Goal: Book appointment/travel/reservation

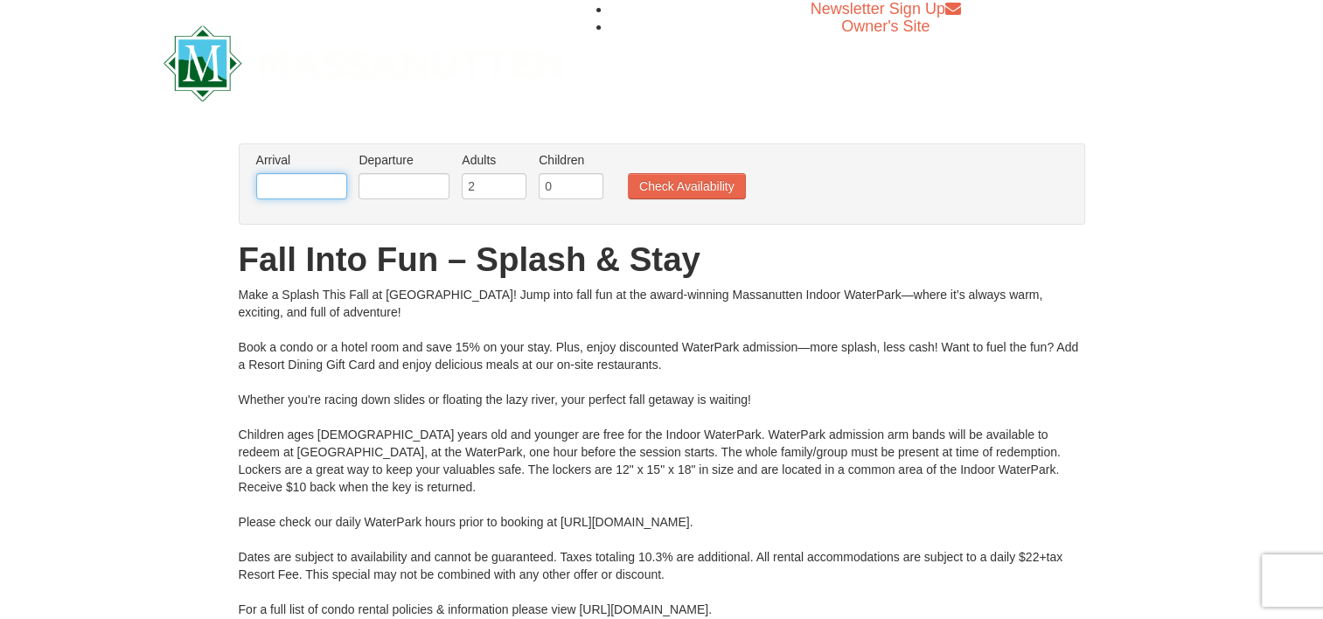
click at [339, 184] on input "text" at bounding box center [301, 186] width 91 height 26
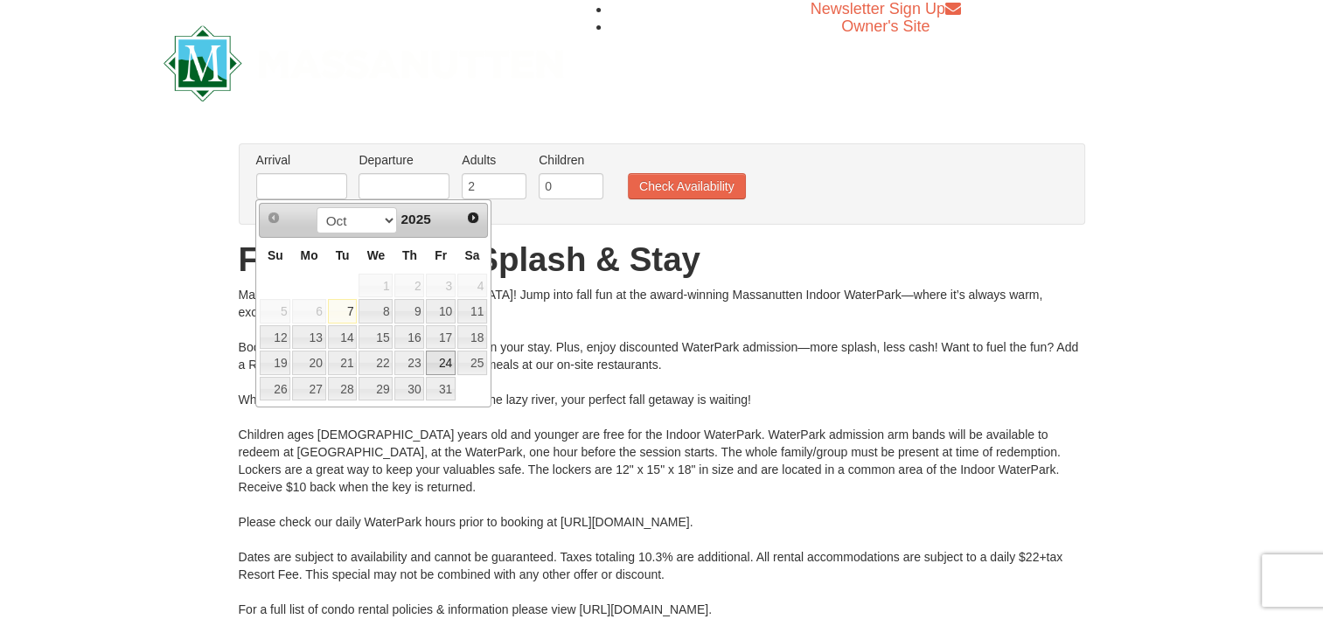
click at [452, 364] on link "24" at bounding box center [441, 363] width 30 height 24
type input "[DATE]"
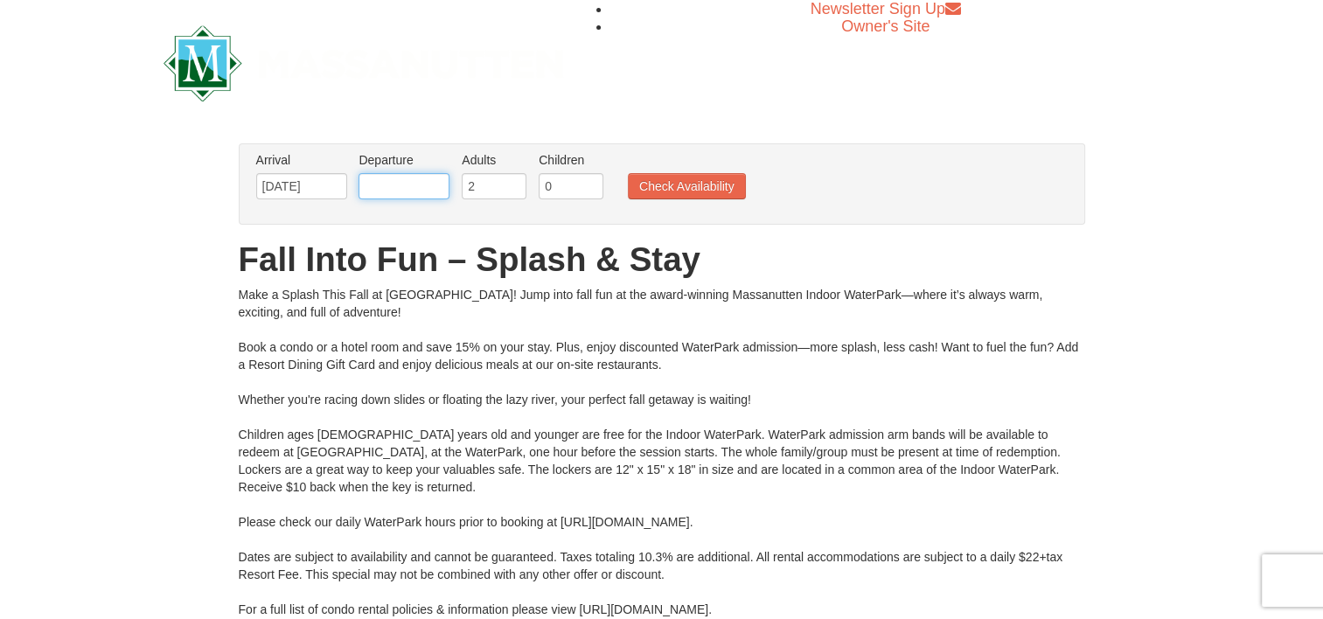
click at [416, 185] on input "text" at bounding box center [403, 186] width 91 height 26
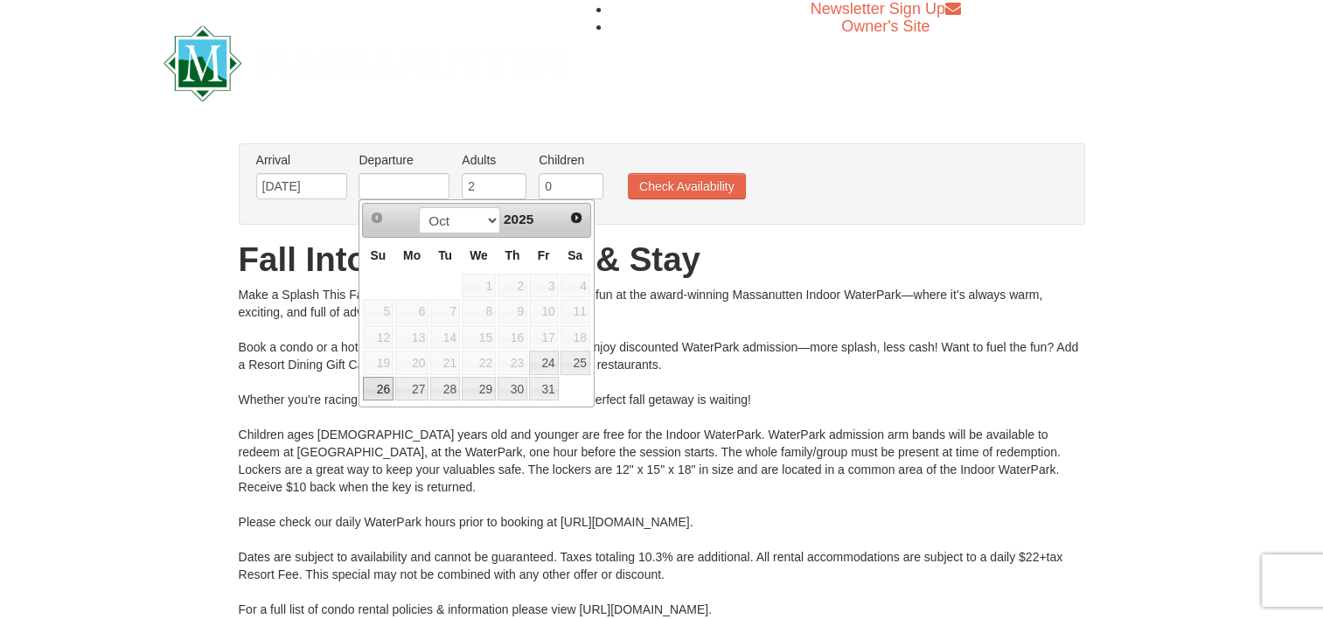
click at [388, 379] on link "26" at bounding box center [378, 389] width 31 height 24
type input "[DATE]"
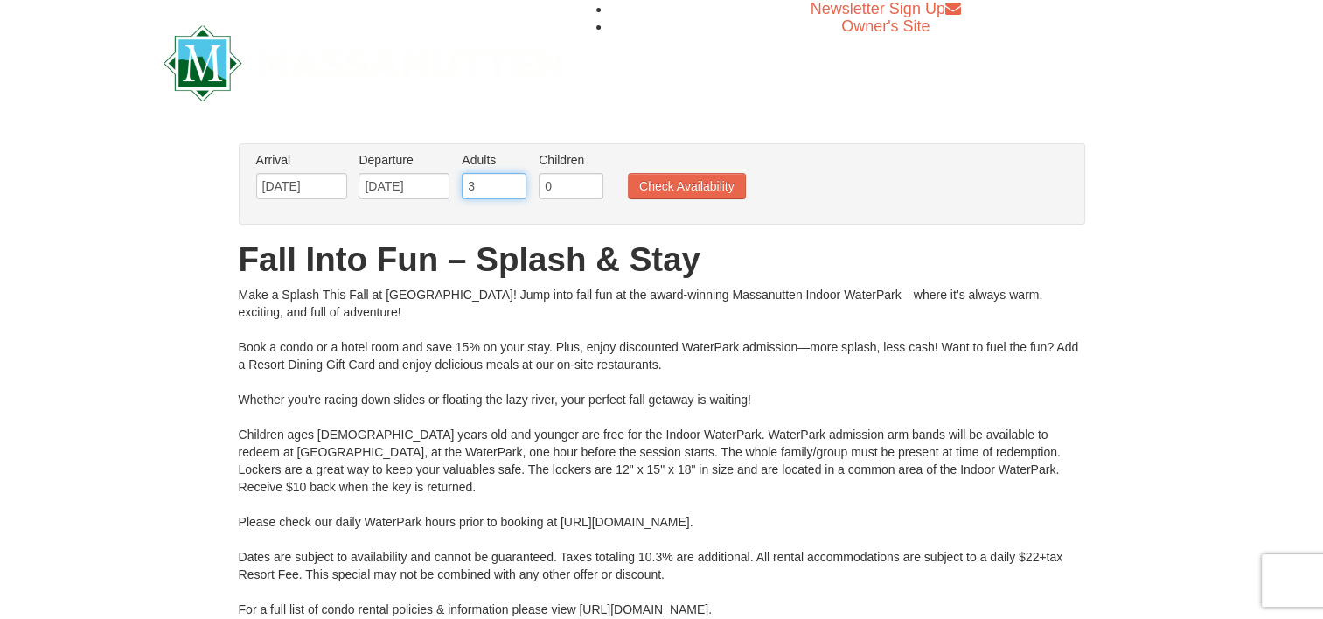
click at [518, 183] on input "3" at bounding box center [494, 186] width 65 height 26
type input "4"
click at [518, 184] on input "4" at bounding box center [494, 186] width 65 height 26
click at [549, 185] on input "0" at bounding box center [571, 186] width 65 height 26
click at [594, 181] on input "1" at bounding box center [571, 186] width 65 height 26
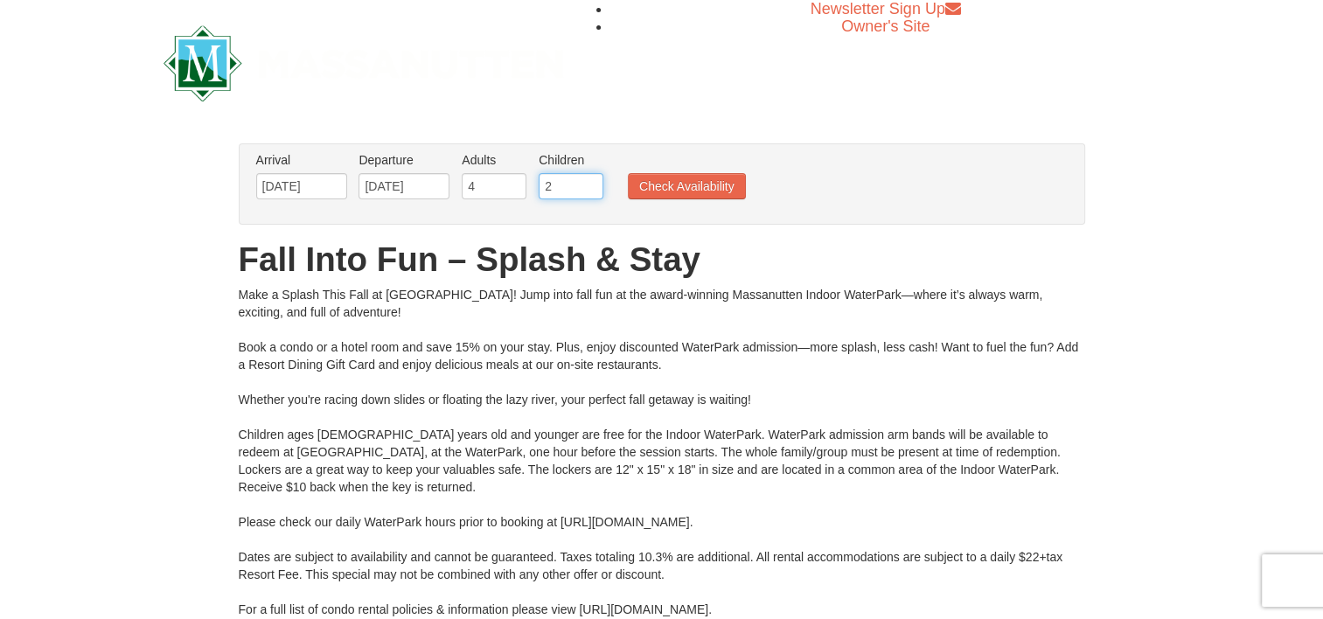
type input "2"
click at [594, 181] on input "2" at bounding box center [571, 186] width 65 height 26
click at [675, 198] on button "Check Availability" at bounding box center [687, 186] width 118 height 26
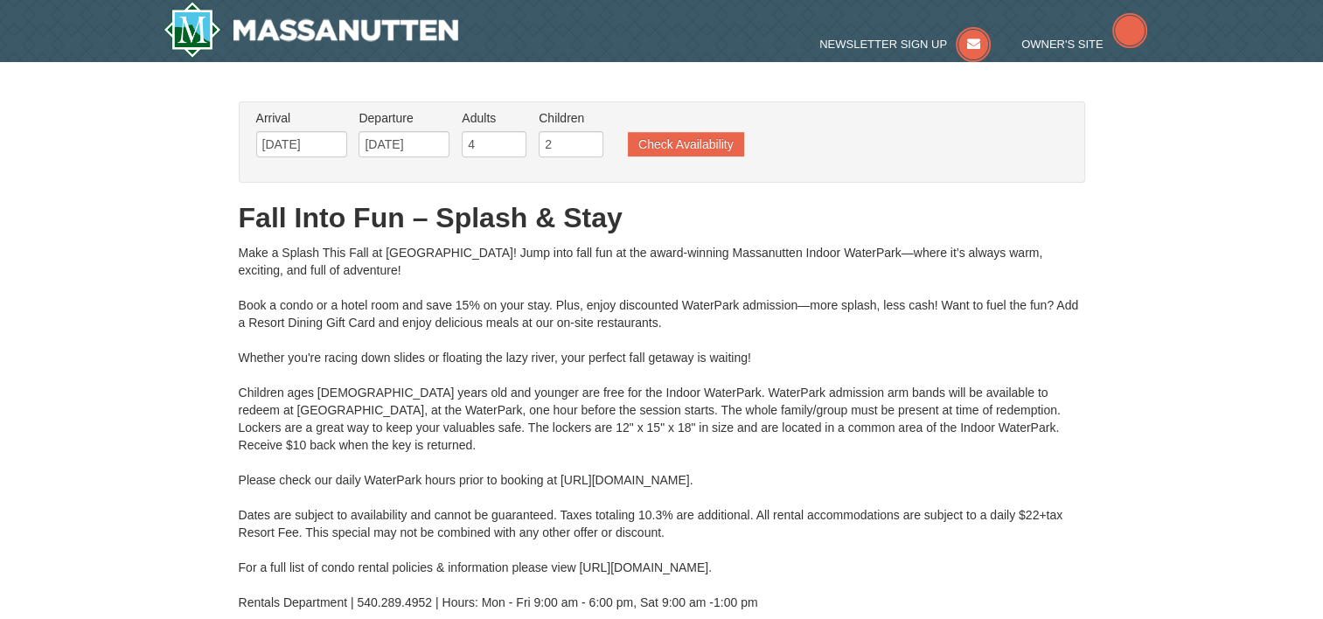
type input "[DATE]"
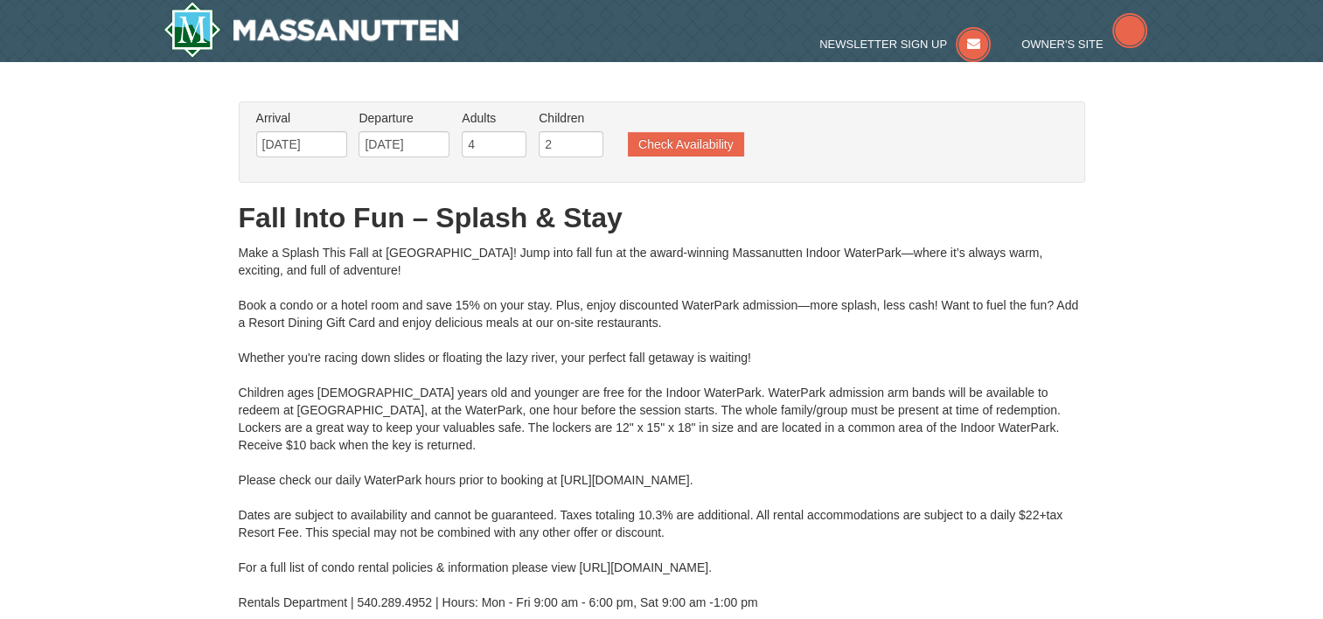
type input "[DATE]"
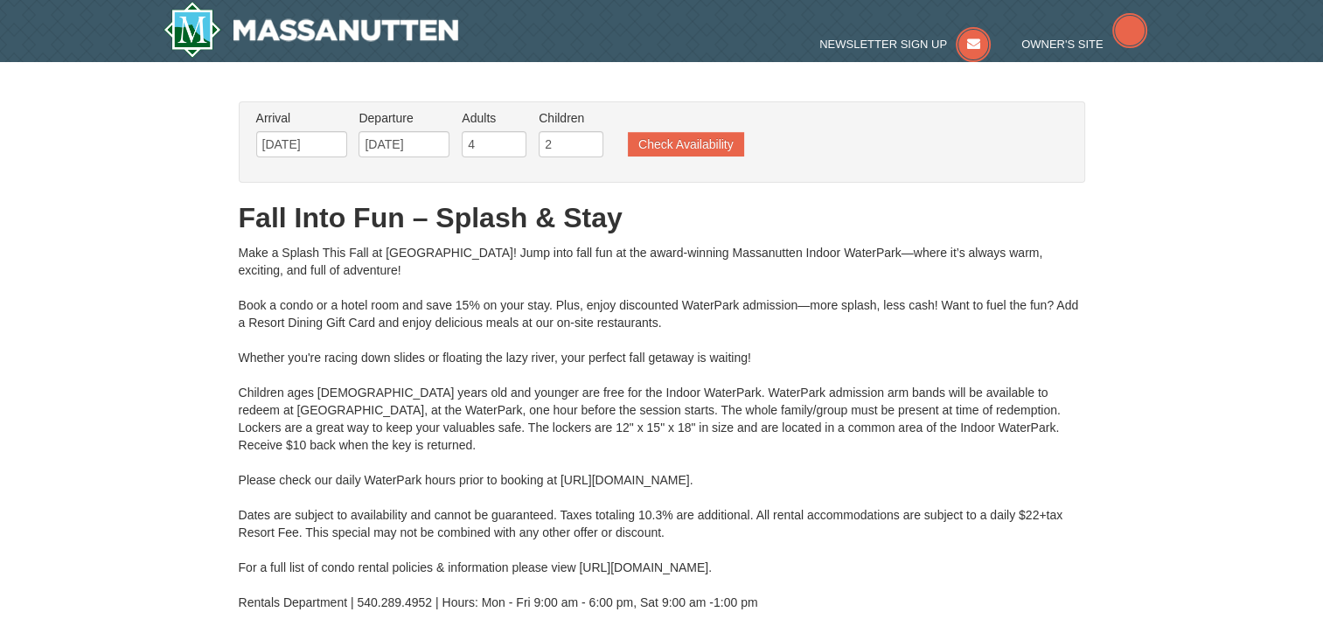
type input "[DATE]"
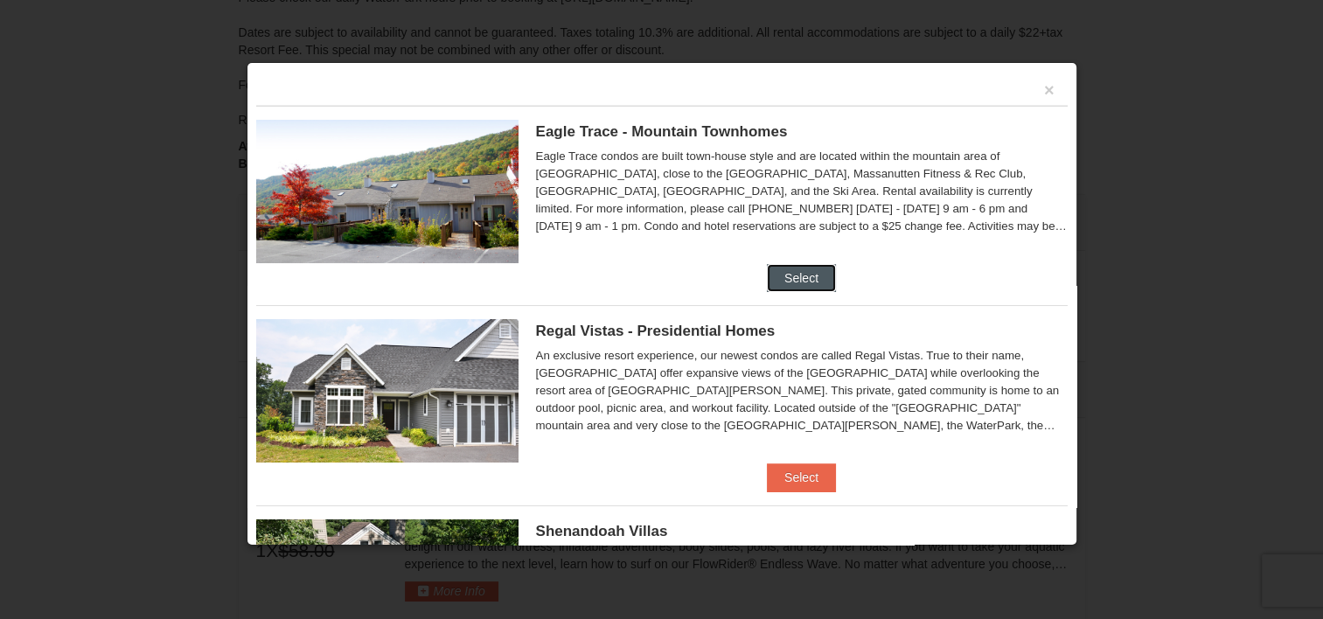
click at [796, 282] on button "Select" at bounding box center [801, 278] width 69 height 28
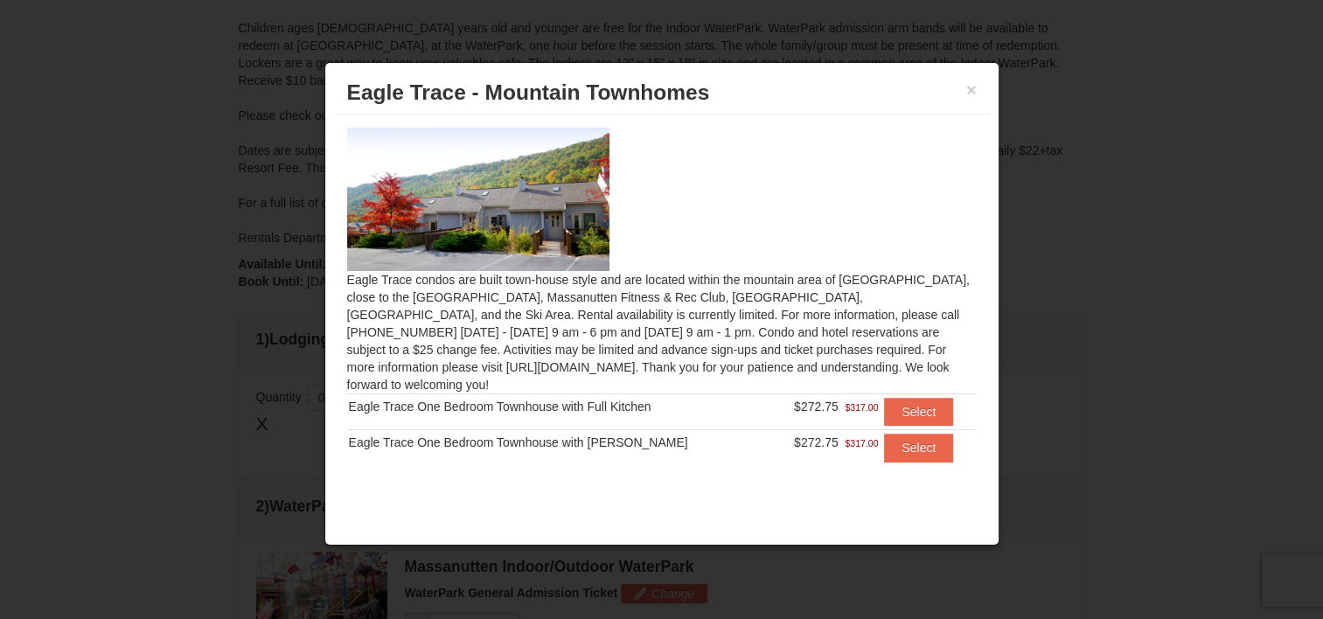
scroll to position [219, 0]
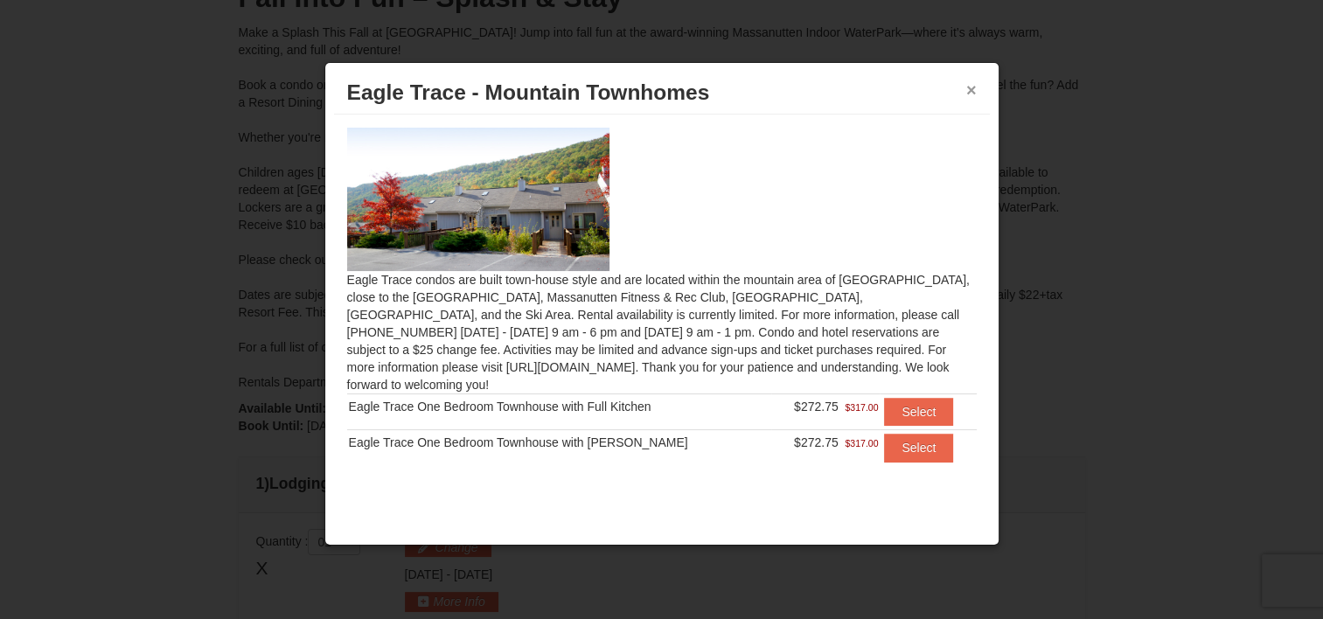
click at [969, 94] on button "×" at bounding box center [971, 89] width 10 height 17
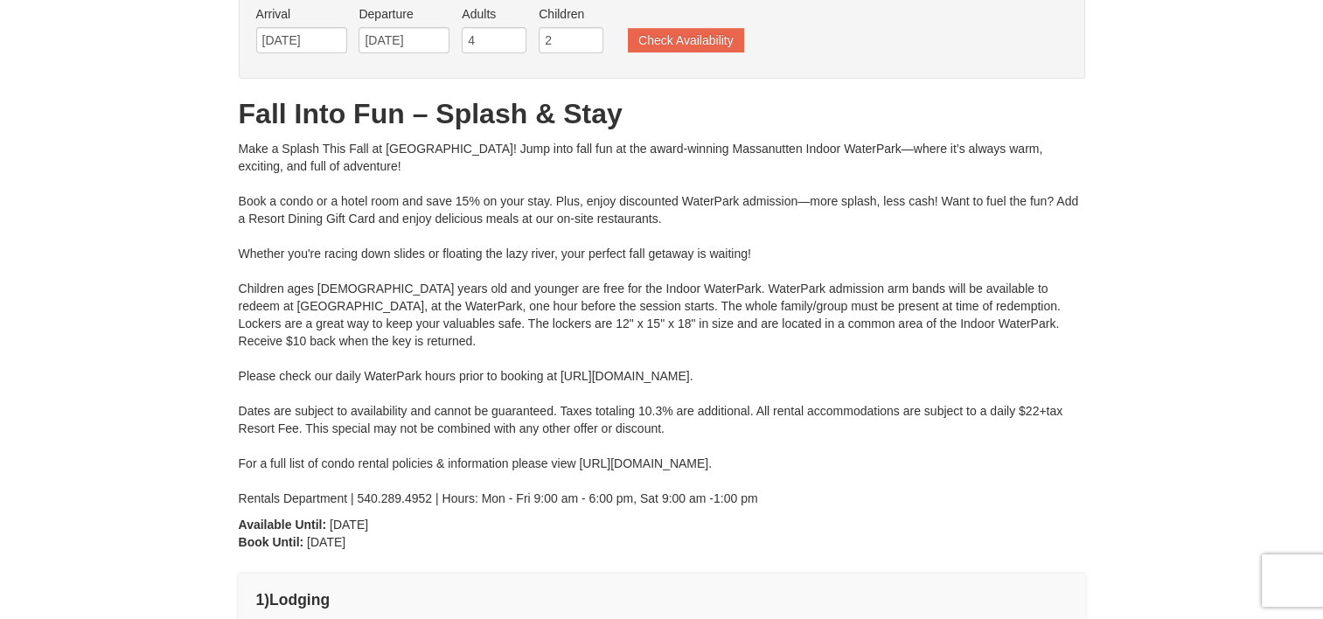
scroll to position [0, 0]
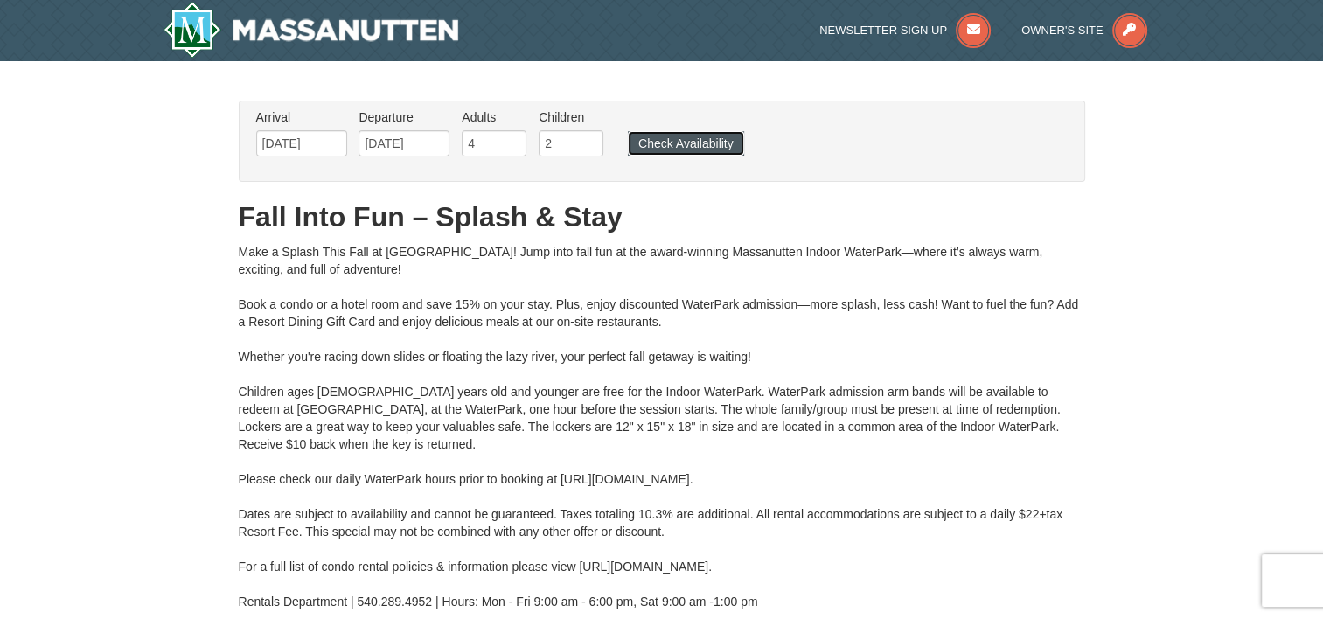
click at [664, 149] on button "Check Availability" at bounding box center [686, 143] width 116 height 24
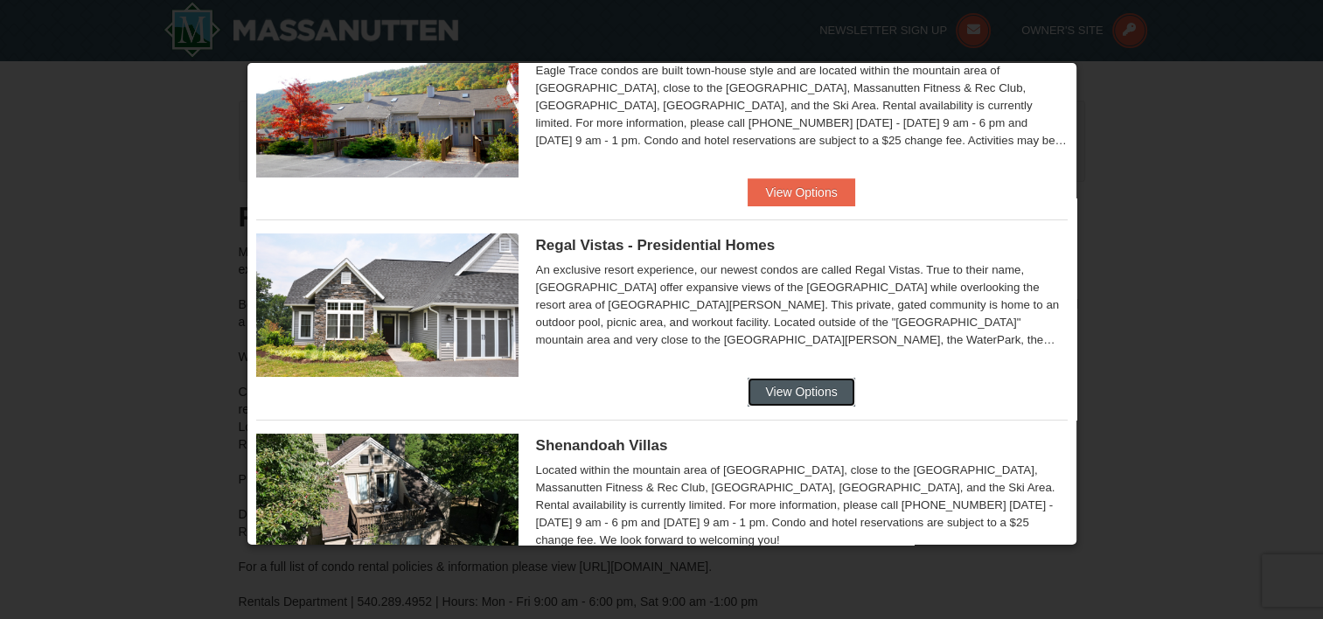
click at [796, 384] on button "View Options" at bounding box center [800, 392] width 107 height 28
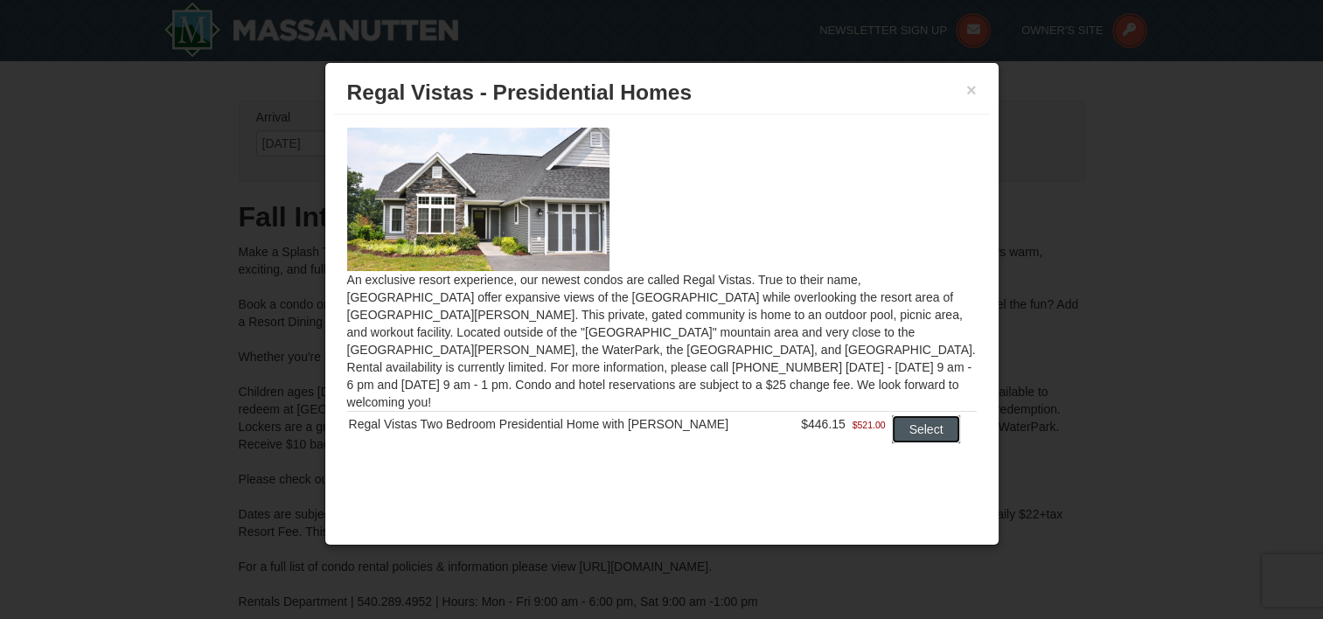
click at [898, 415] on button "Select" at bounding box center [926, 429] width 69 height 28
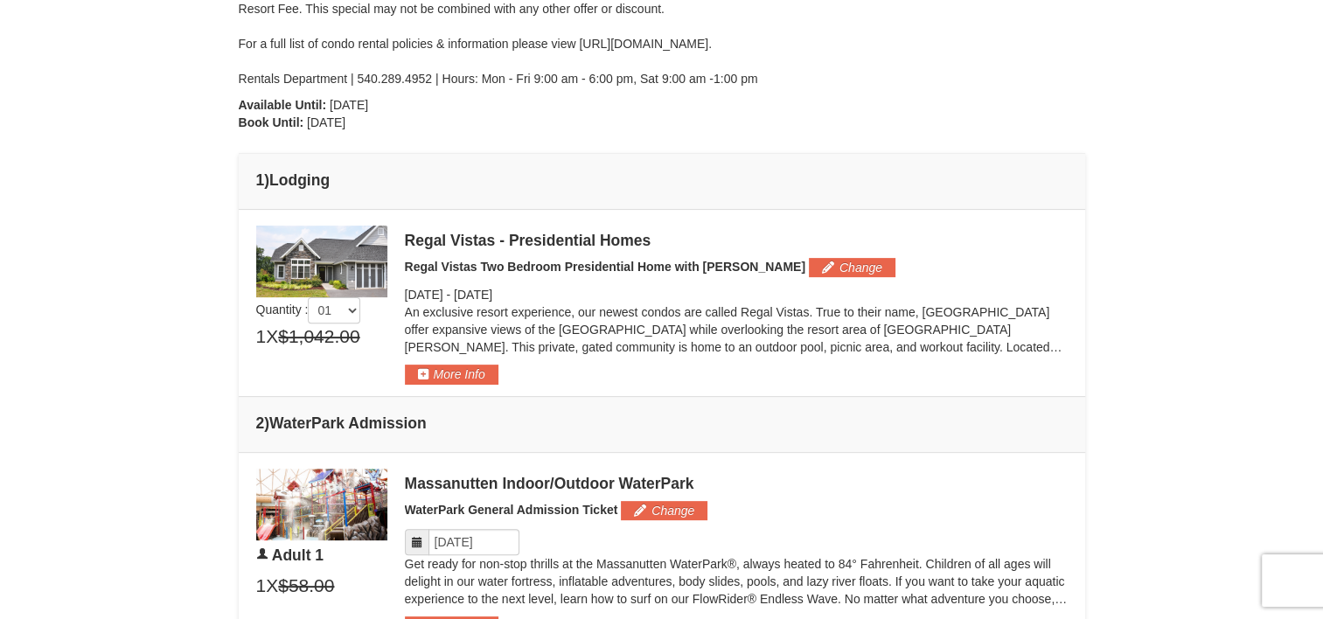
scroll to position [525, 0]
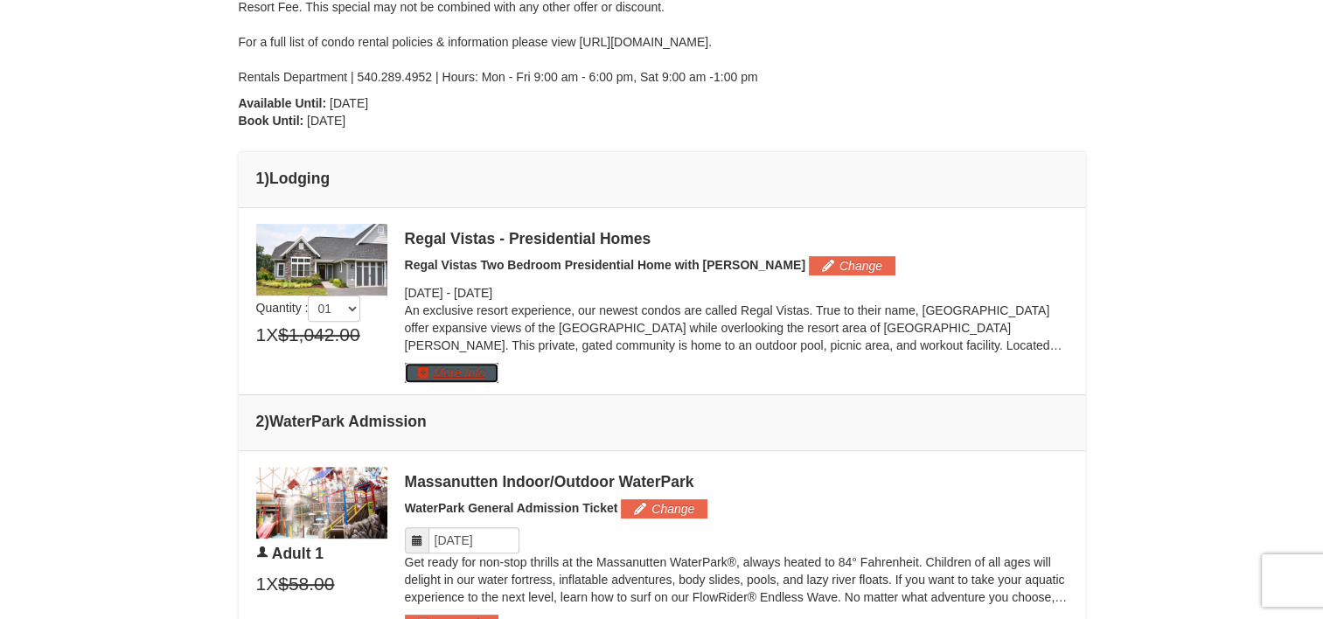
click at [467, 363] on button "More Info" at bounding box center [452, 372] width 94 height 19
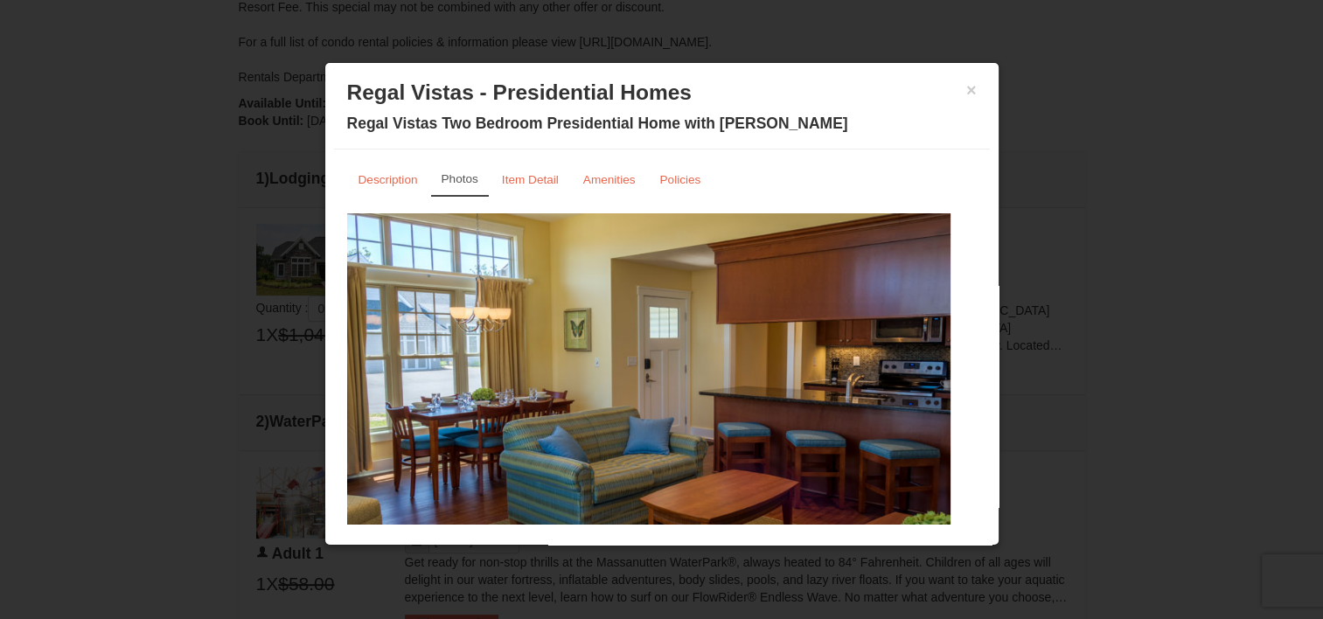
click at [851, 325] on img at bounding box center [648, 378] width 603 height 330
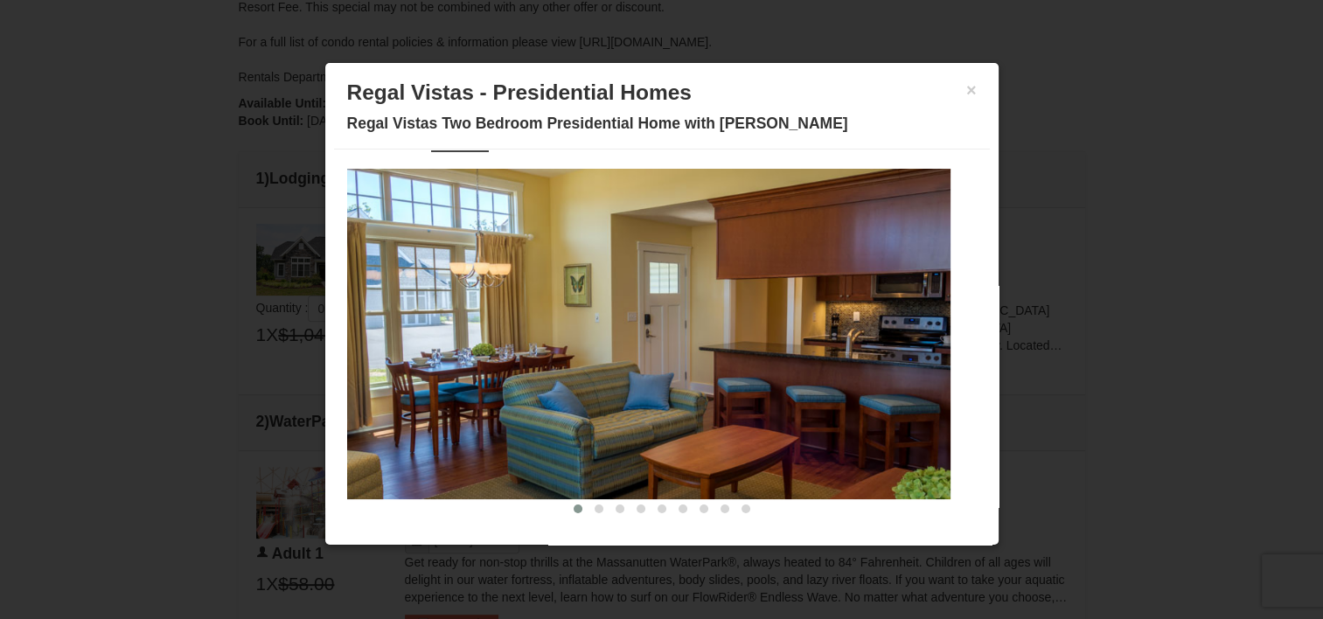
scroll to position [51, 0]
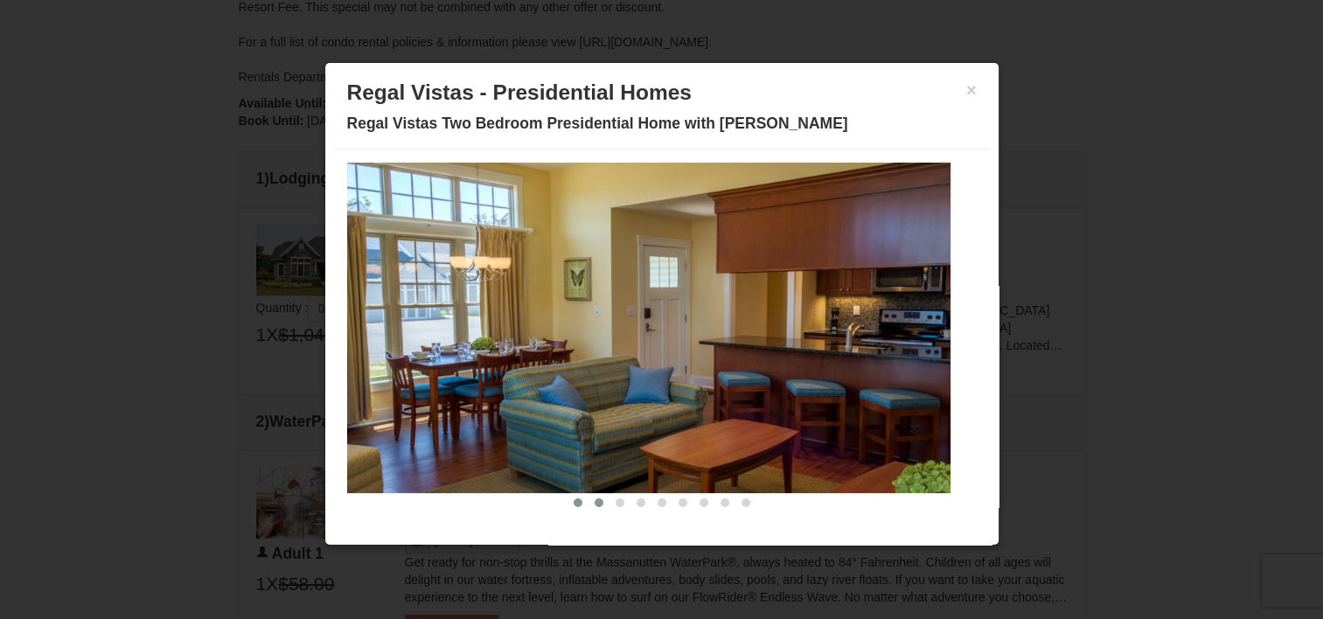
click at [594, 504] on span at bounding box center [598, 502] width 9 height 9
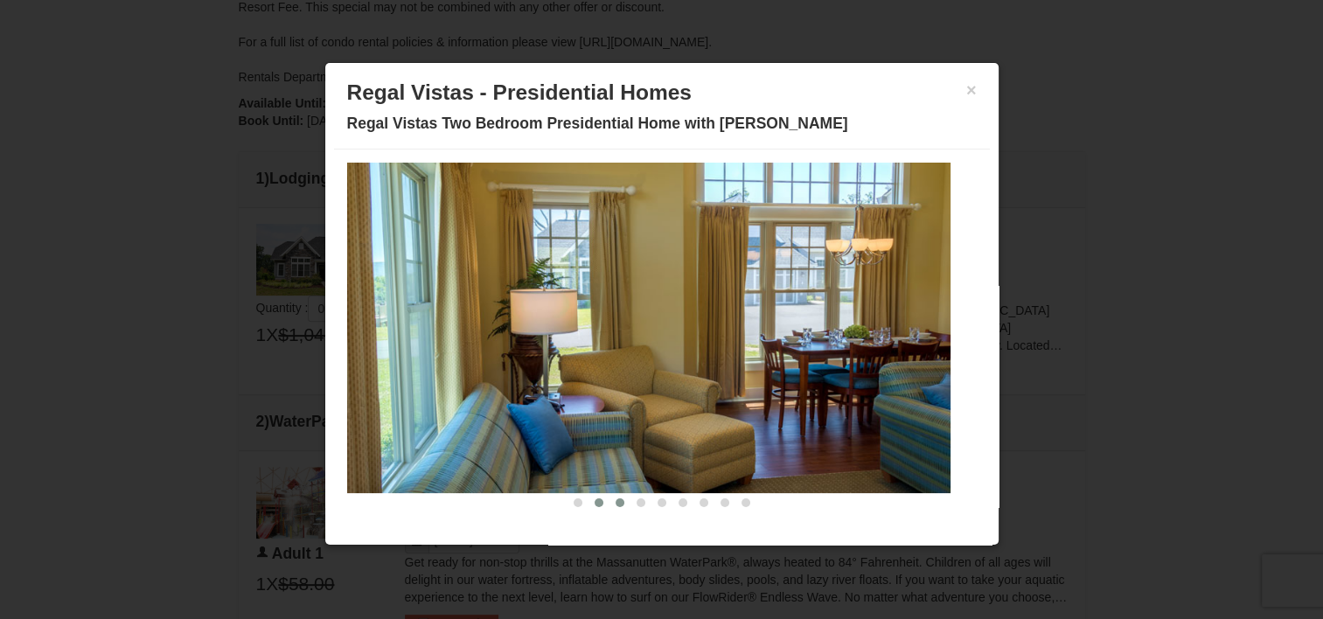
click at [615, 499] on span at bounding box center [619, 502] width 9 height 9
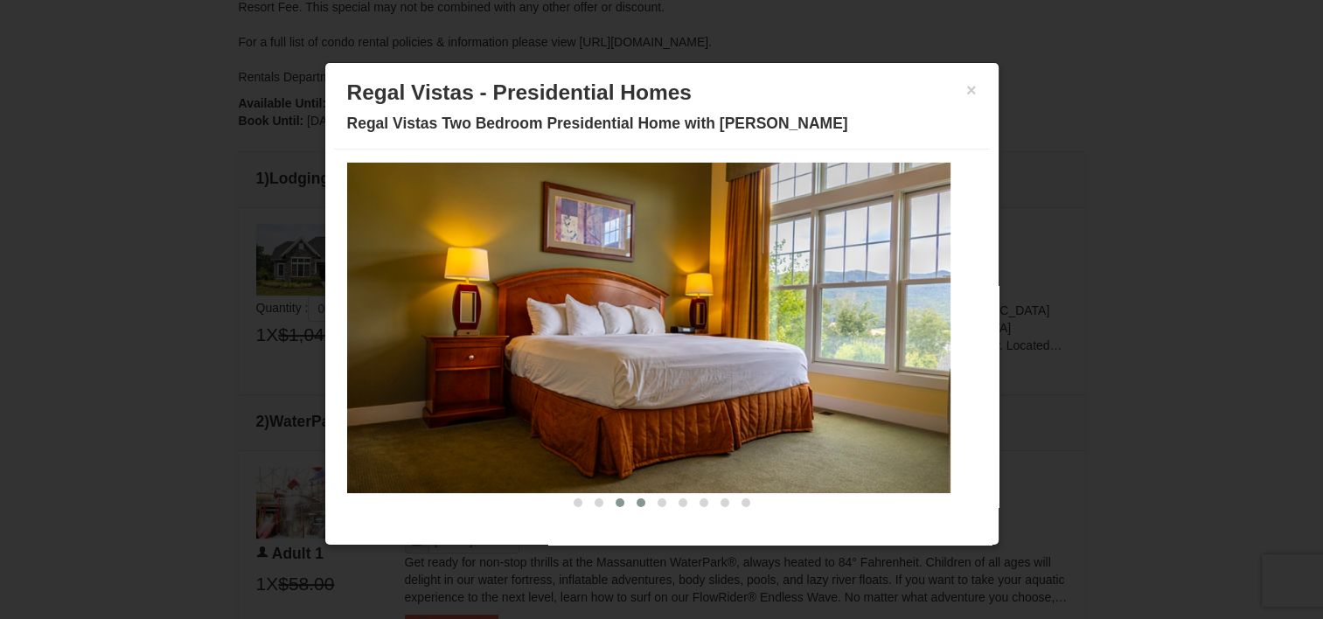
drag, startPoint x: 621, startPoint y: 500, endPoint x: 629, endPoint y: 504, distance: 9.8
click at [630, 500] on button at bounding box center [640, 502] width 21 height 17
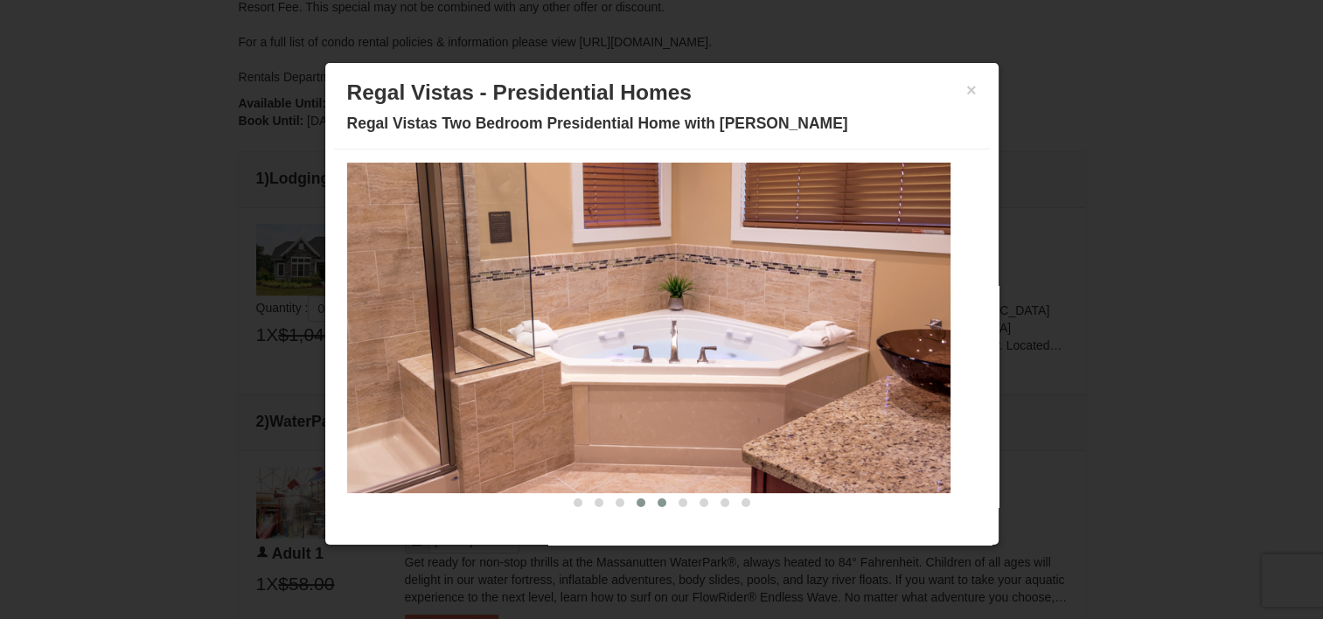
click at [651, 503] on button at bounding box center [661, 502] width 21 height 17
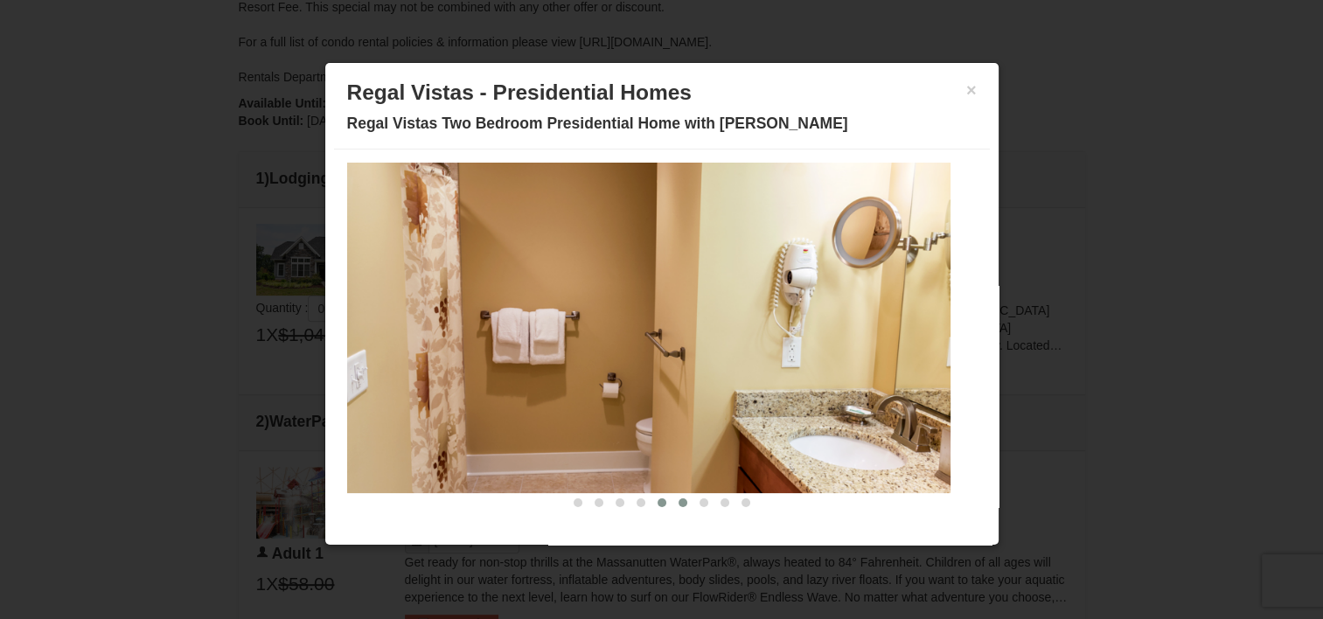
click at [672, 500] on button at bounding box center [682, 502] width 21 height 17
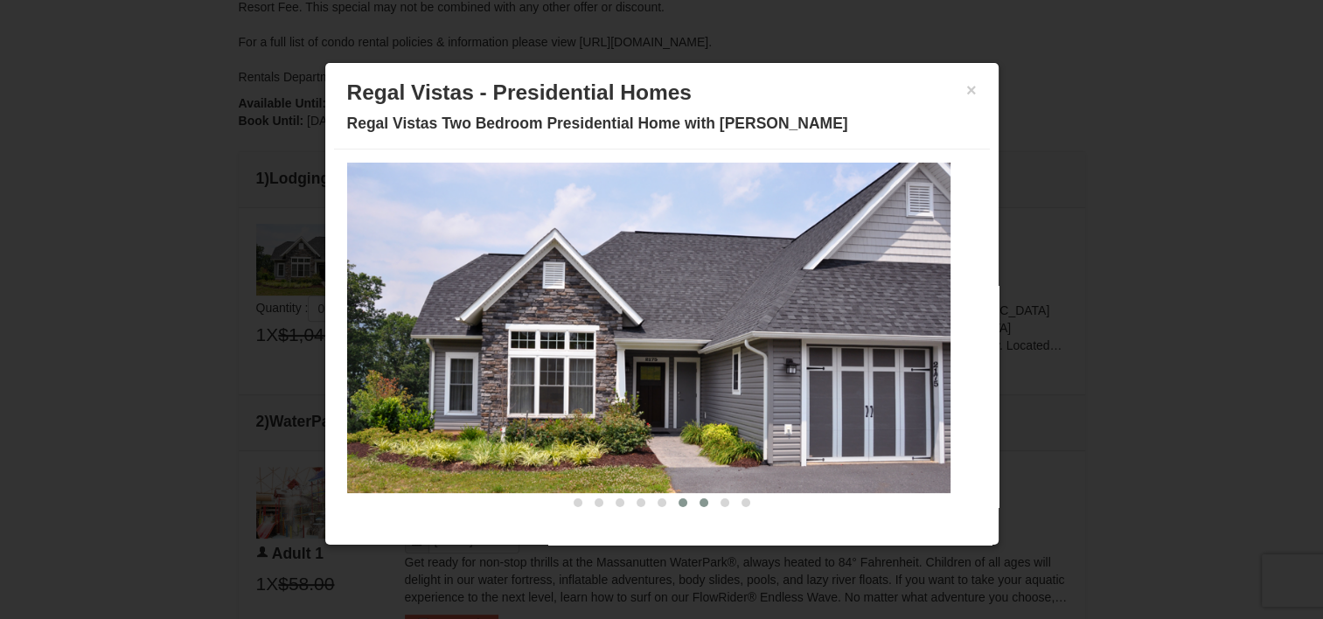
click at [693, 497] on button at bounding box center [703, 502] width 21 height 17
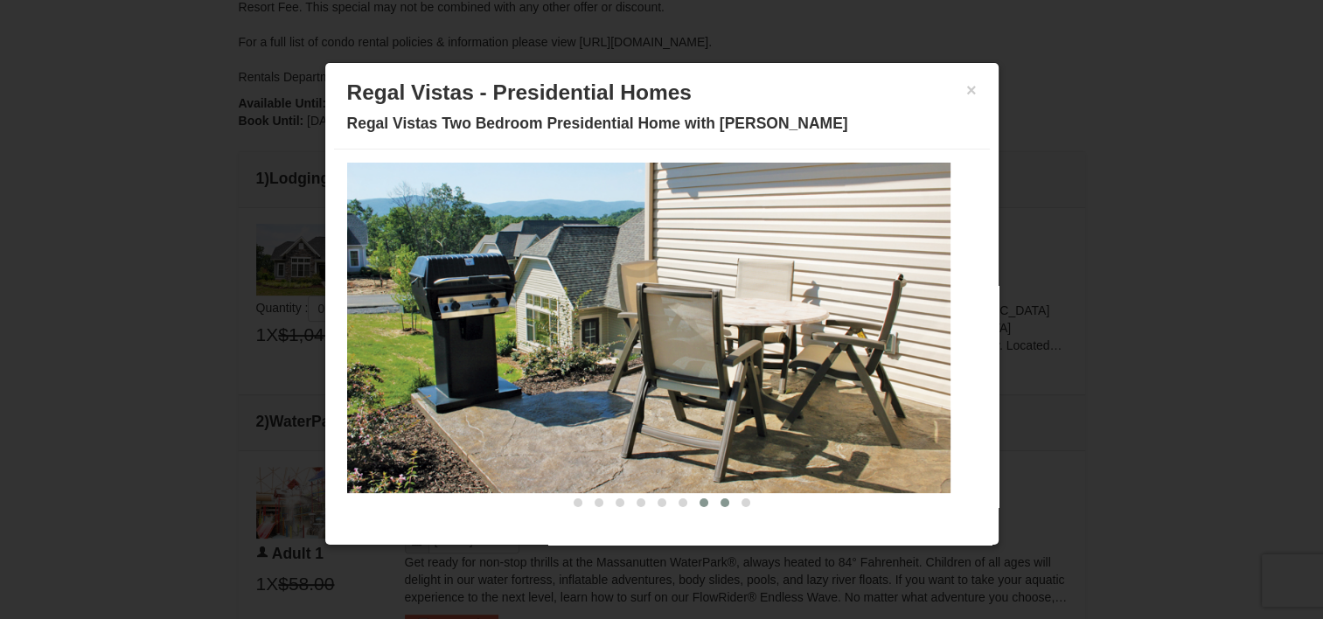
click at [714, 504] on button at bounding box center [724, 502] width 21 height 17
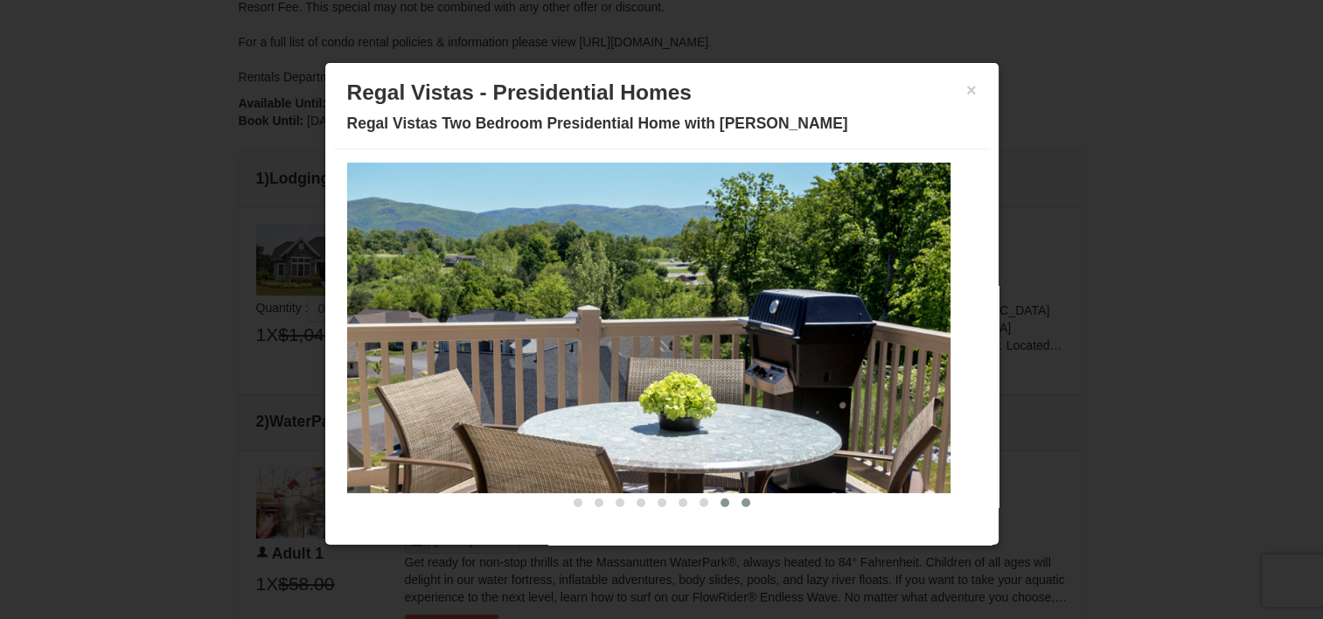
click at [735, 502] on button at bounding box center [745, 502] width 21 height 17
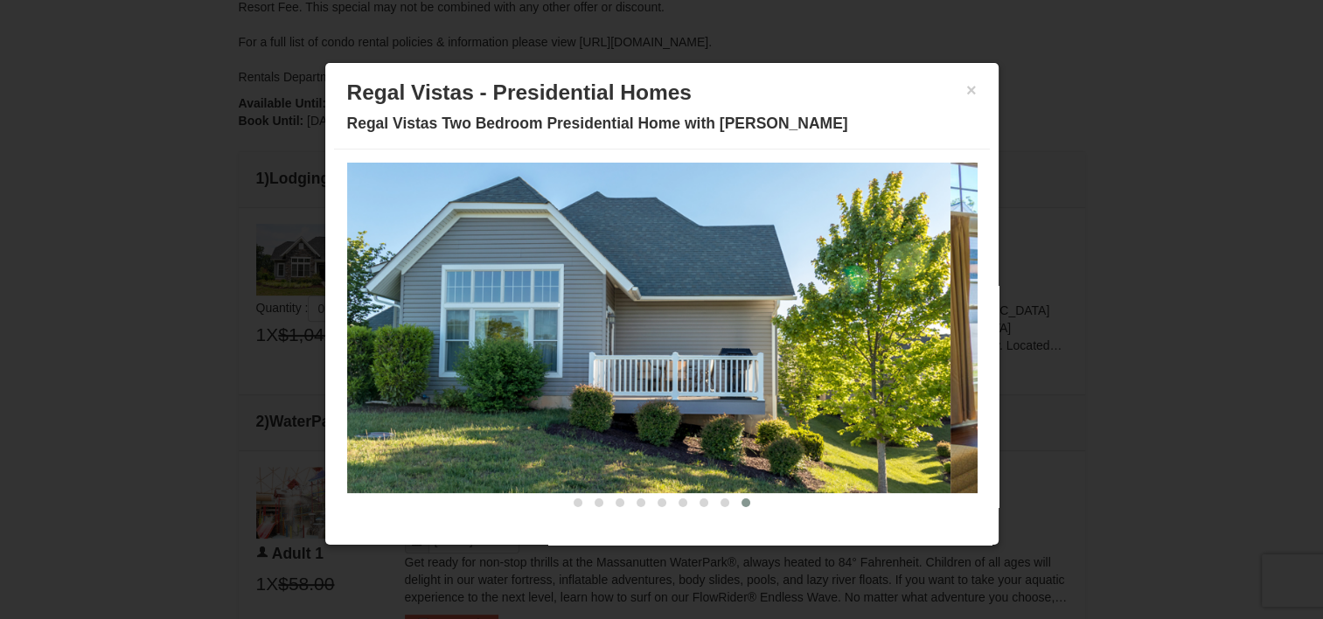
scroll to position [0, 0]
click at [966, 87] on button "×" at bounding box center [971, 89] width 10 height 17
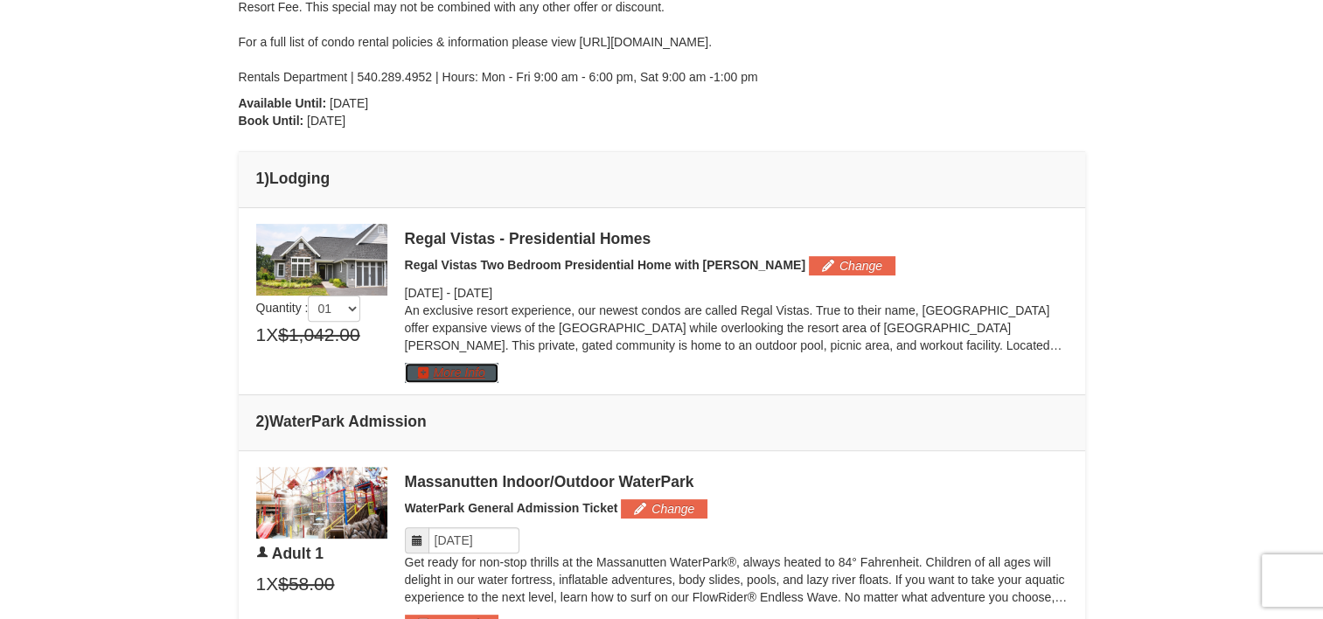
click at [422, 373] on button "More Info" at bounding box center [452, 372] width 94 height 19
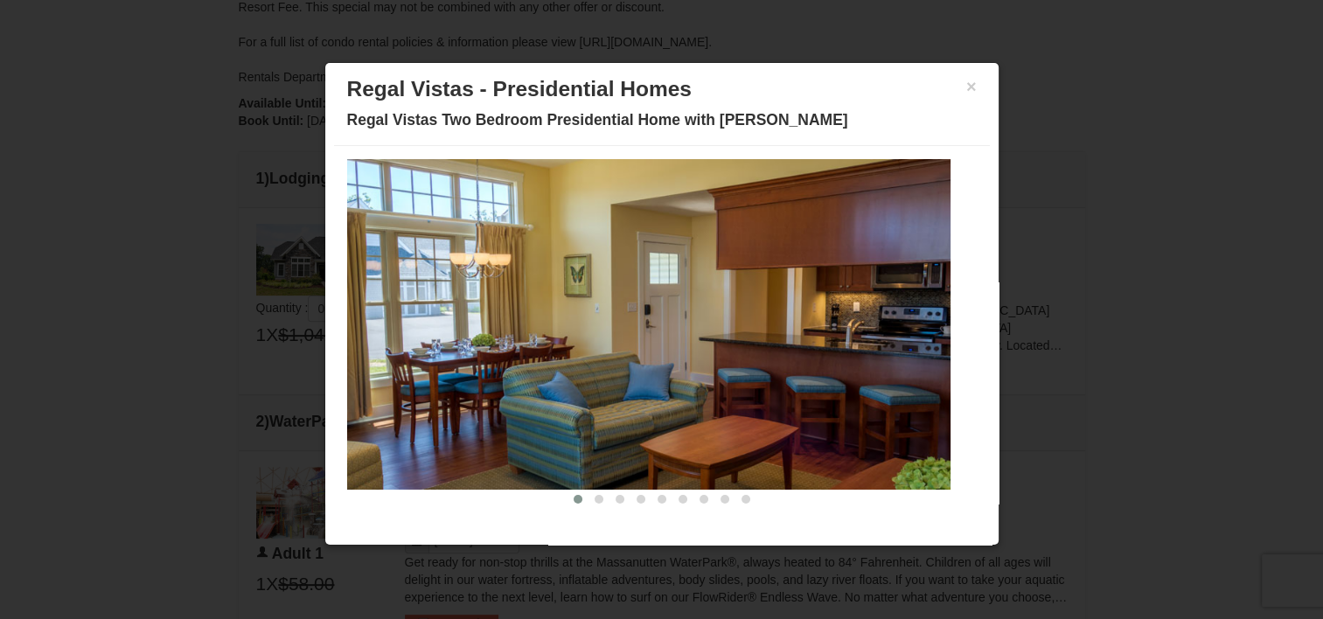
scroll to position [4, 0]
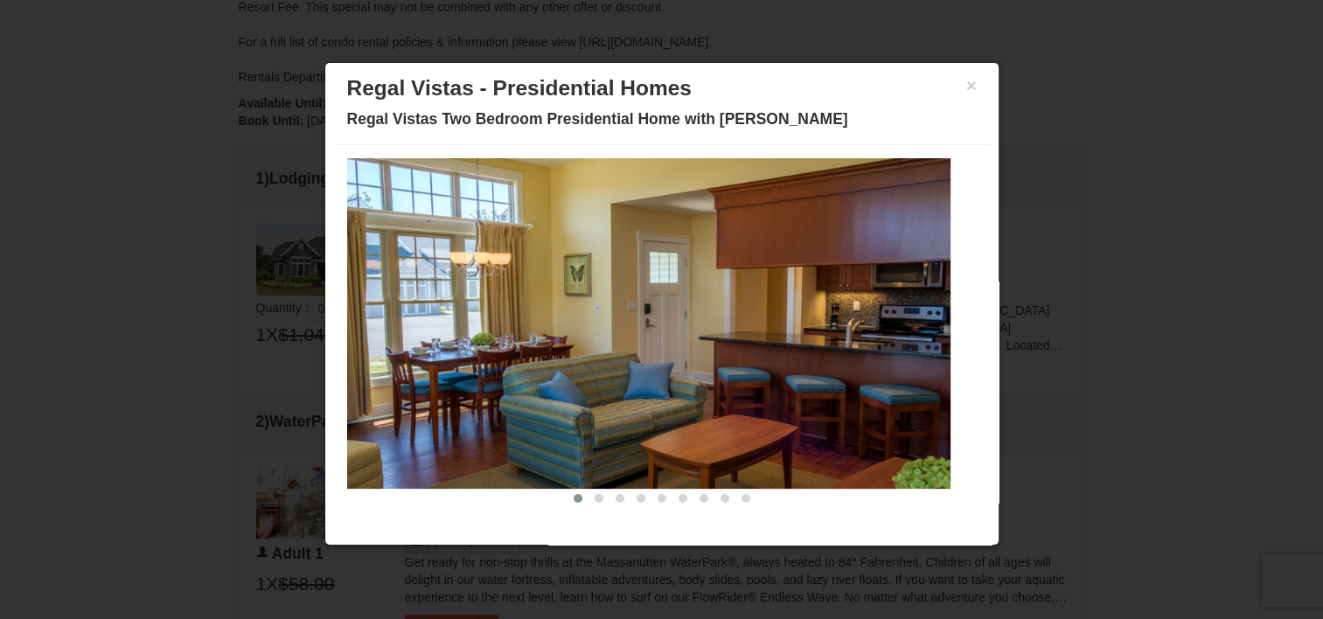
click at [964, 89] on div "× Regal Vistas - Presidential Homes Regal Vistas Two Bedroom Presidential Home …" at bounding box center [662, 106] width 656 height 78
click at [966, 87] on button "×" at bounding box center [971, 85] width 10 height 17
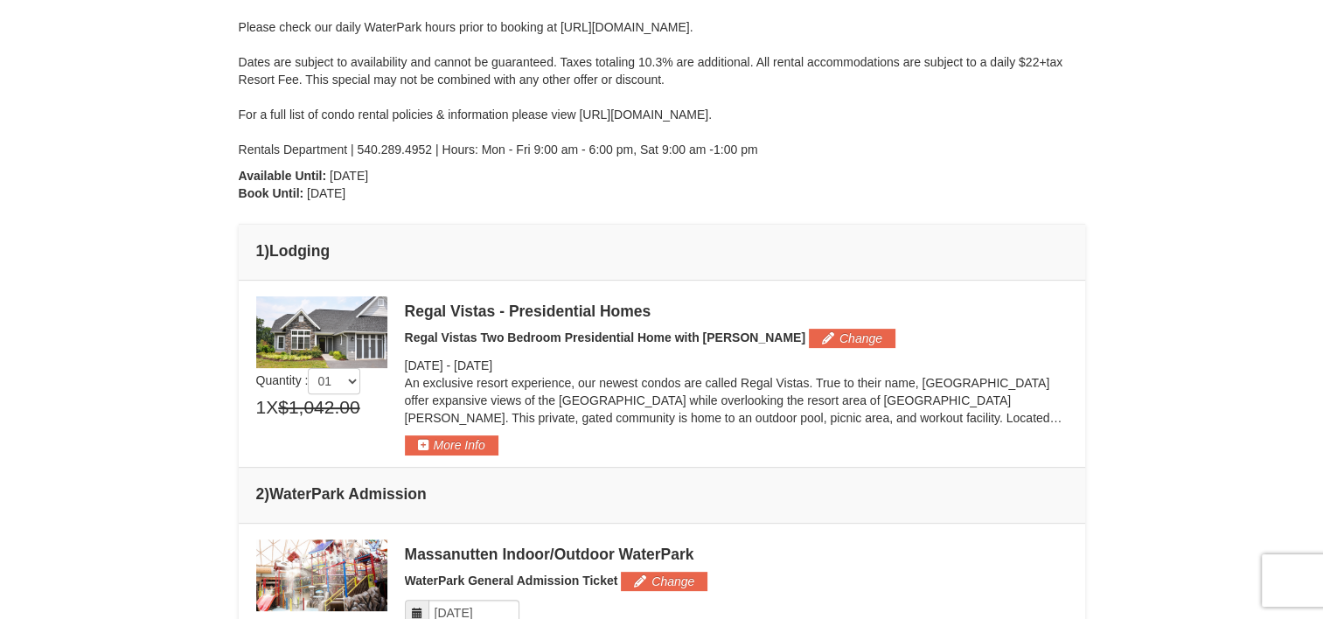
scroll to position [525, 0]
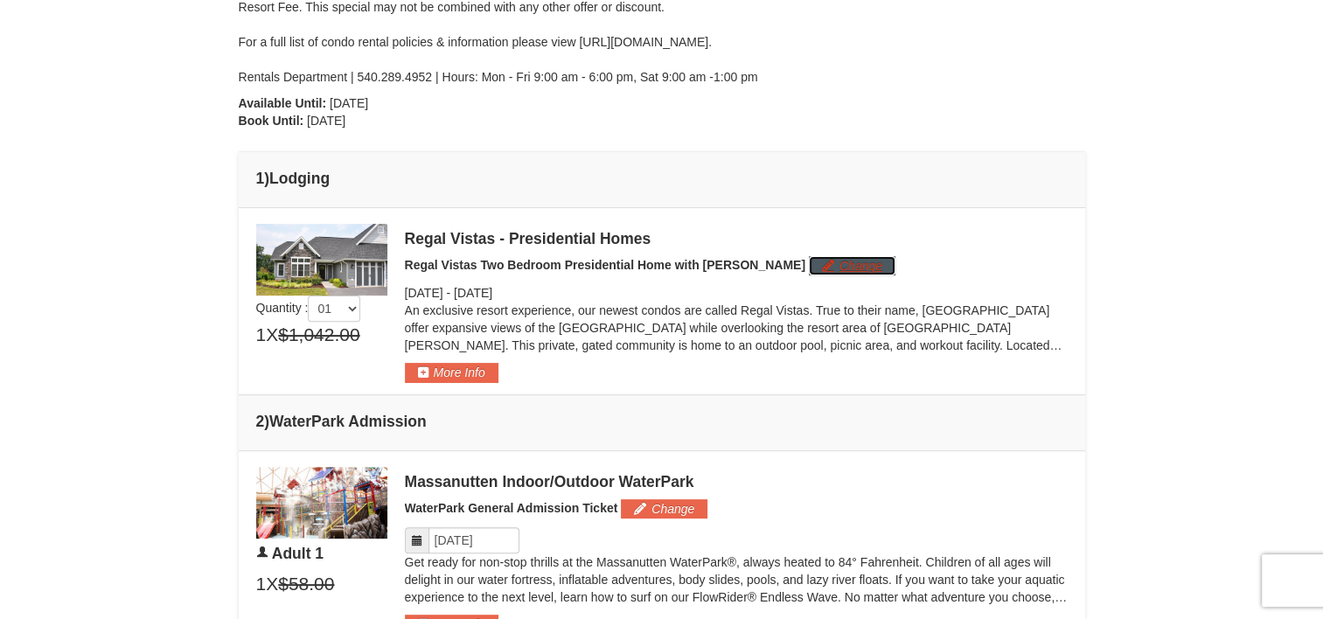
click at [809, 271] on button "Change" at bounding box center [852, 265] width 87 height 19
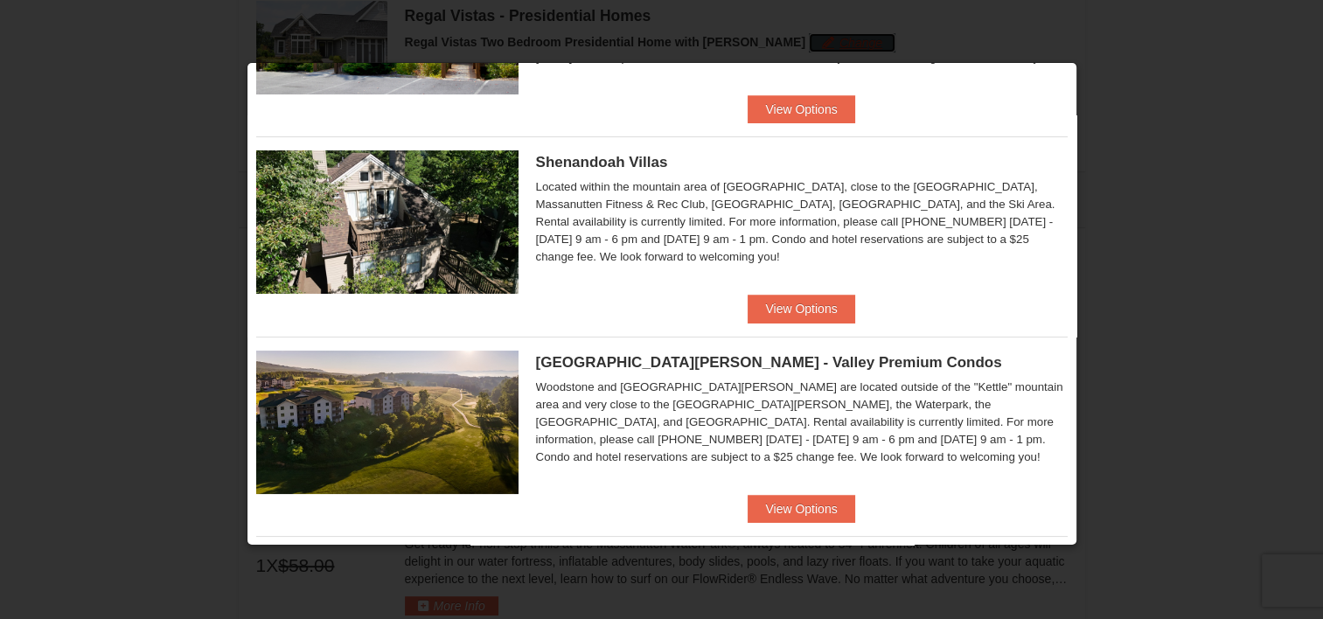
scroll to position [175, 0]
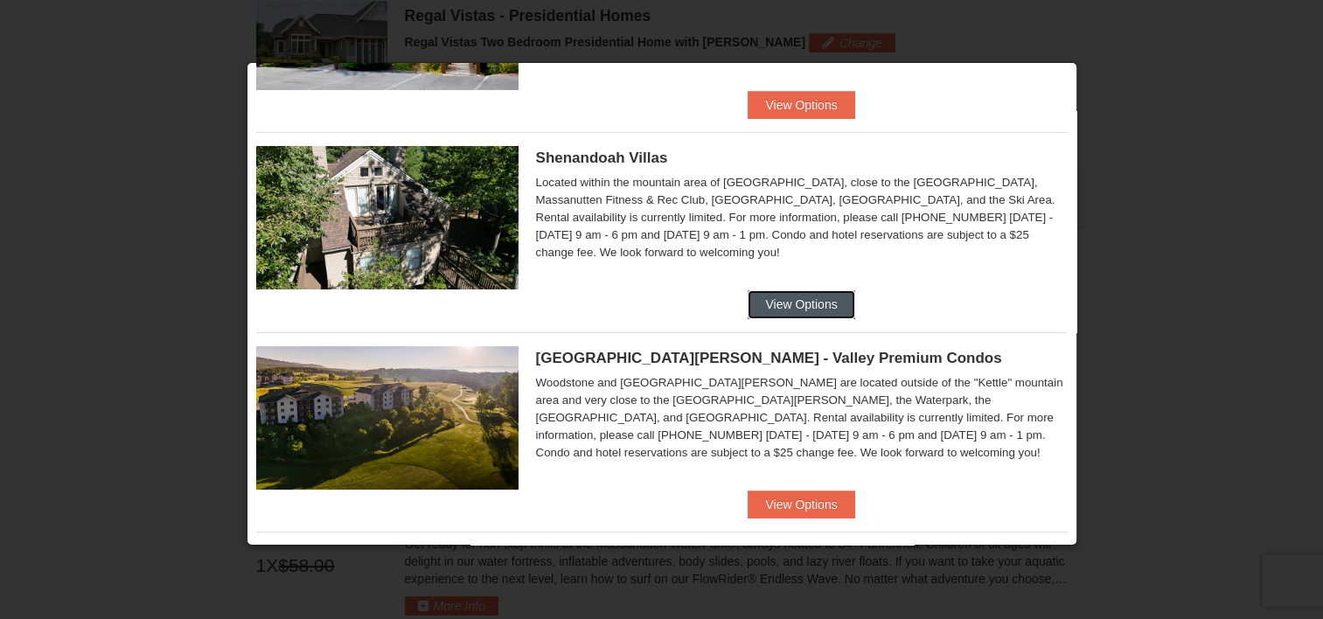
click at [811, 306] on button "View Options" at bounding box center [800, 304] width 107 height 28
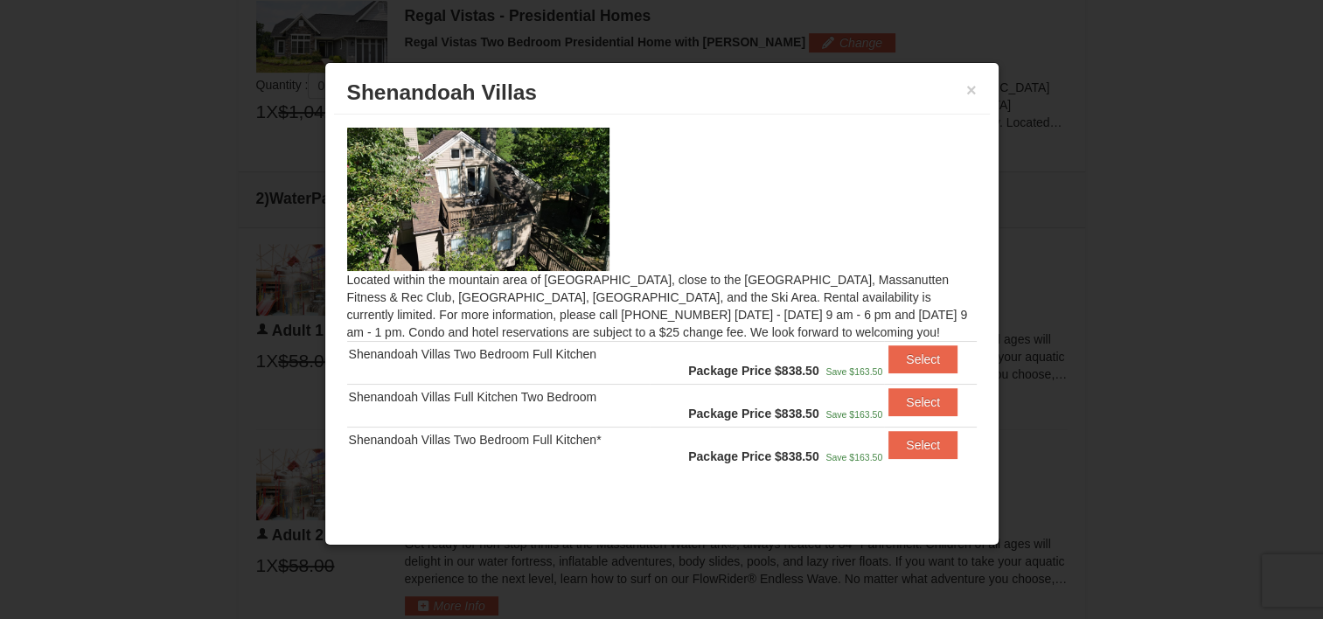
click at [556, 400] on div "Shenandoah Villas Full Kitchen Two Bedroom" at bounding box center [499, 396] width 300 height 17
click at [462, 386] on td "Shenandoah Villas Full Kitchen Two Bedroom" at bounding box center [498, 406] width 303 height 43
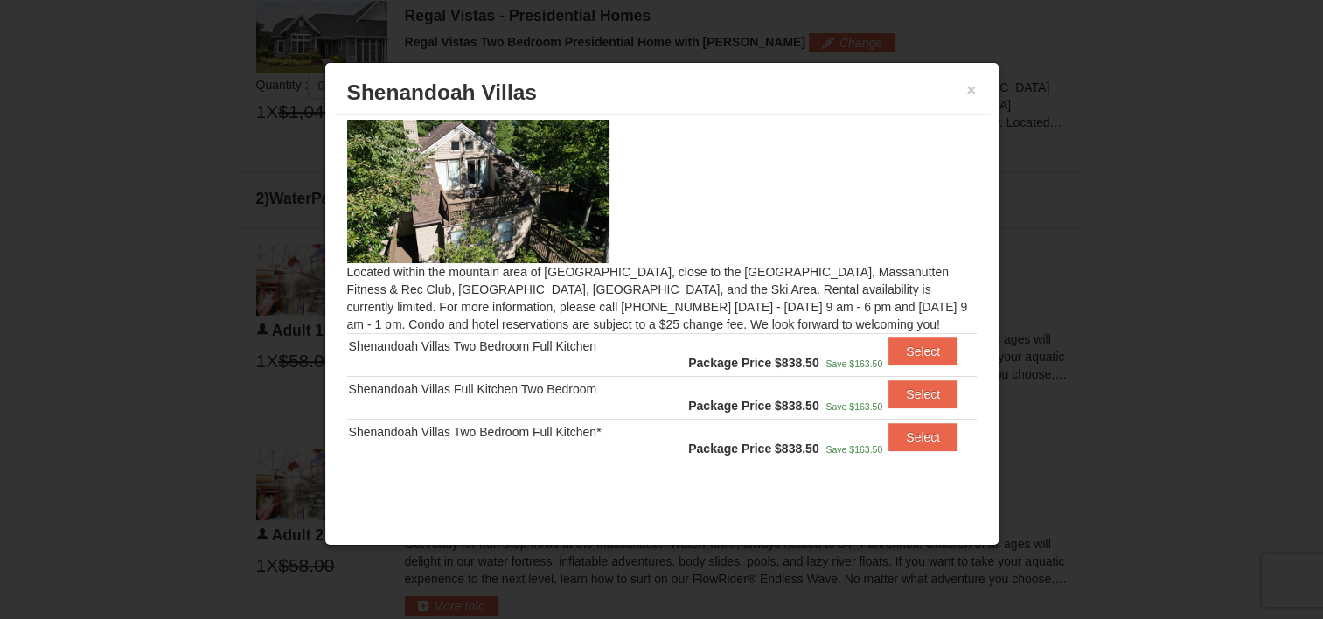
scroll to position [10, 0]
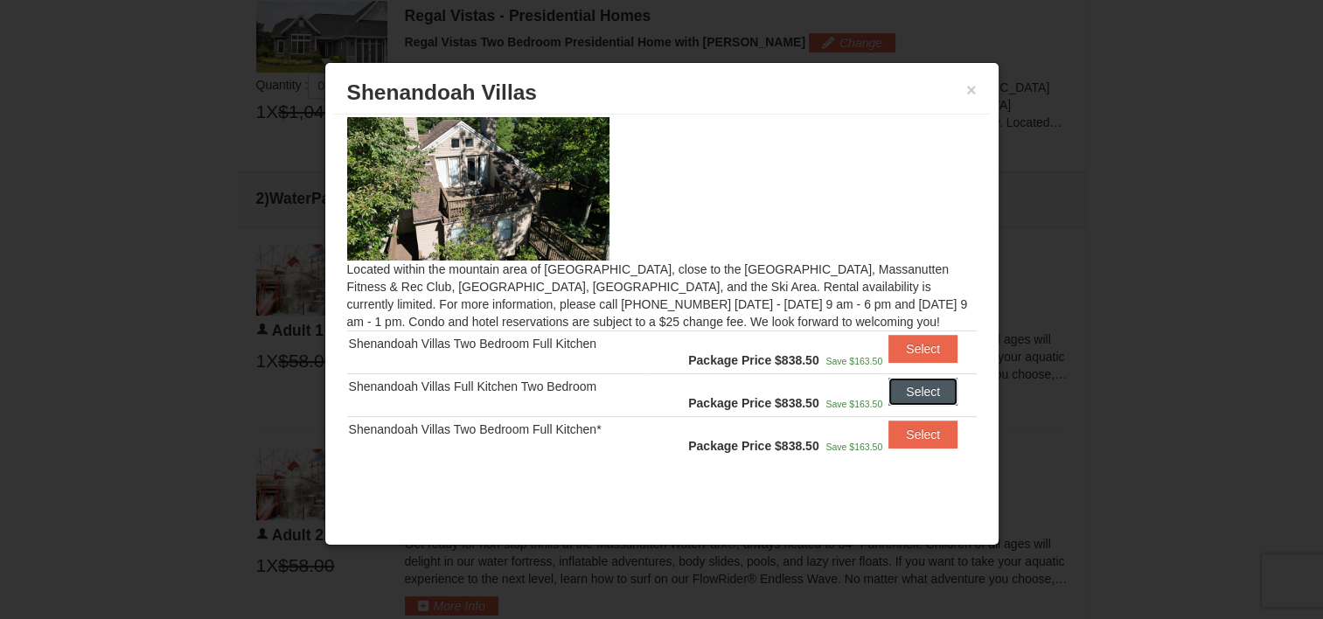
click at [892, 388] on button "Select" at bounding box center [922, 392] width 69 height 28
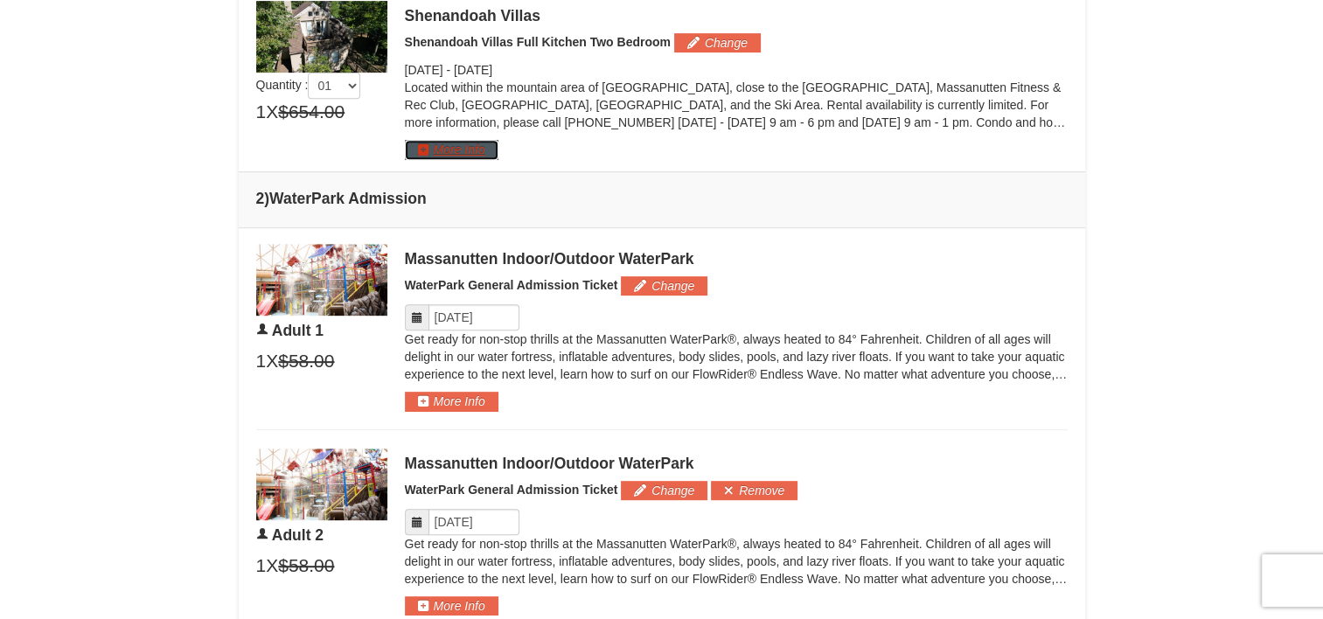
click at [486, 154] on button "More Info" at bounding box center [452, 149] width 94 height 19
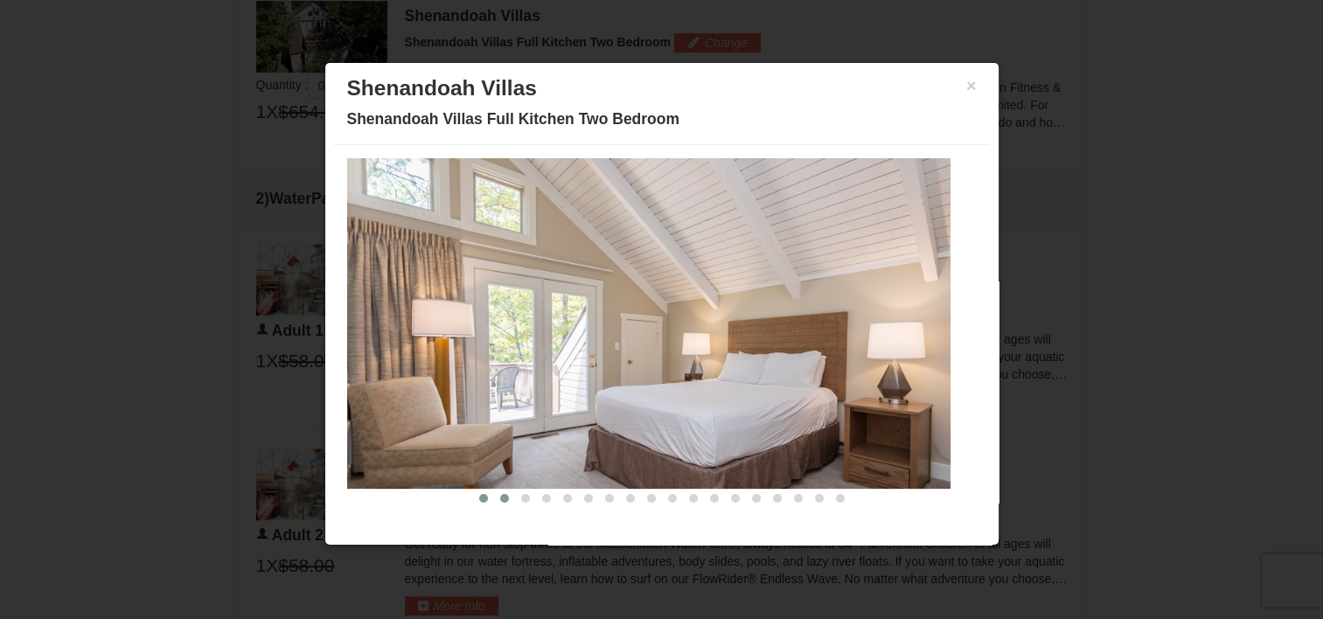
click at [494, 501] on button at bounding box center [504, 498] width 21 height 17
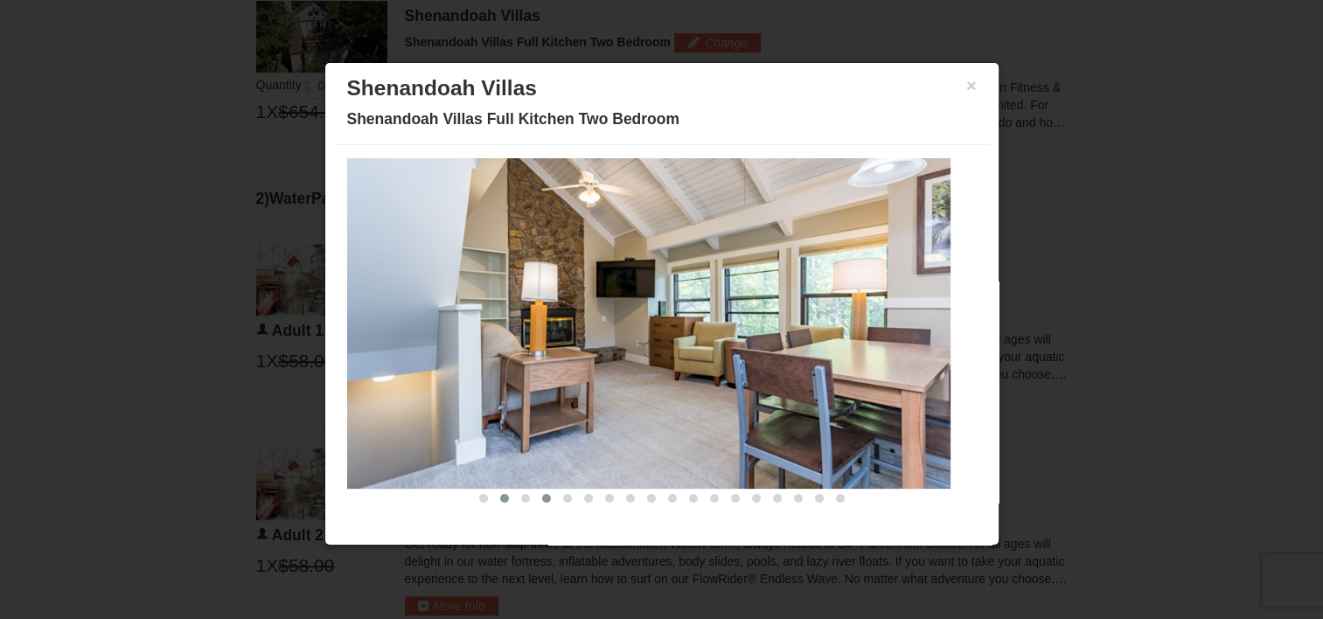
click at [542, 498] on span at bounding box center [546, 498] width 9 height 9
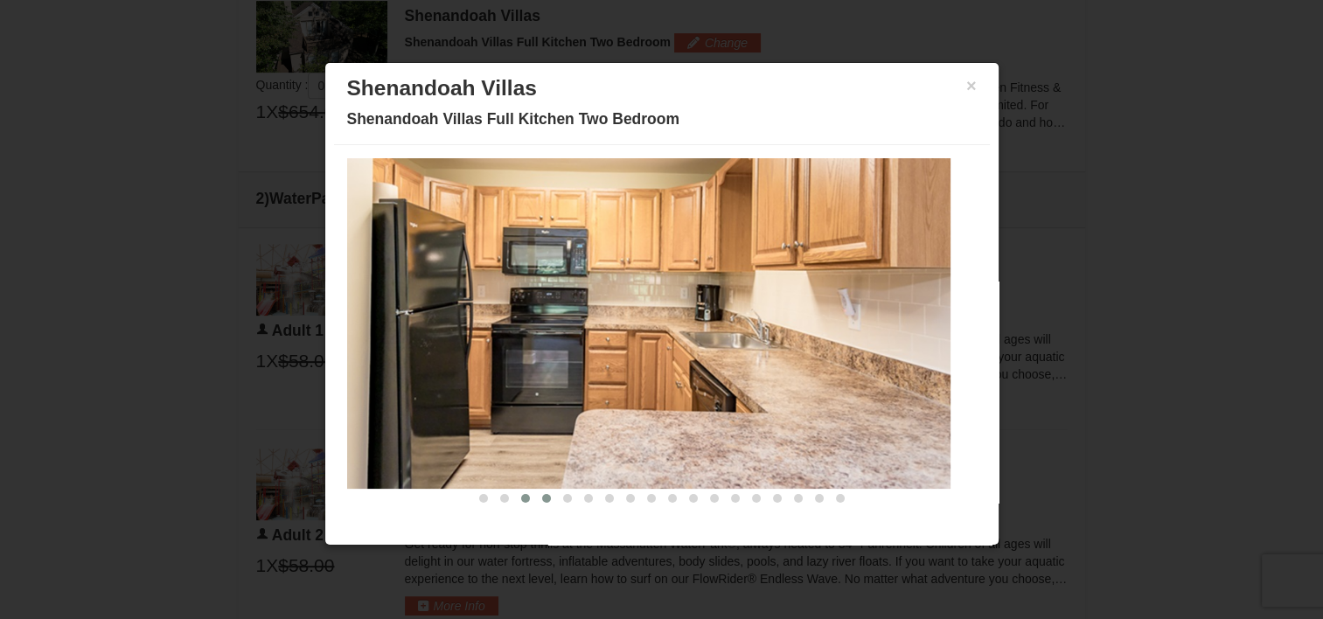
click at [521, 497] on span at bounding box center [525, 498] width 9 height 9
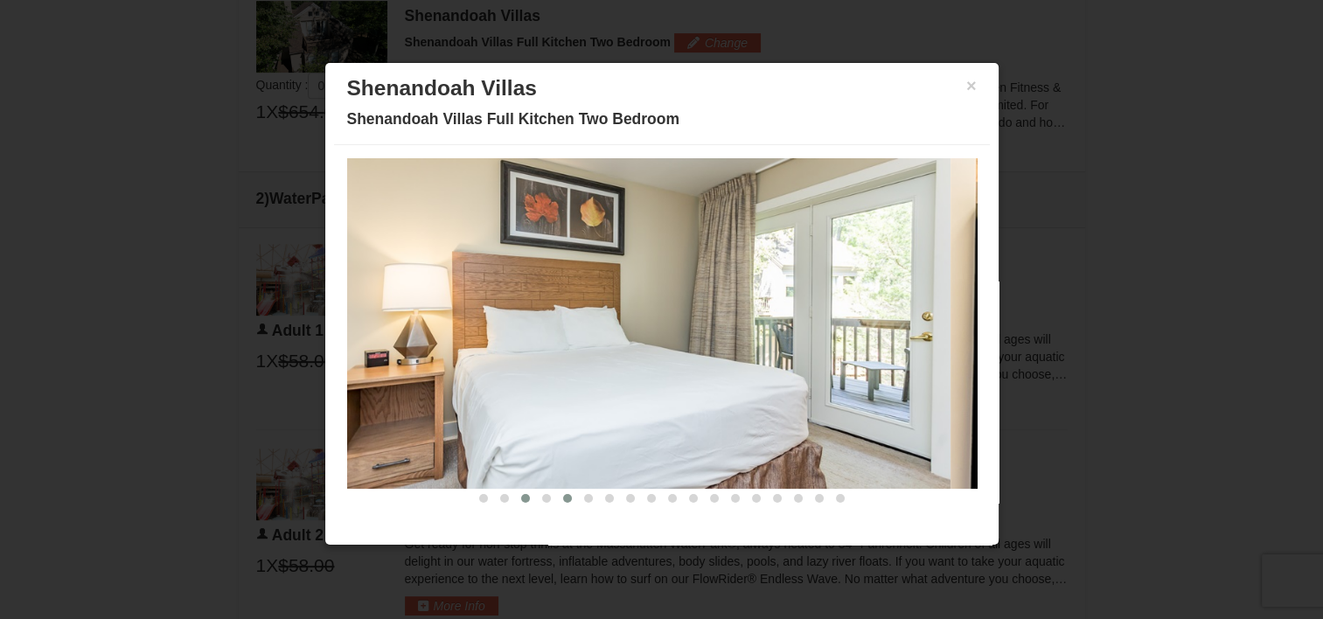
click at [563, 498] on span at bounding box center [567, 498] width 9 height 9
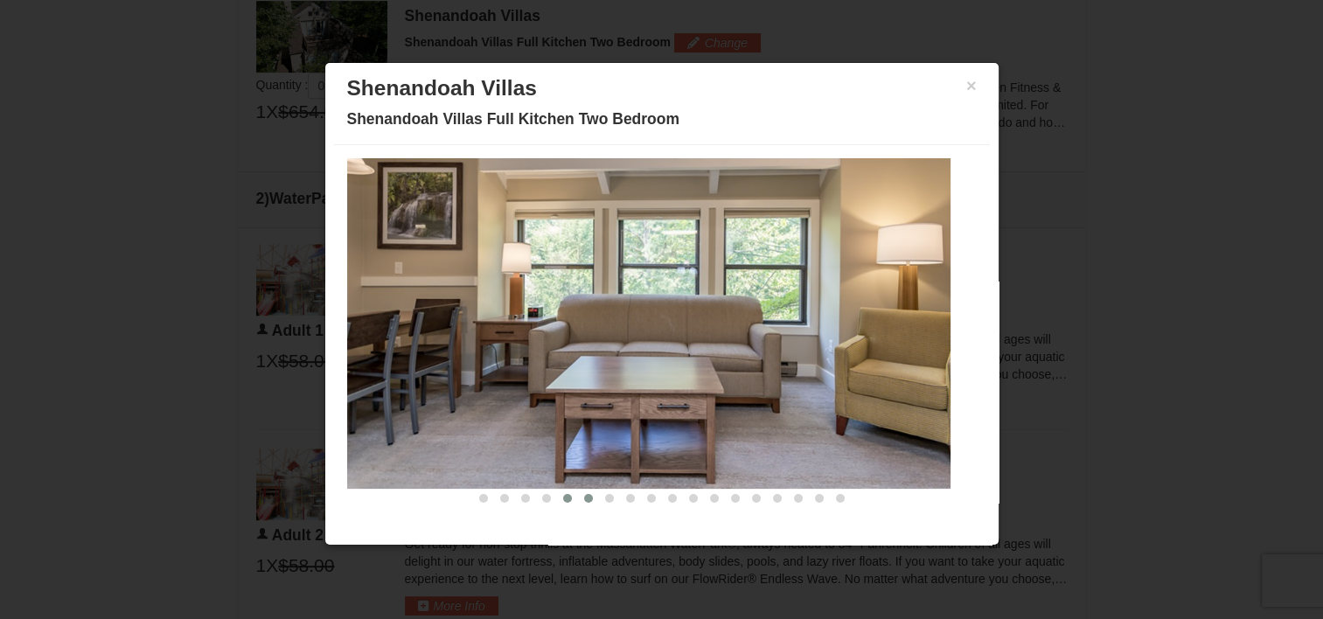
click at [584, 499] on span at bounding box center [588, 498] width 9 height 9
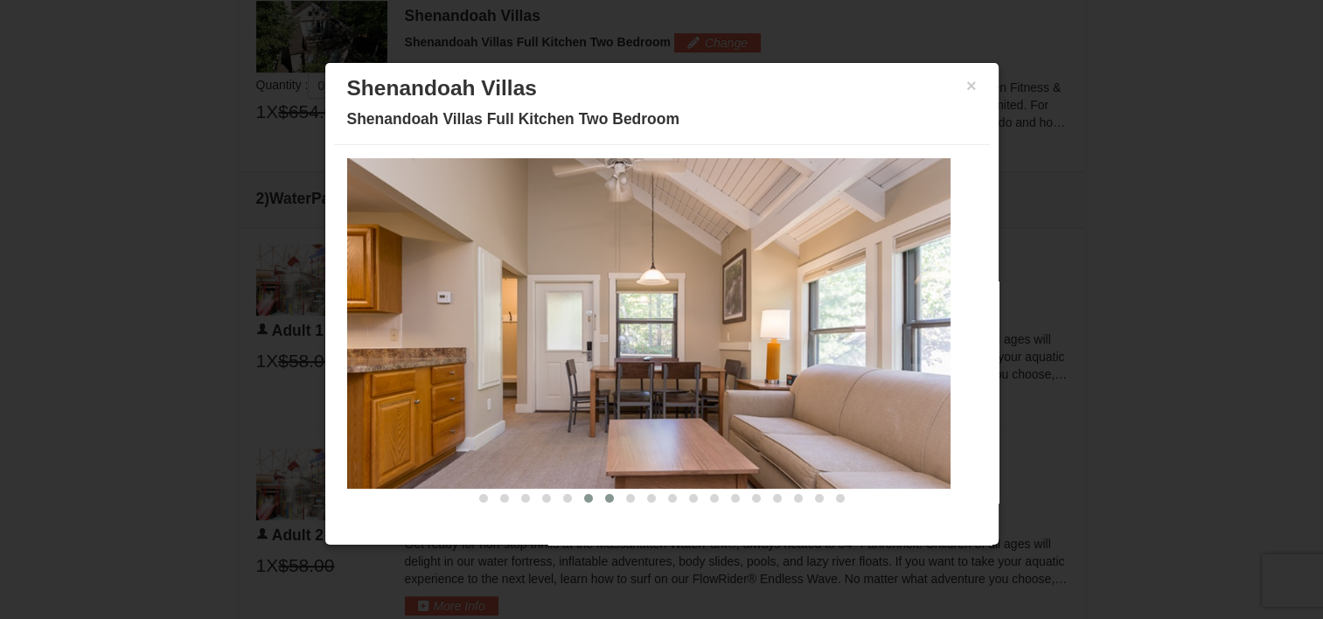
click at [605, 499] on span at bounding box center [609, 498] width 9 height 9
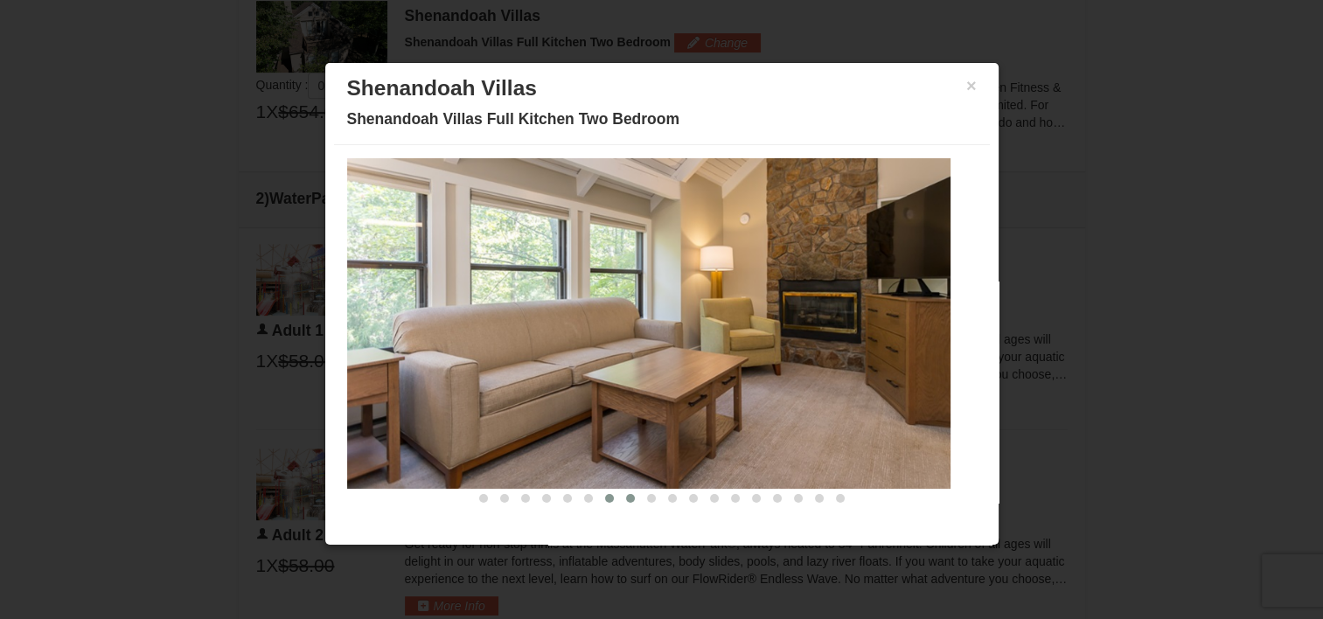
click at [620, 502] on button at bounding box center [630, 498] width 21 height 17
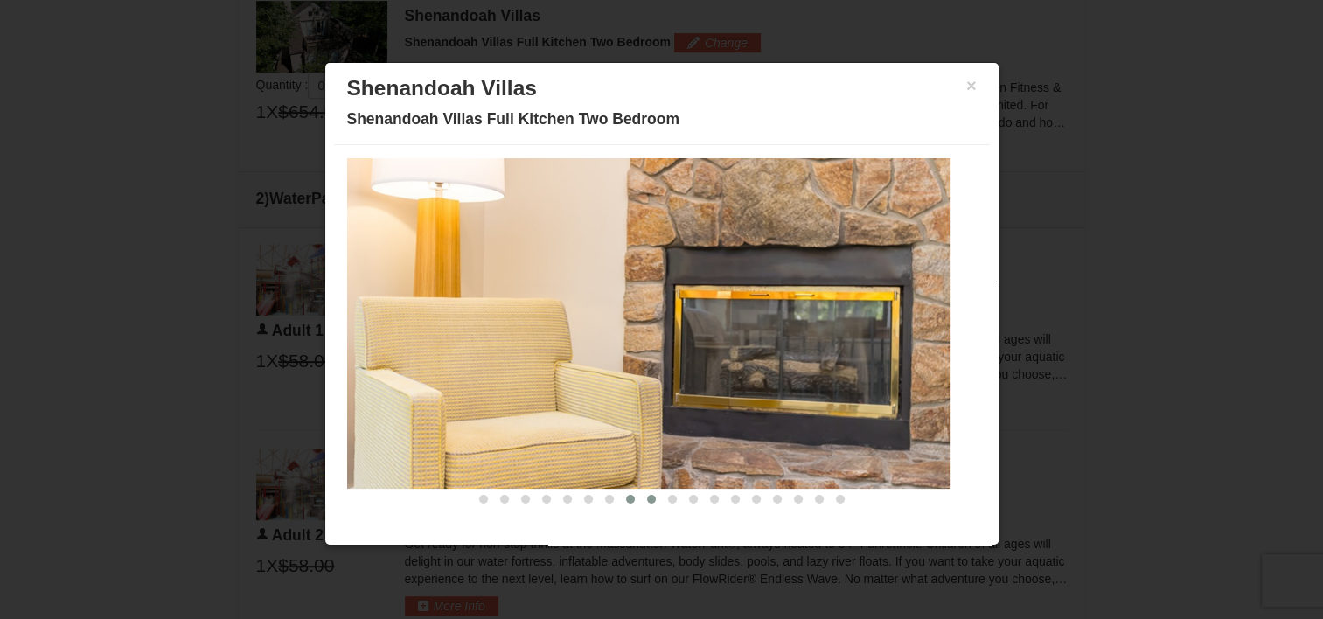
click at [647, 500] on span at bounding box center [651, 499] width 9 height 9
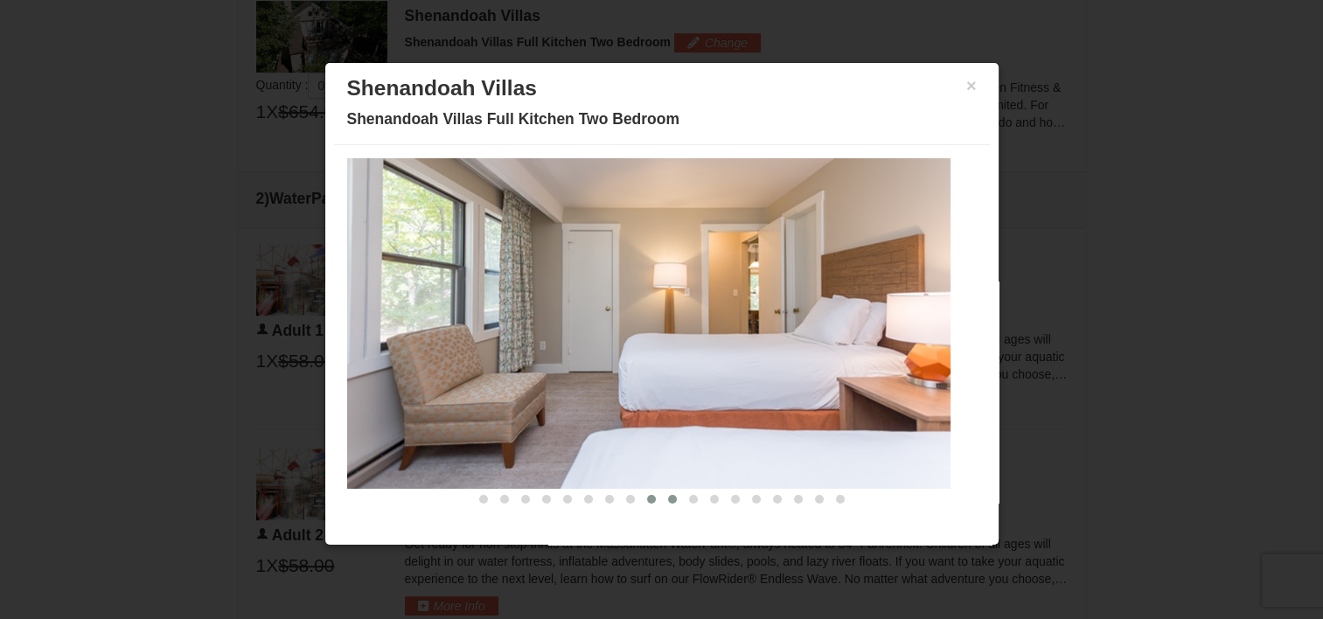
click at [668, 499] on span at bounding box center [672, 499] width 9 height 9
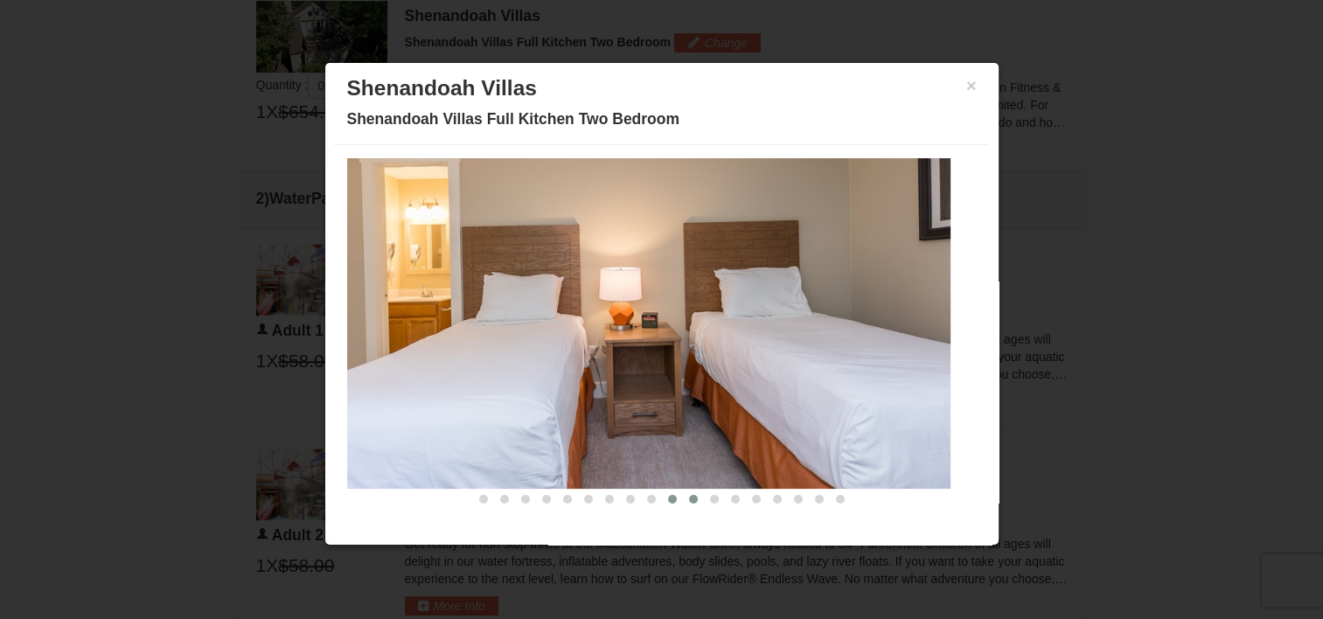
click at [689, 498] on span at bounding box center [693, 499] width 9 height 9
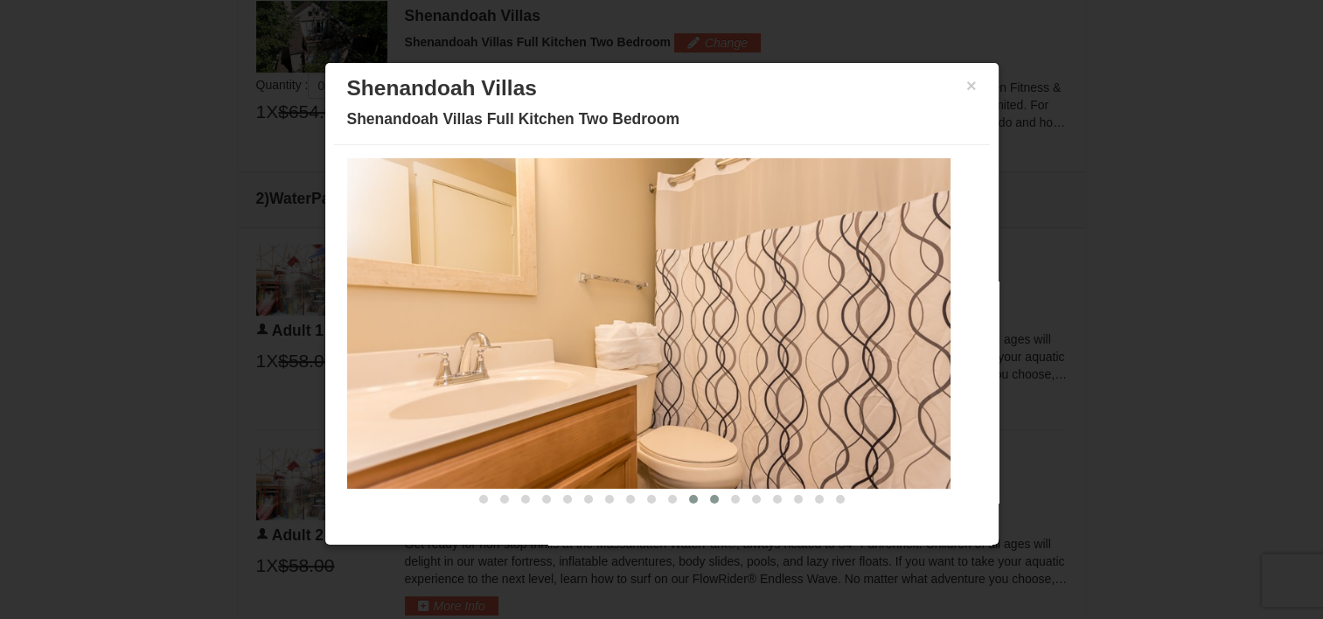
click at [710, 500] on span at bounding box center [714, 499] width 9 height 9
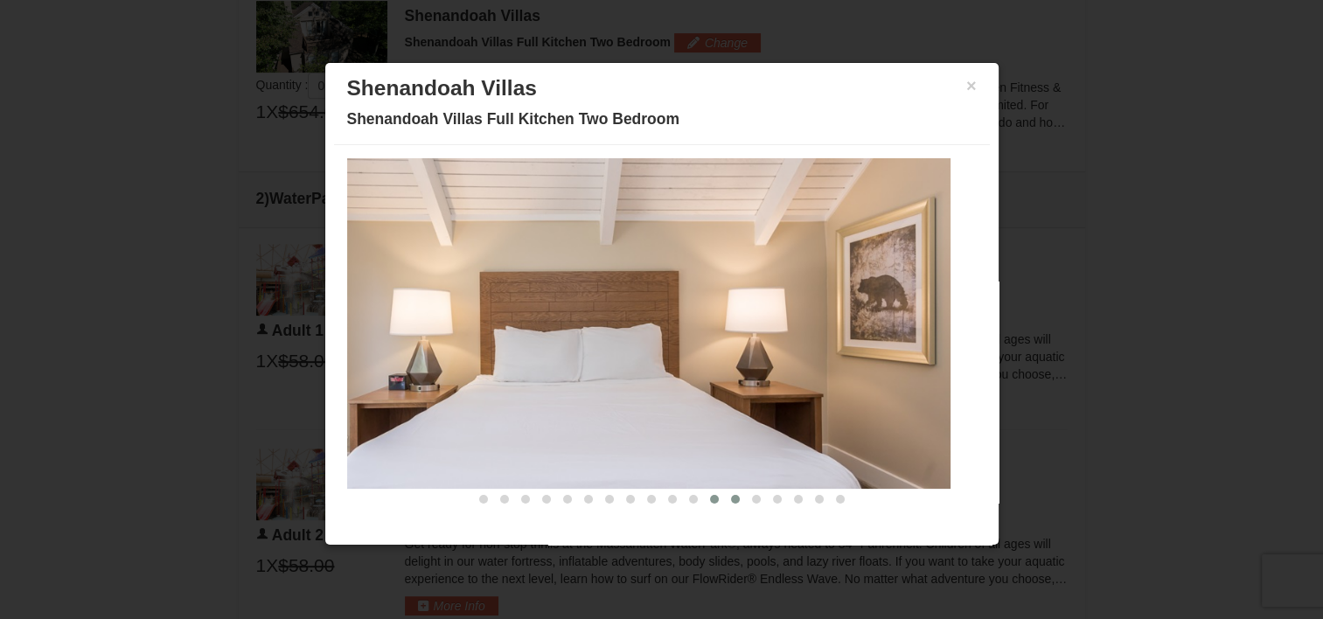
click at [731, 499] on span at bounding box center [735, 499] width 9 height 9
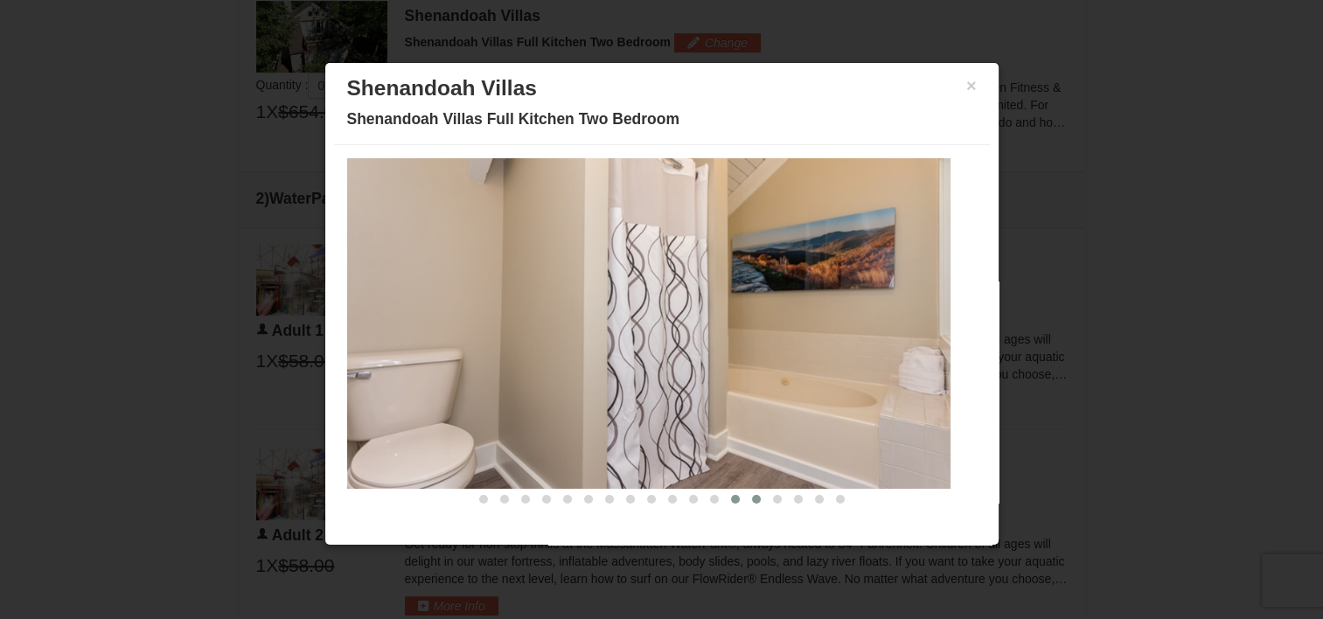
click at [752, 500] on span at bounding box center [756, 499] width 9 height 9
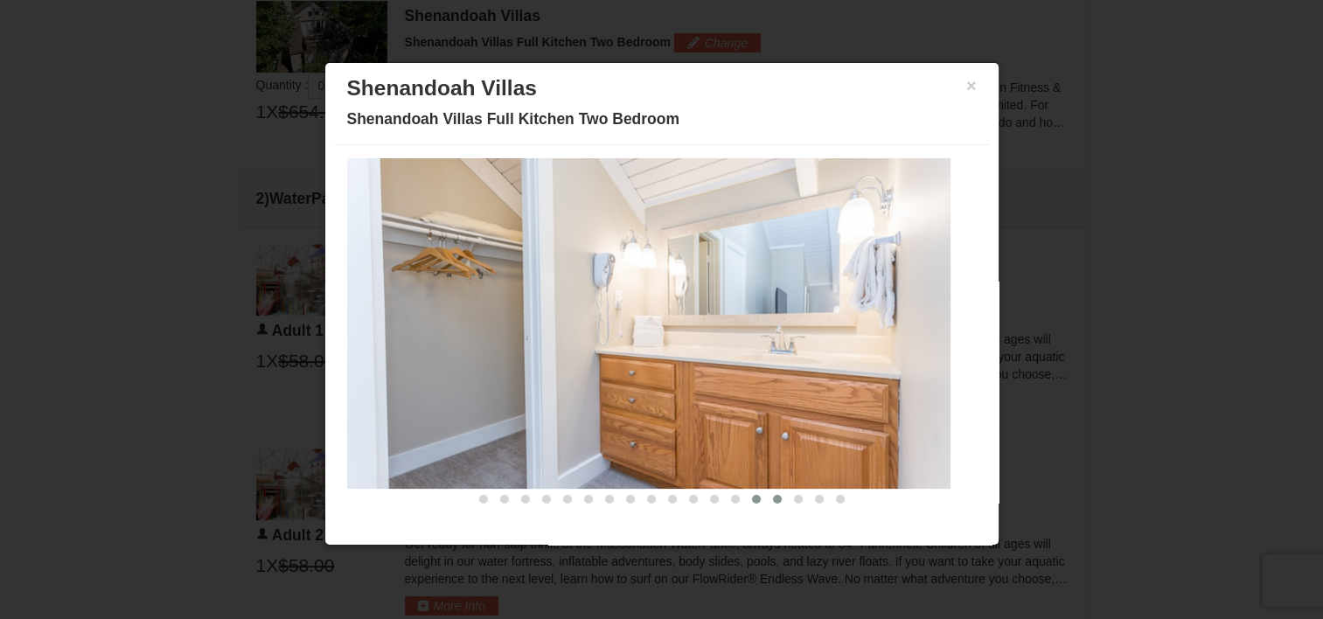
click at [767, 501] on button at bounding box center [777, 498] width 21 height 17
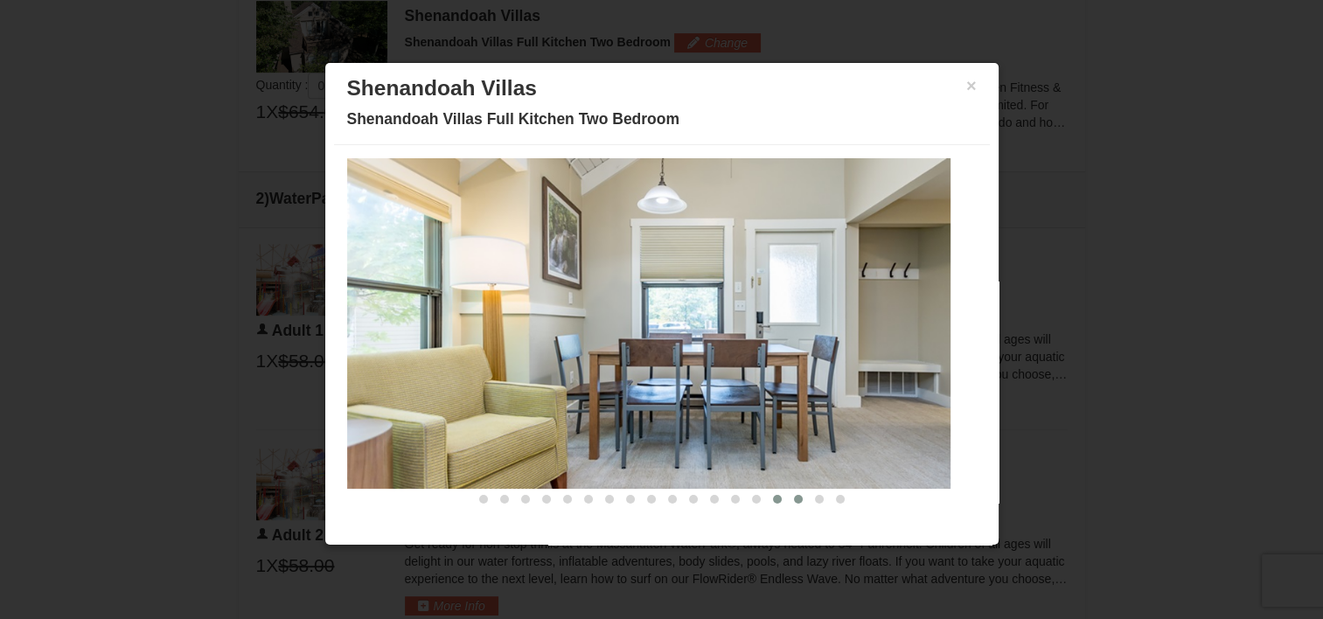
click at [788, 501] on button at bounding box center [798, 498] width 21 height 17
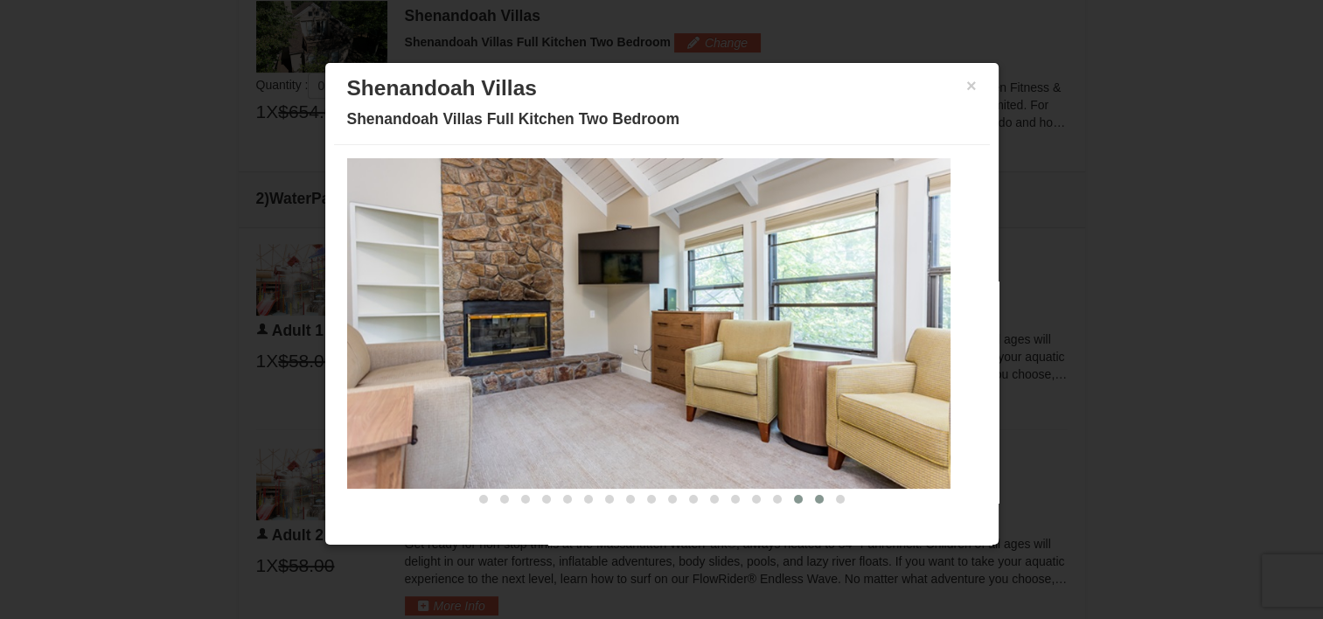
click at [809, 502] on button at bounding box center [819, 498] width 21 height 17
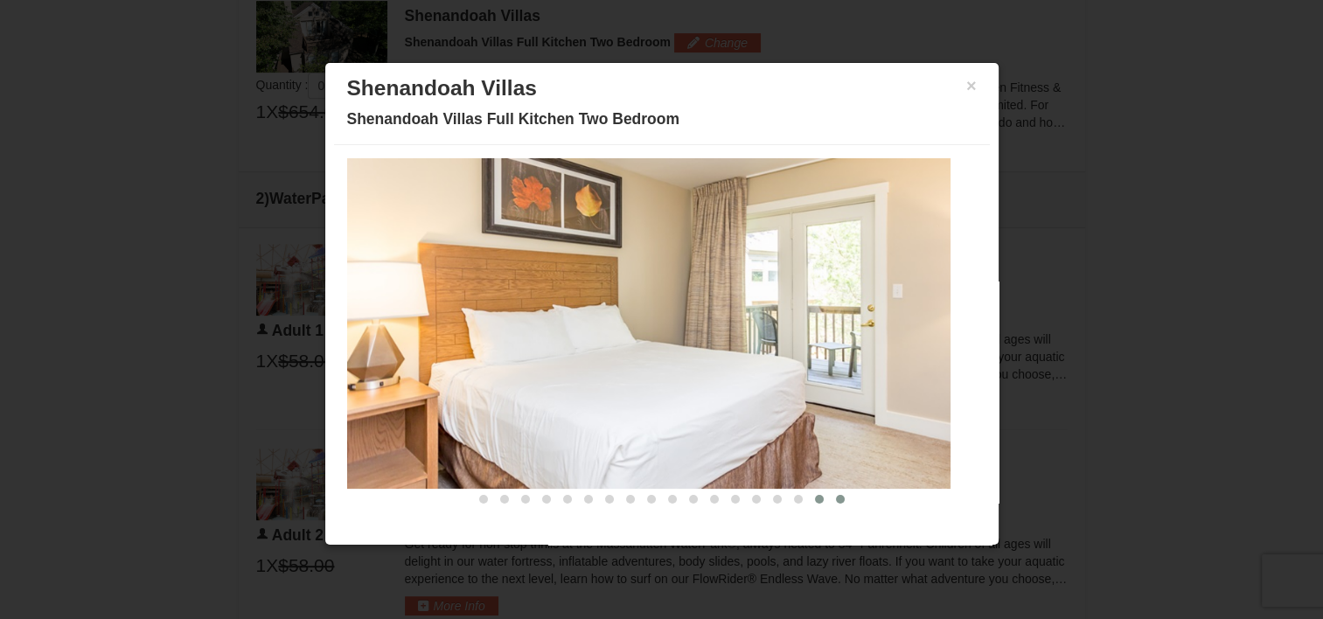
click at [830, 502] on button at bounding box center [840, 498] width 21 height 17
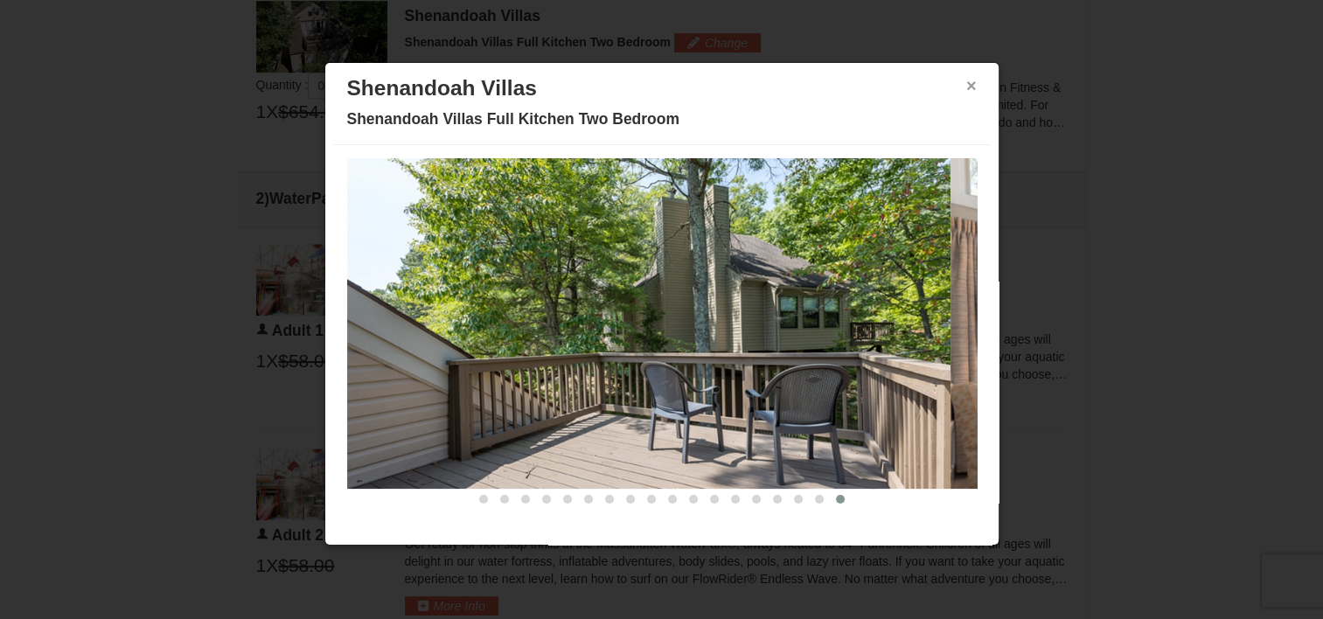
click at [966, 83] on button "×" at bounding box center [971, 85] width 10 height 17
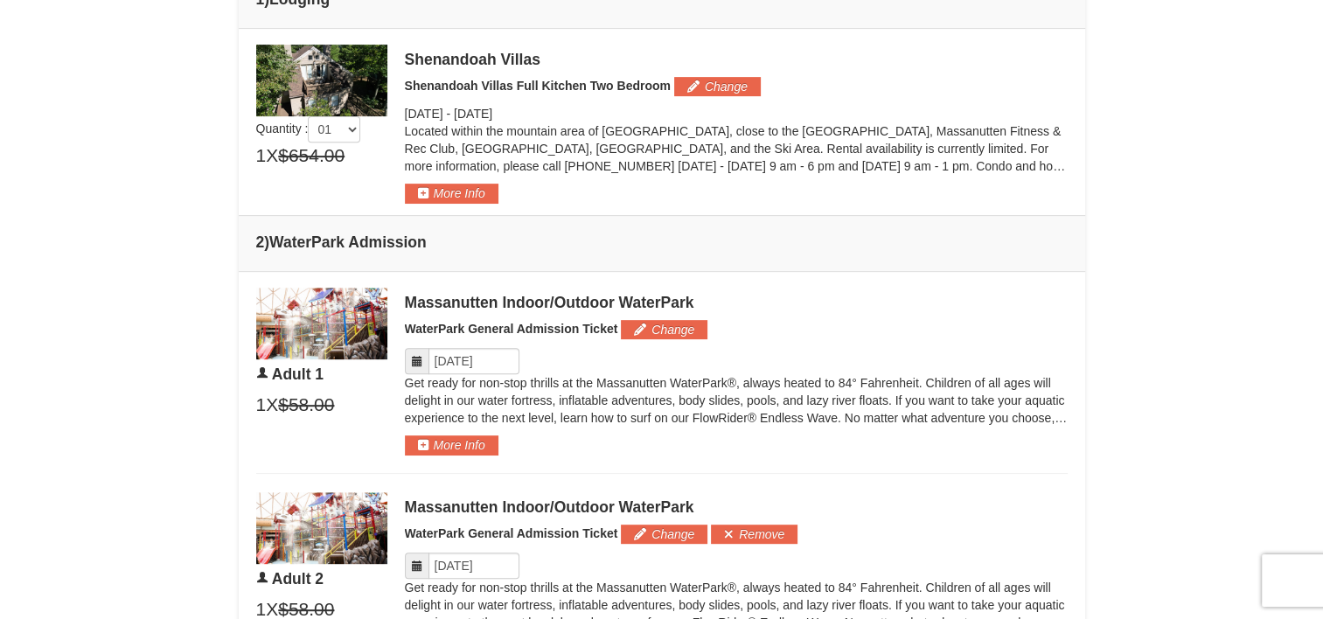
scroll to position [573, 0]
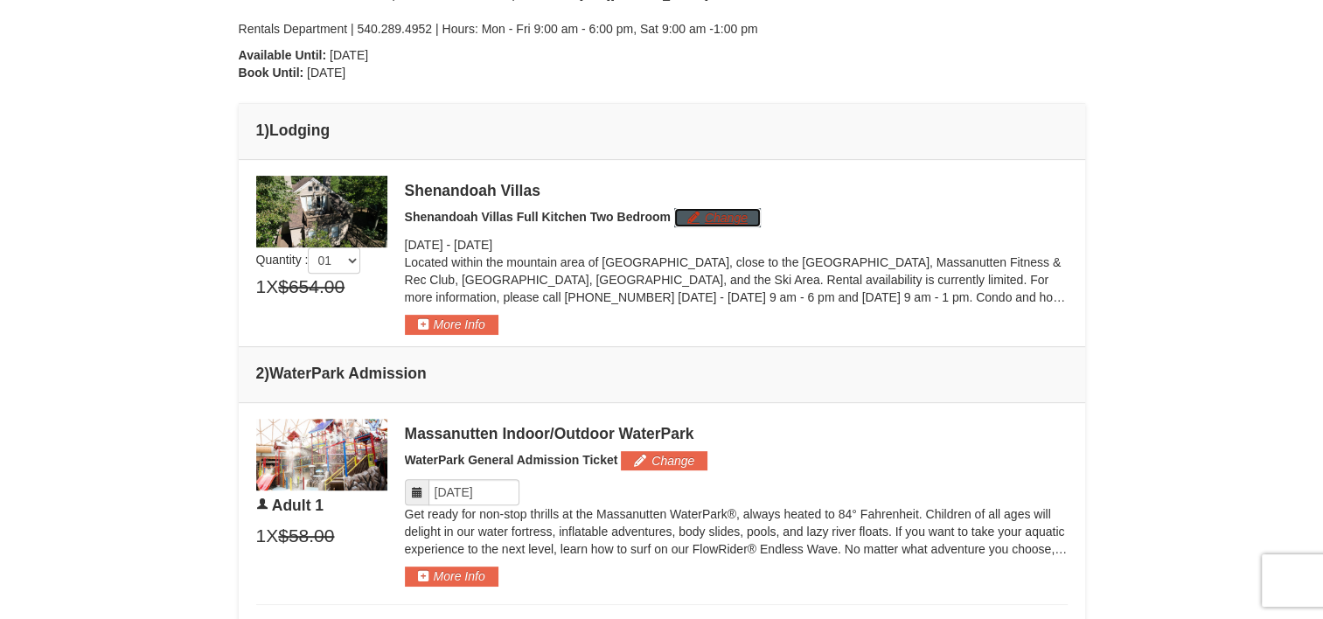
click at [721, 218] on button "Change" at bounding box center [717, 217] width 87 height 19
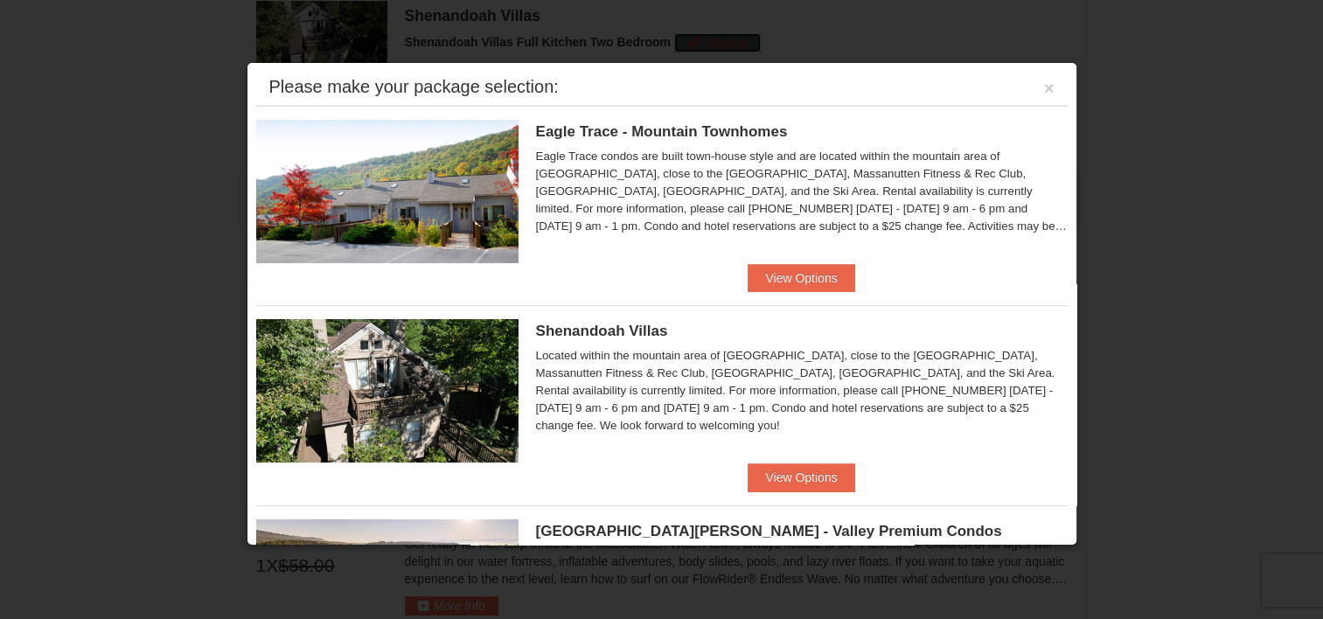
scroll to position [0, 0]
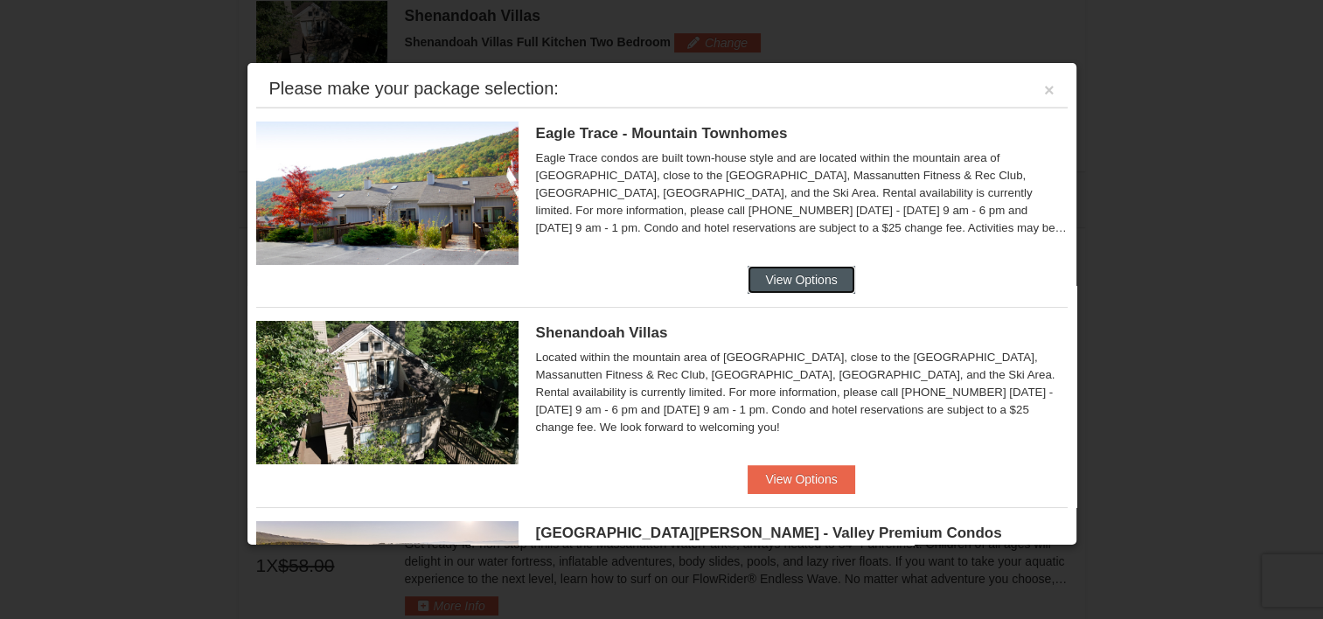
click at [792, 266] on button "View Options" at bounding box center [800, 280] width 107 height 28
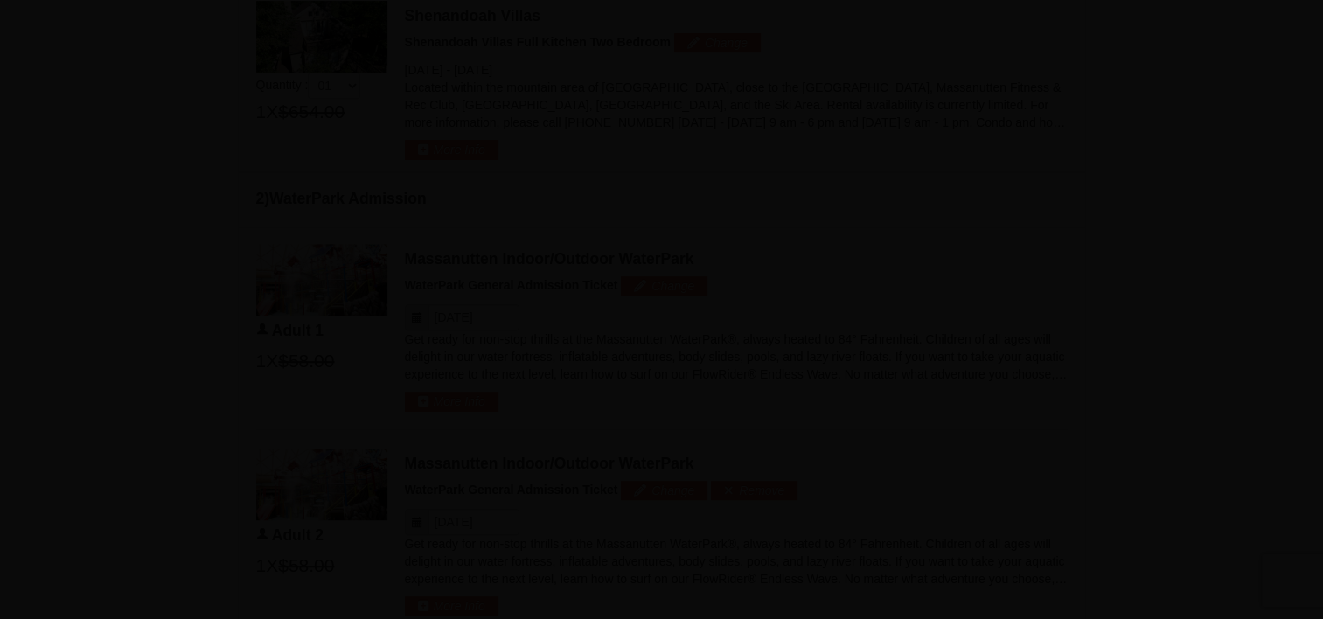
scroll to position [3, 0]
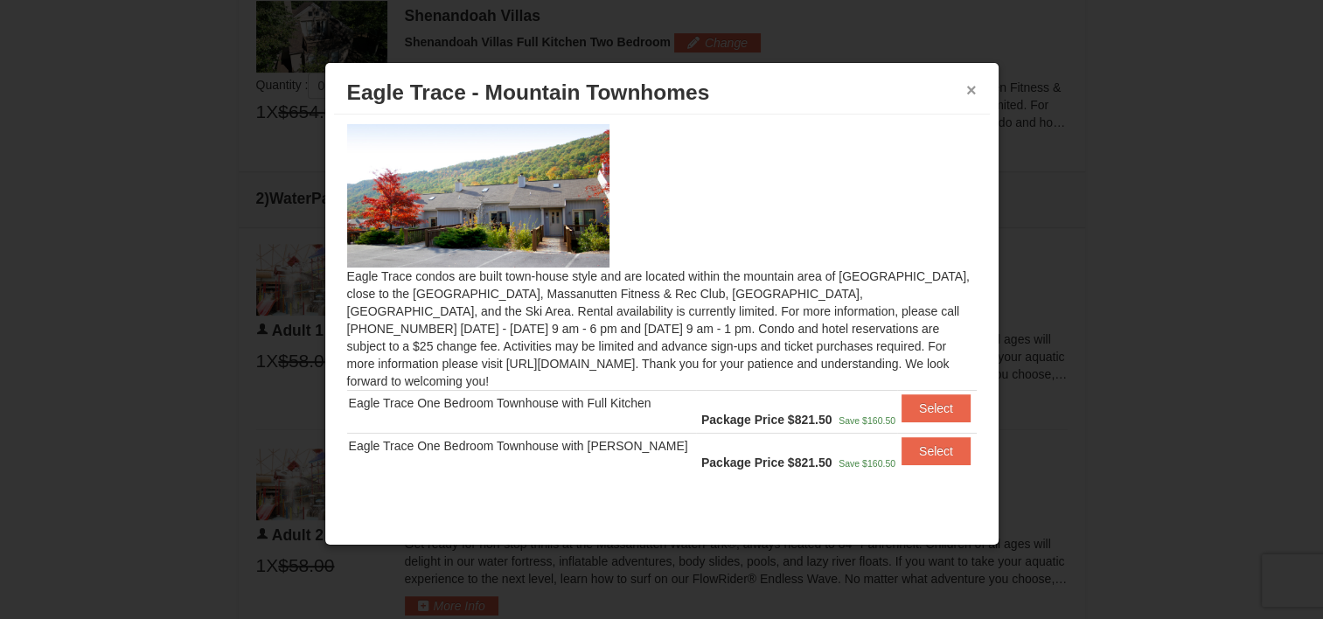
click at [972, 91] on button "×" at bounding box center [971, 89] width 10 height 17
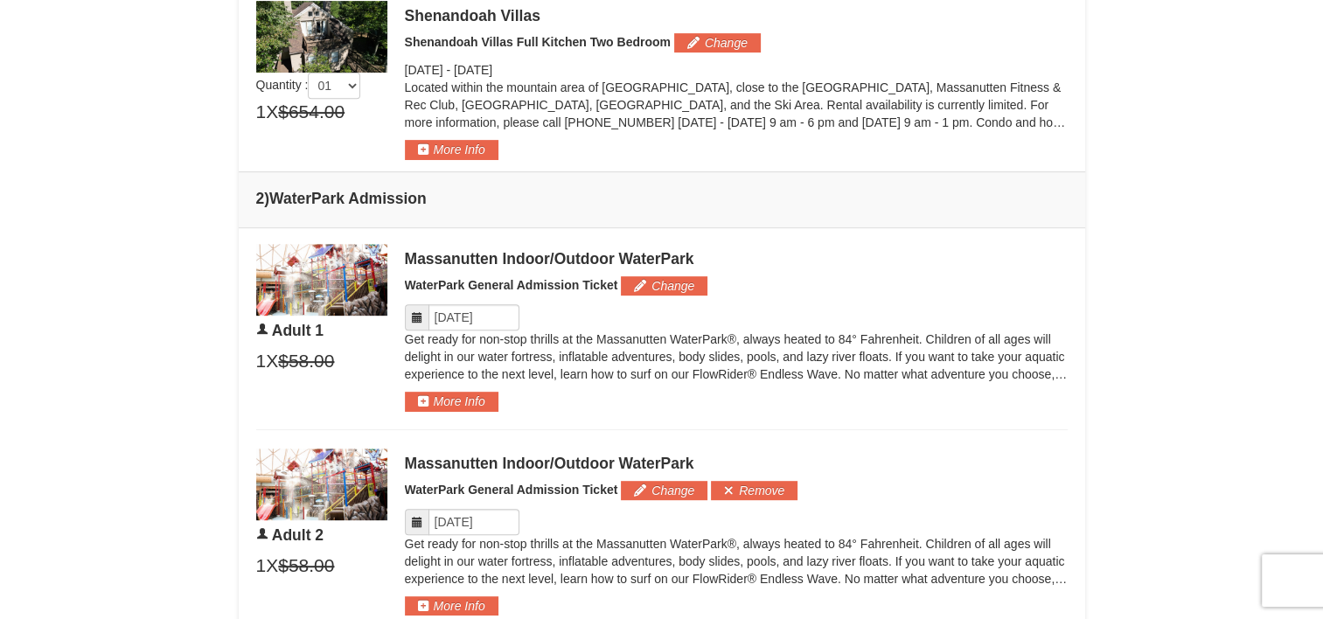
scroll to position [573, 0]
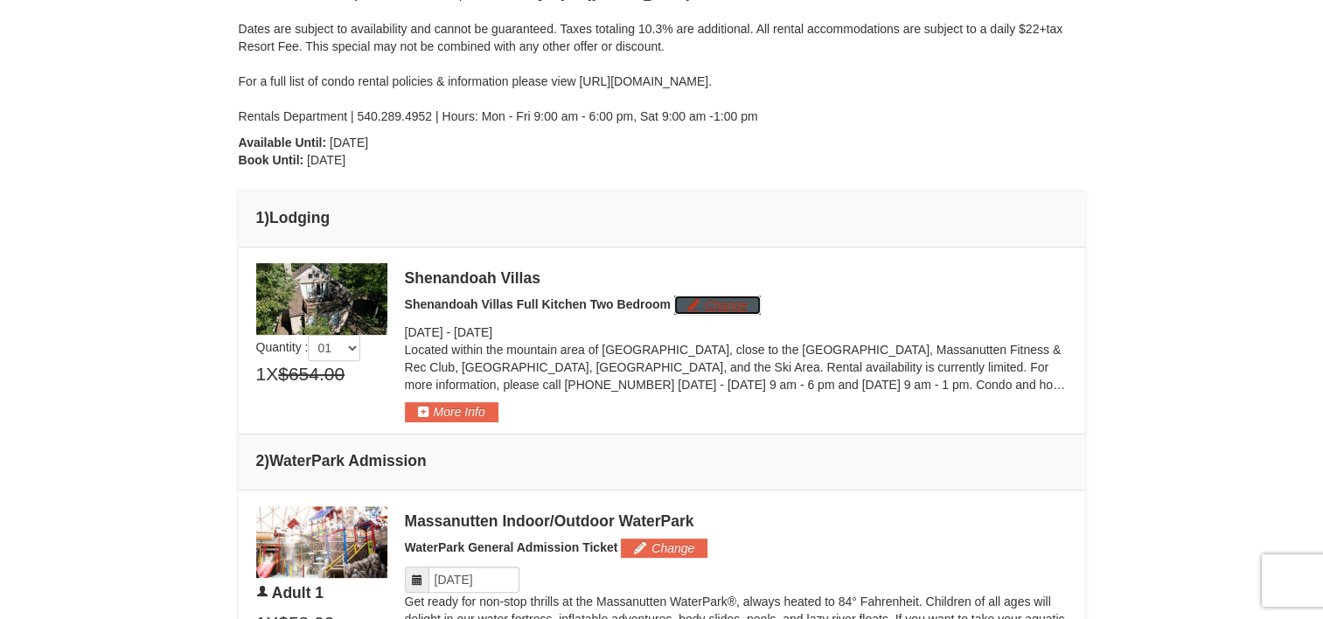
click at [746, 297] on button "Change" at bounding box center [717, 304] width 87 height 19
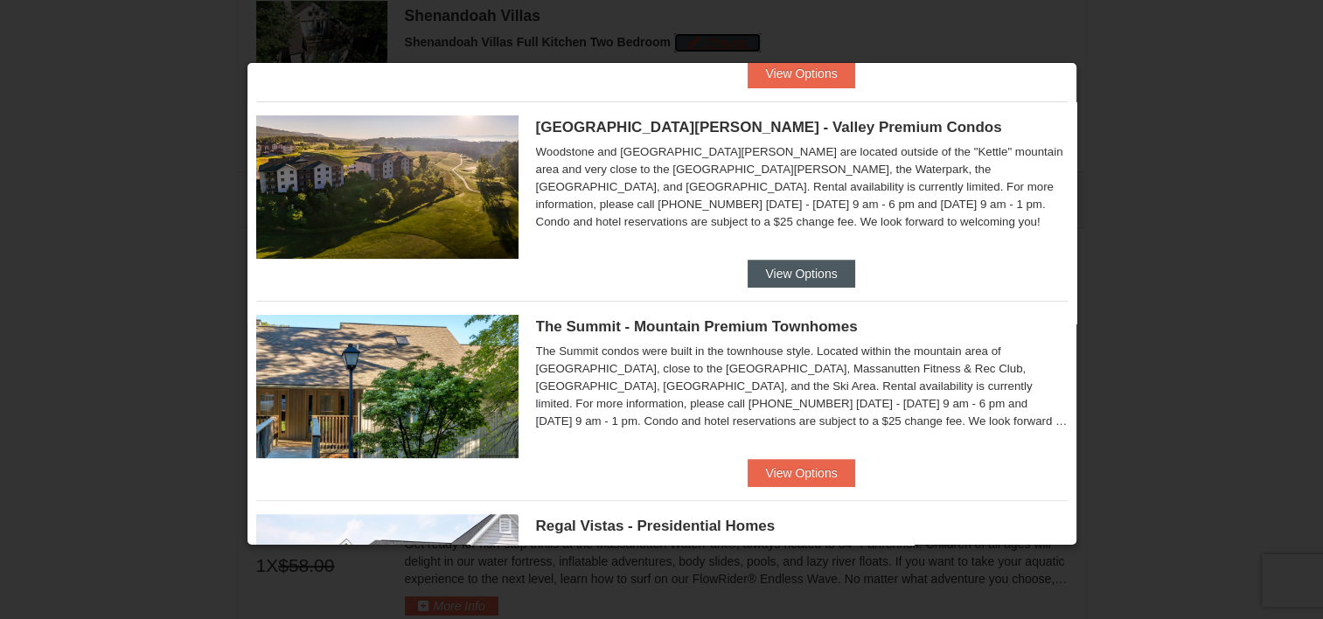
scroll to position [412, 0]
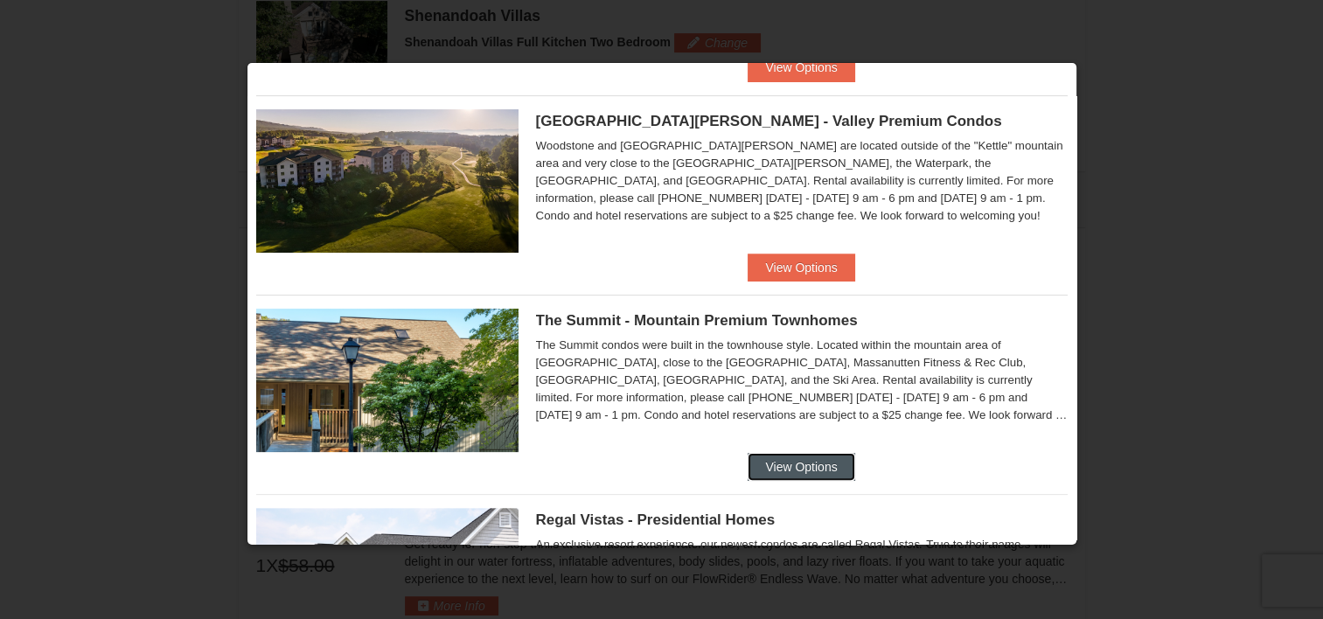
click at [786, 461] on button "View Options" at bounding box center [800, 467] width 107 height 28
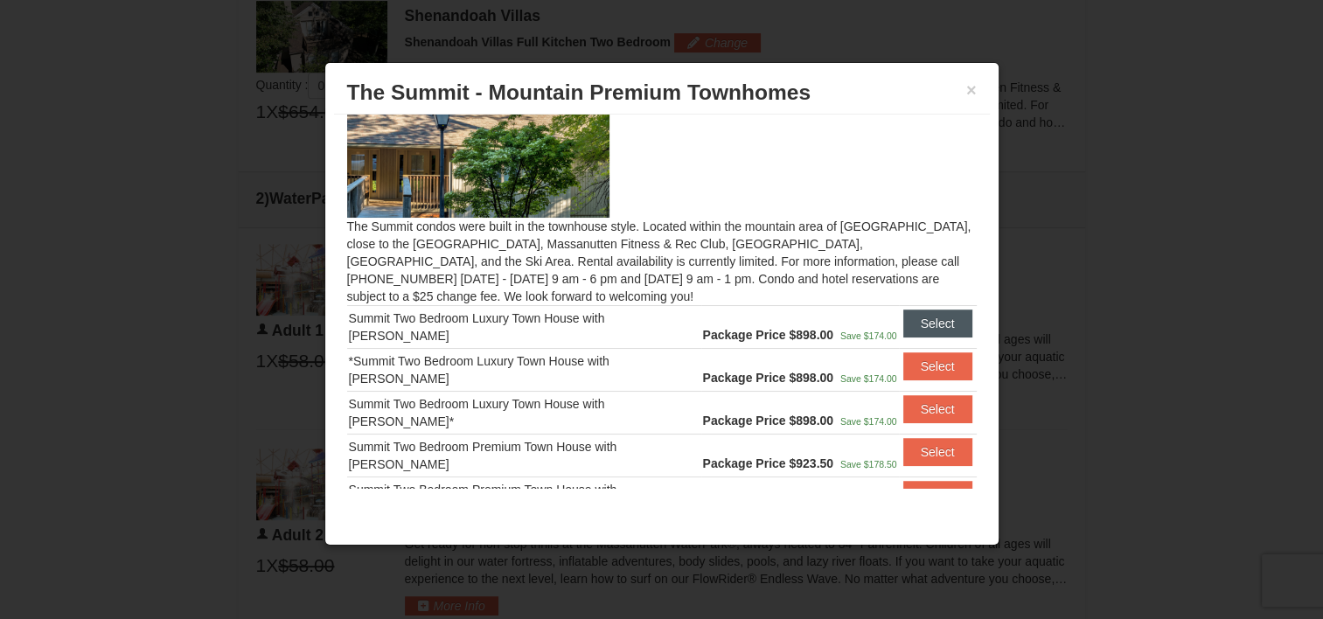
scroll to position [156, 0]
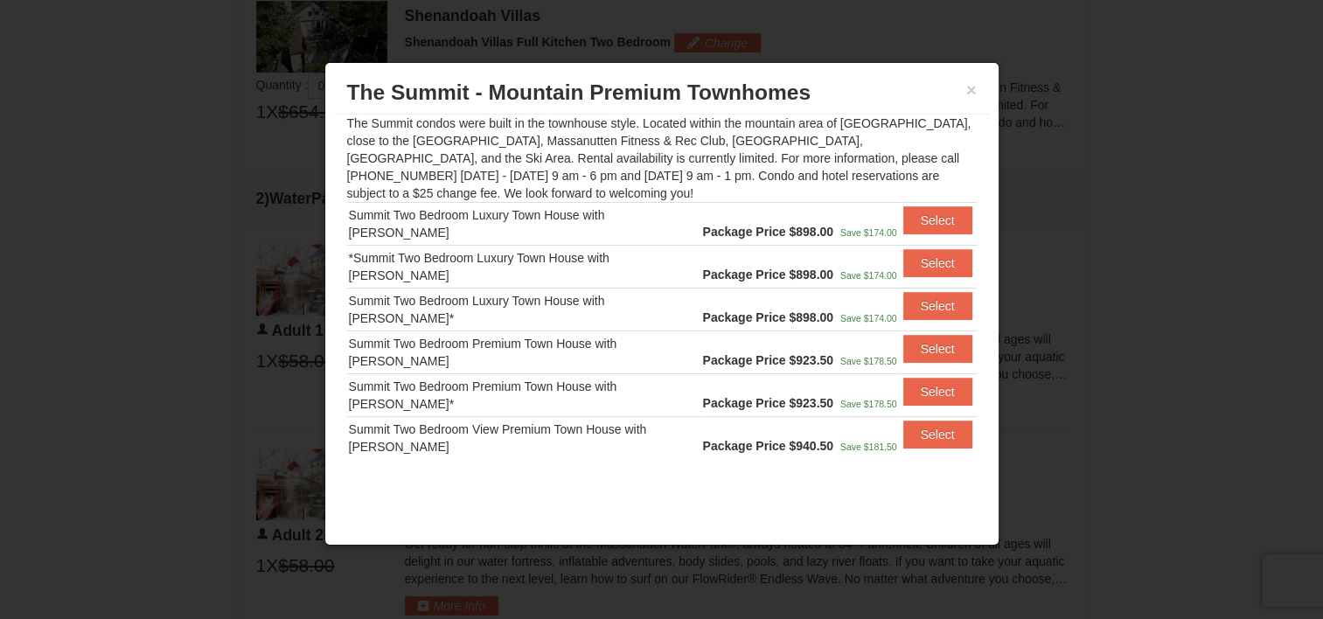
click at [977, 90] on div "× The Summit - Mountain Premium Townhomes" at bounding box center [662, 93] width 656 height 43
click at [969, 95] on button "×" at bounding box center [971, 89] width 10 height 17
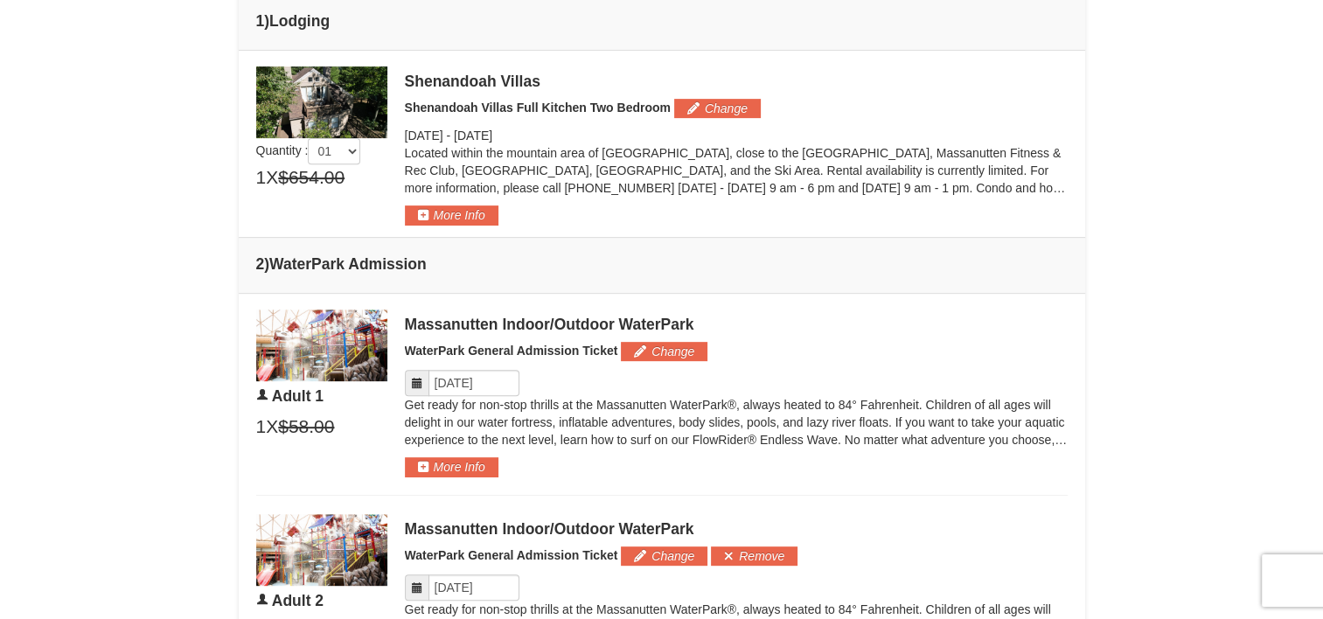
scroll to position [573, 0]
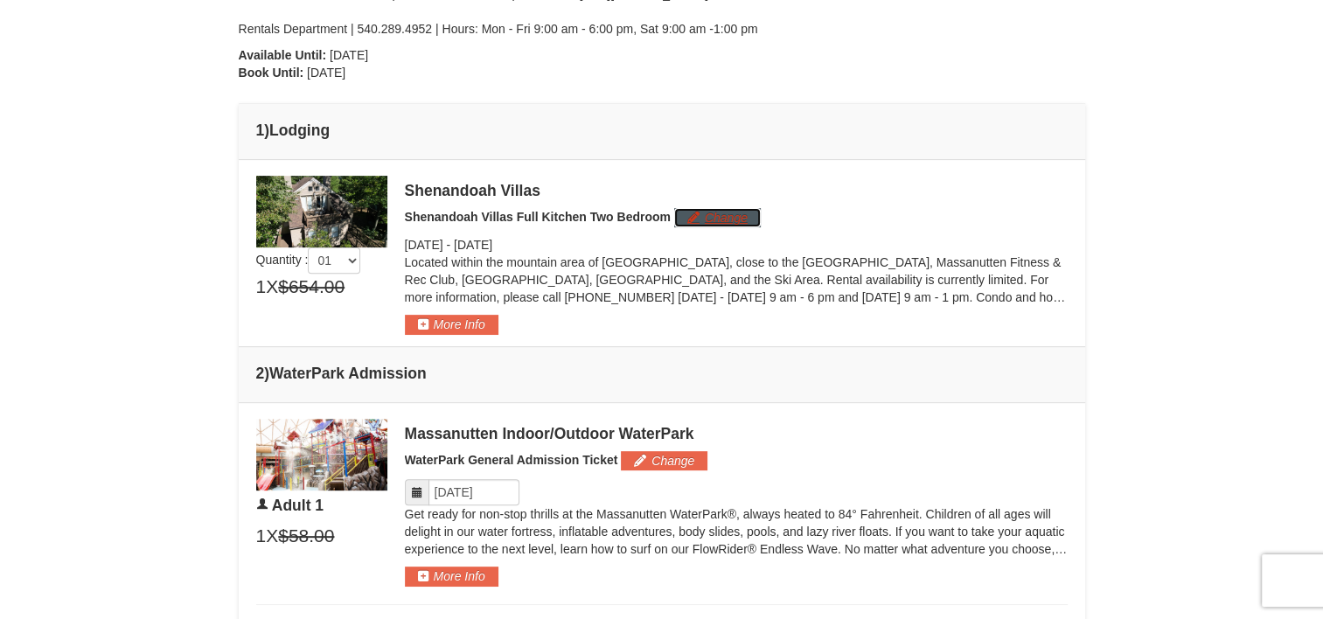
click at [713, 209] on button "Change" at bounding box center [717, 217] width 87 height 19
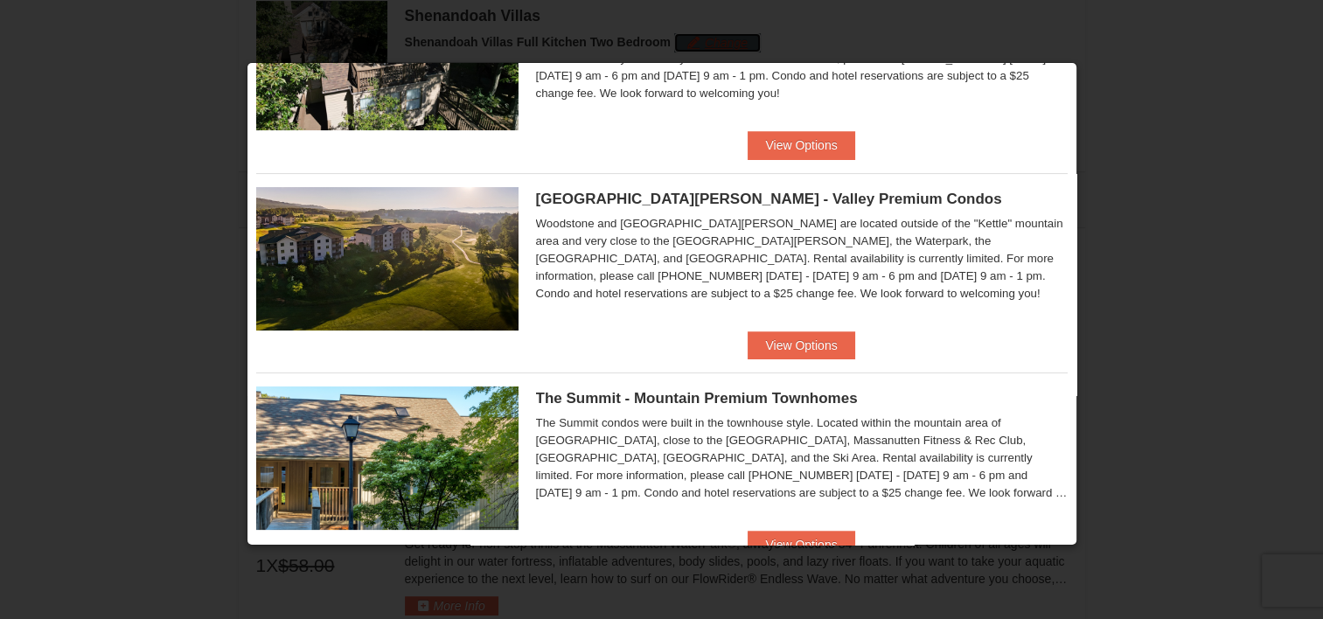
scroll to position [437, 0]
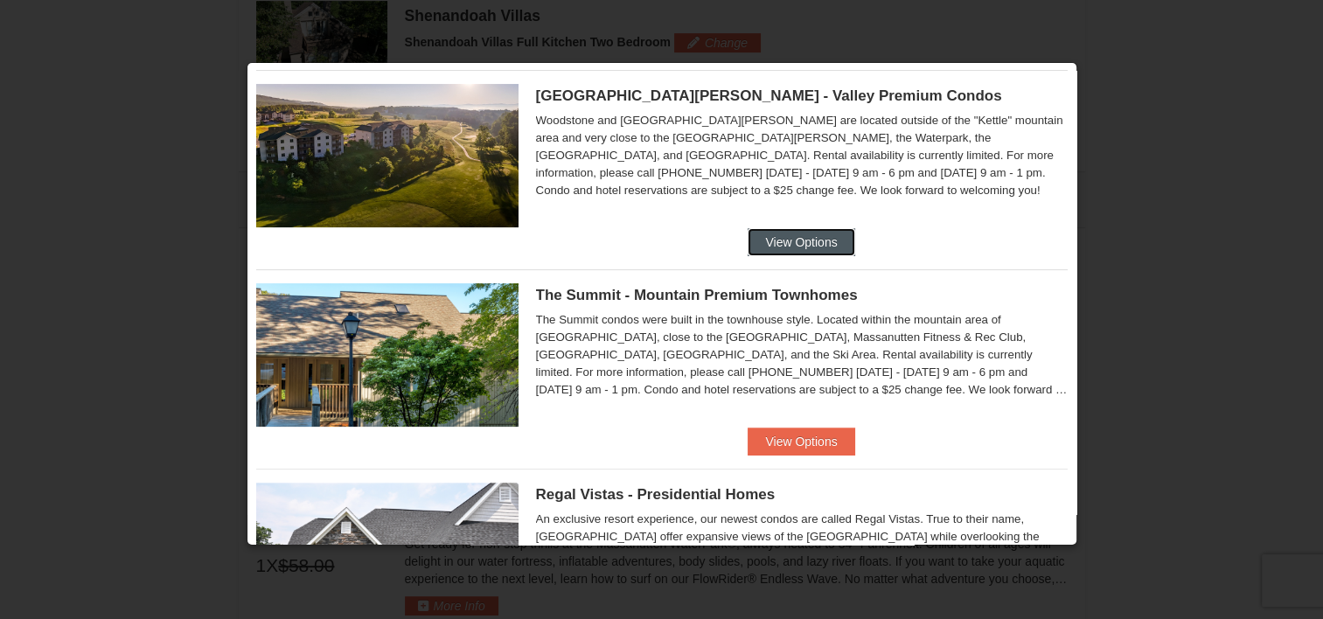
click at [794, 232] on button "View Options" at bounding box center [800, 242] width 107 height 28
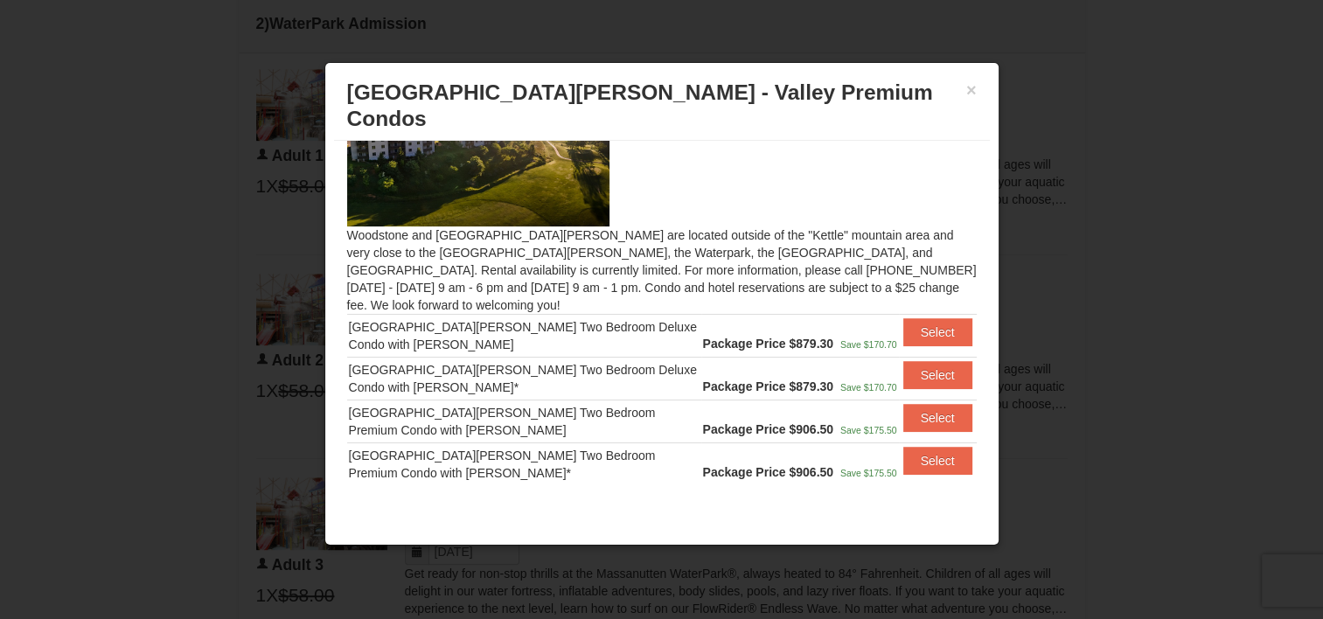
scroll to position [0, 0]
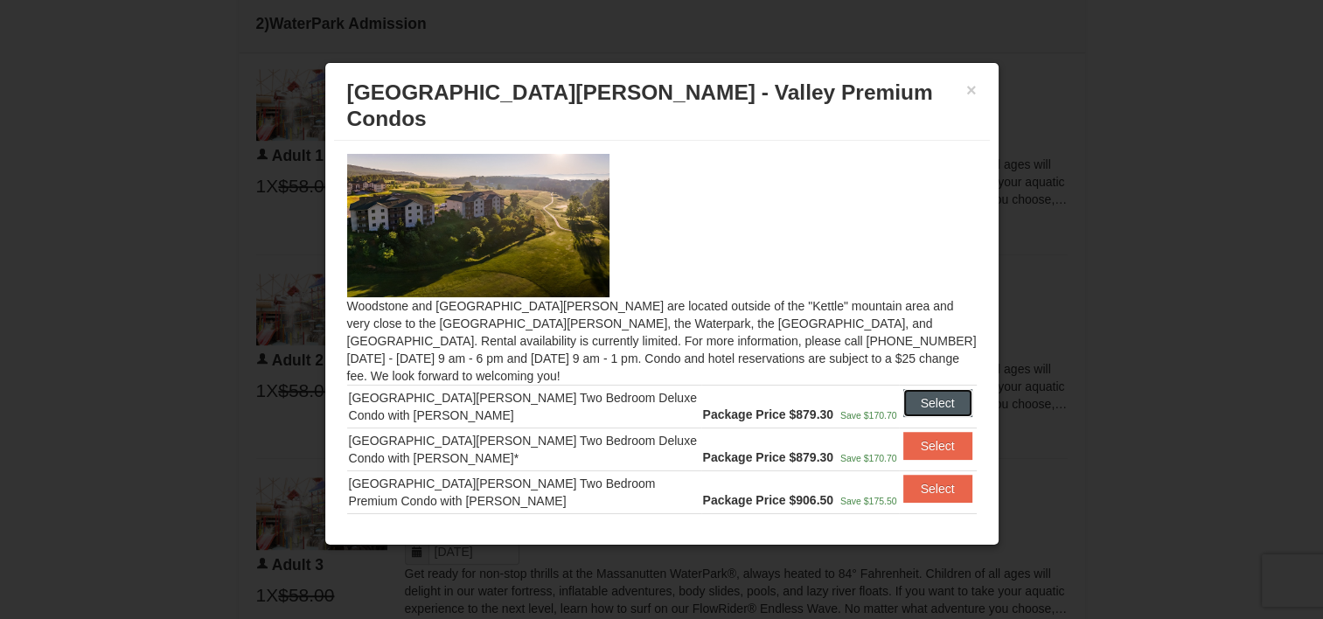
click at [914, 389] on button "Select" at bounding box center [937, 403] width 69 height 28
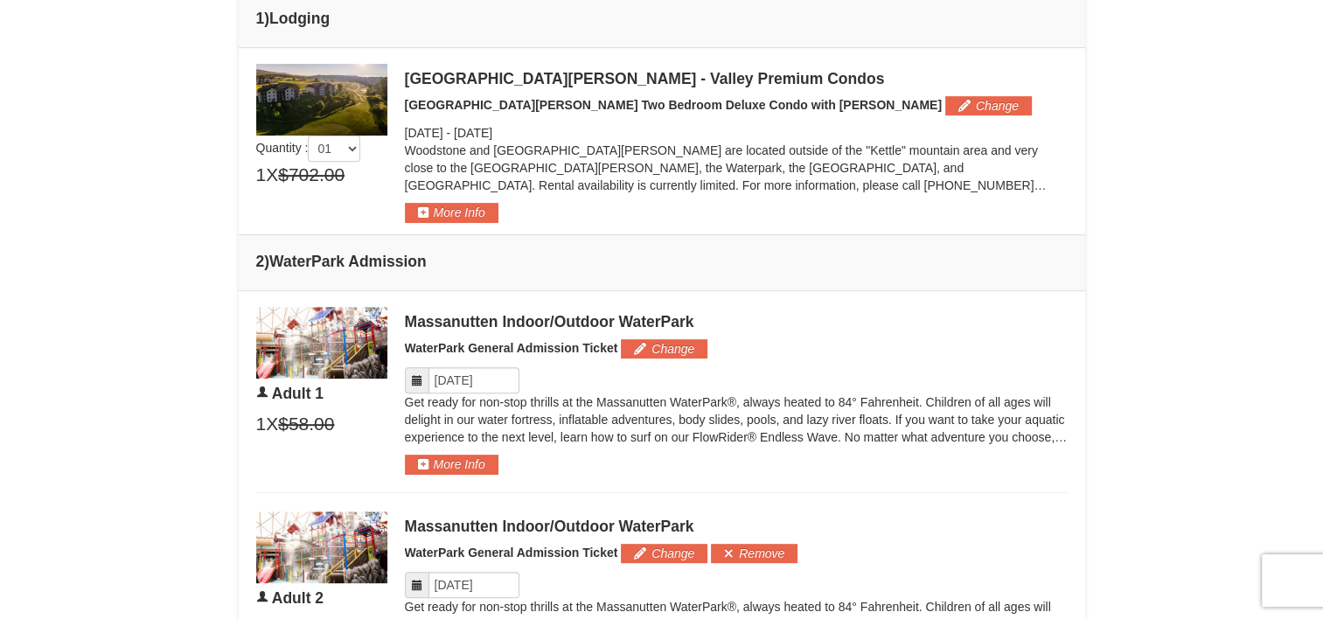
scroll to position [573, 0]
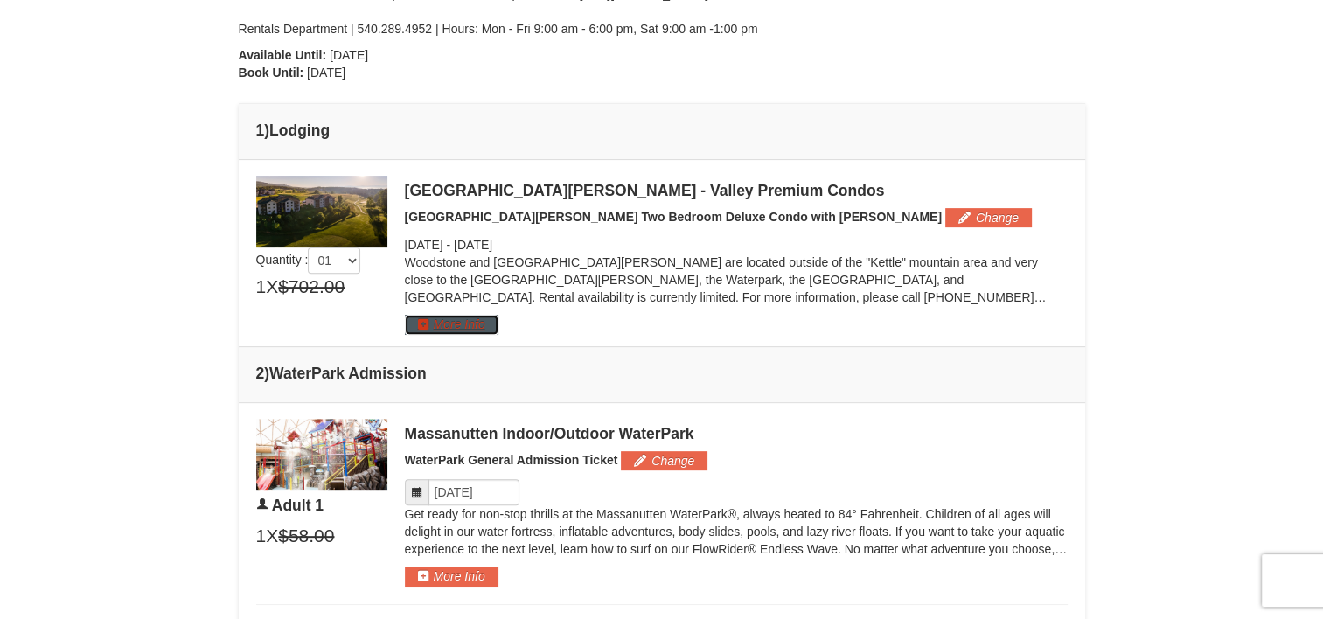
click at [462, 329] on button "More Info" at bounding box center [452, 324] width 94 height 19
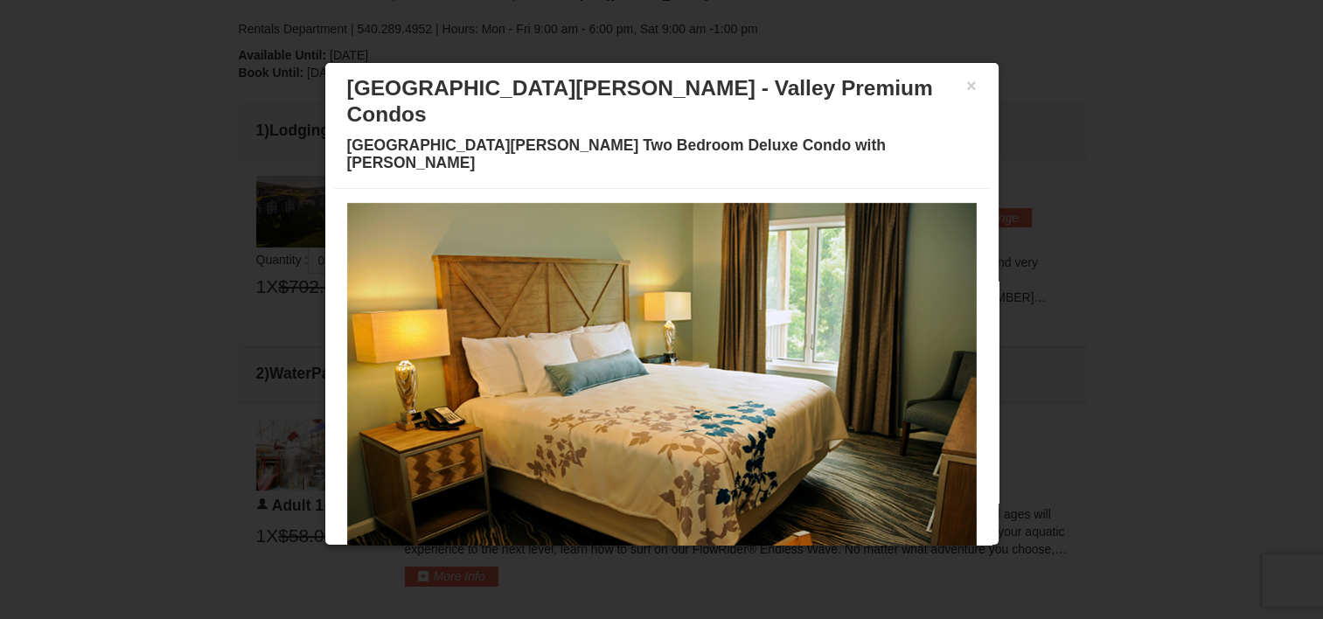
scroll to position [51, 0]
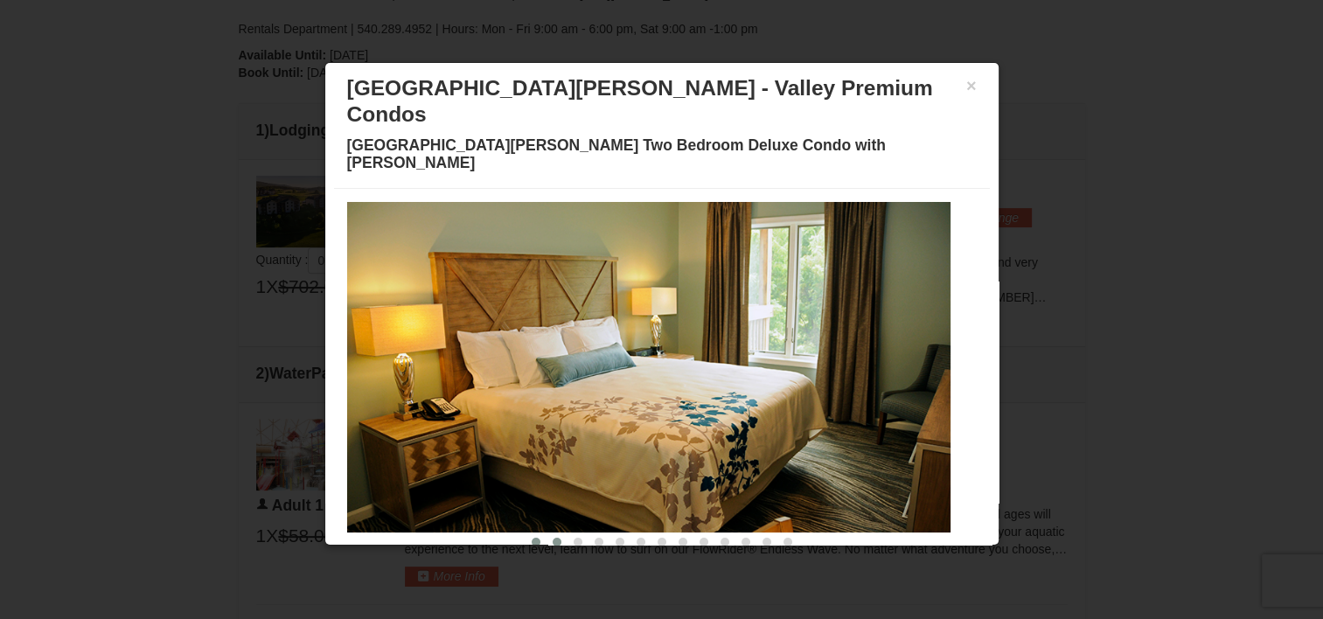
click at [553, 538] on span at bounding box center [557, 542] width 9 height 9
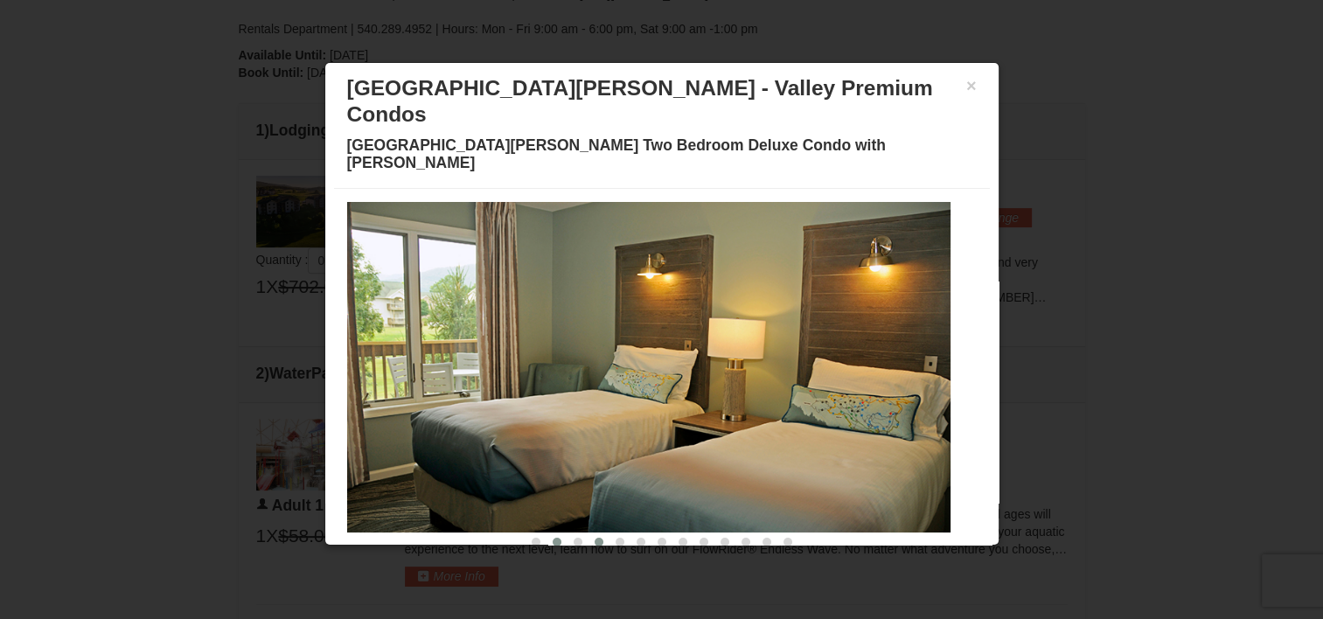
click at [594, 538] on span at bounding box center [598, 542] width 9 height 9
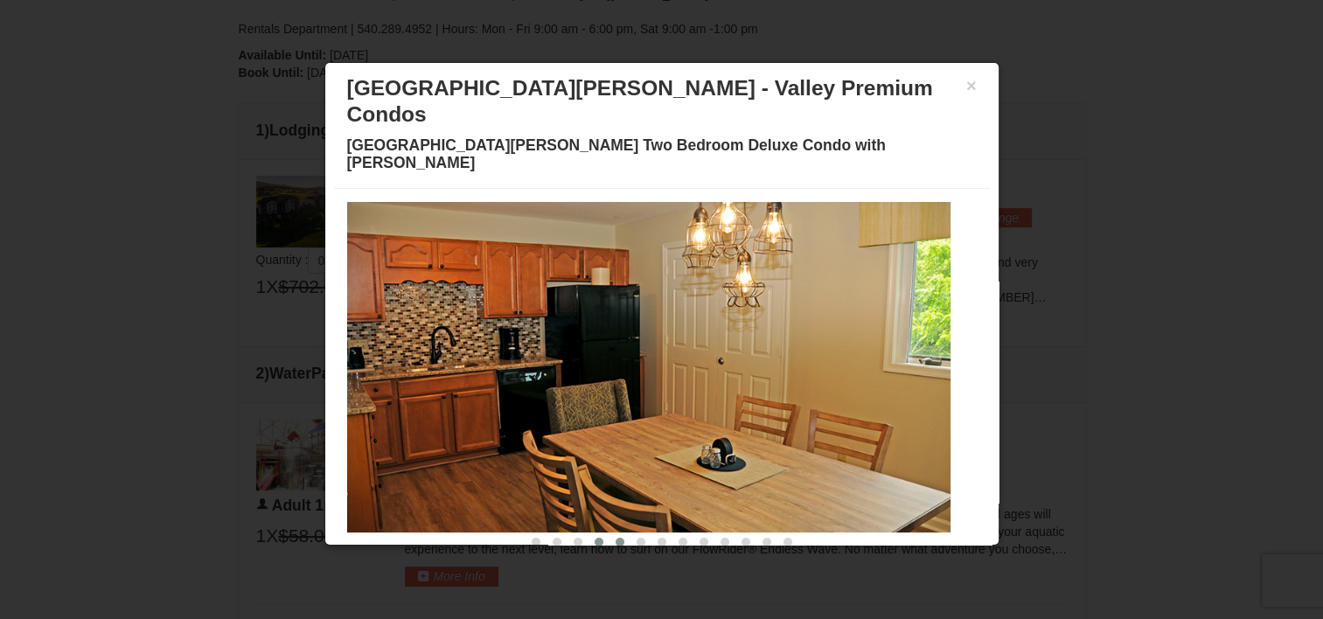
click at [615, 538] on span at bounding box center [619, 542] width 9 height 9
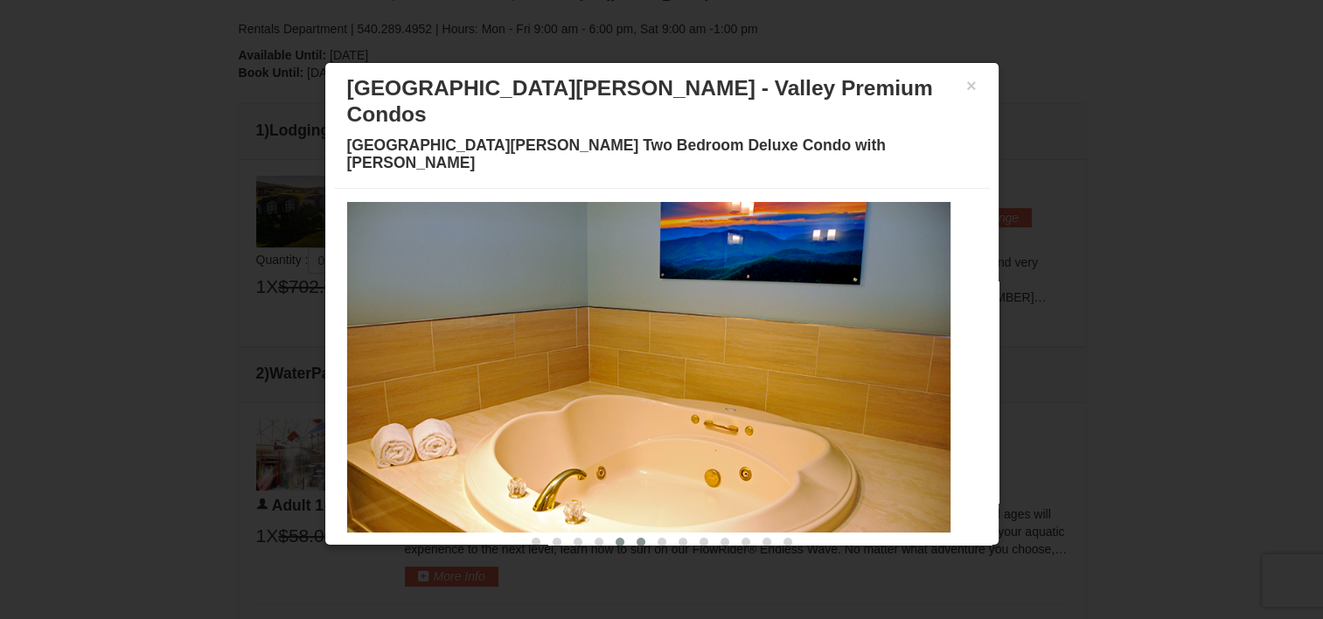
click at [636, 538] on span at bounding box center [640, 542] width 9 height 9
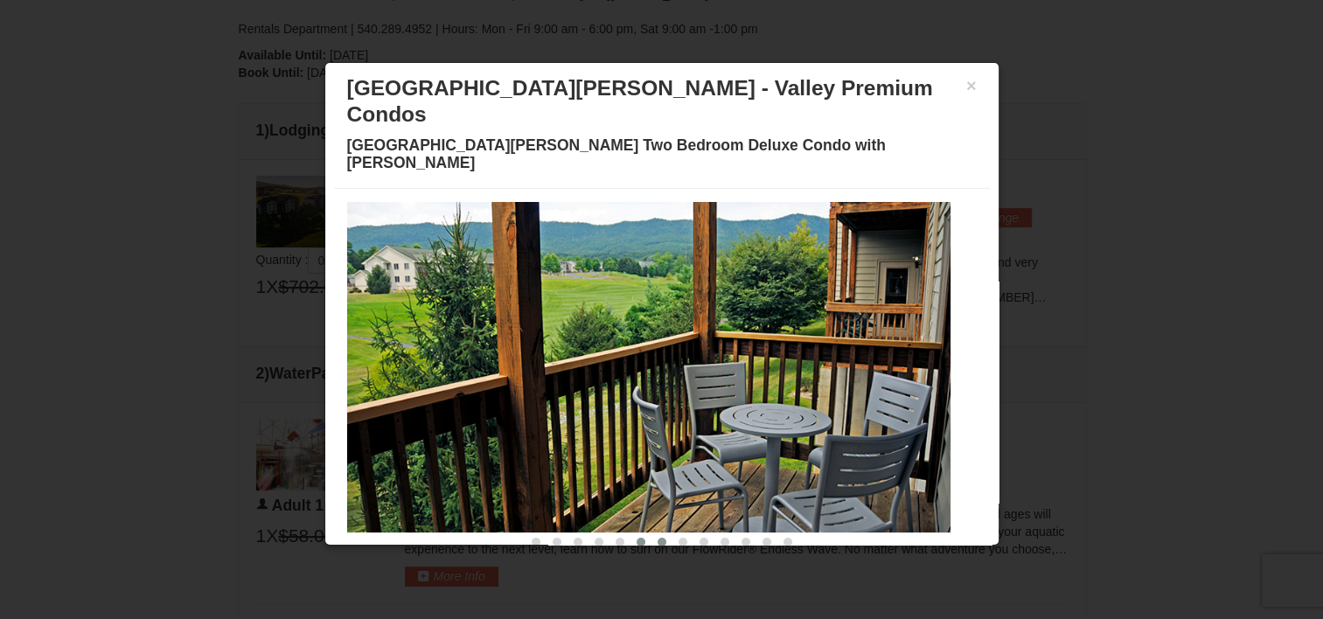
click at [657, 538] on span at bounding box center [661, 542] width 9 height 9
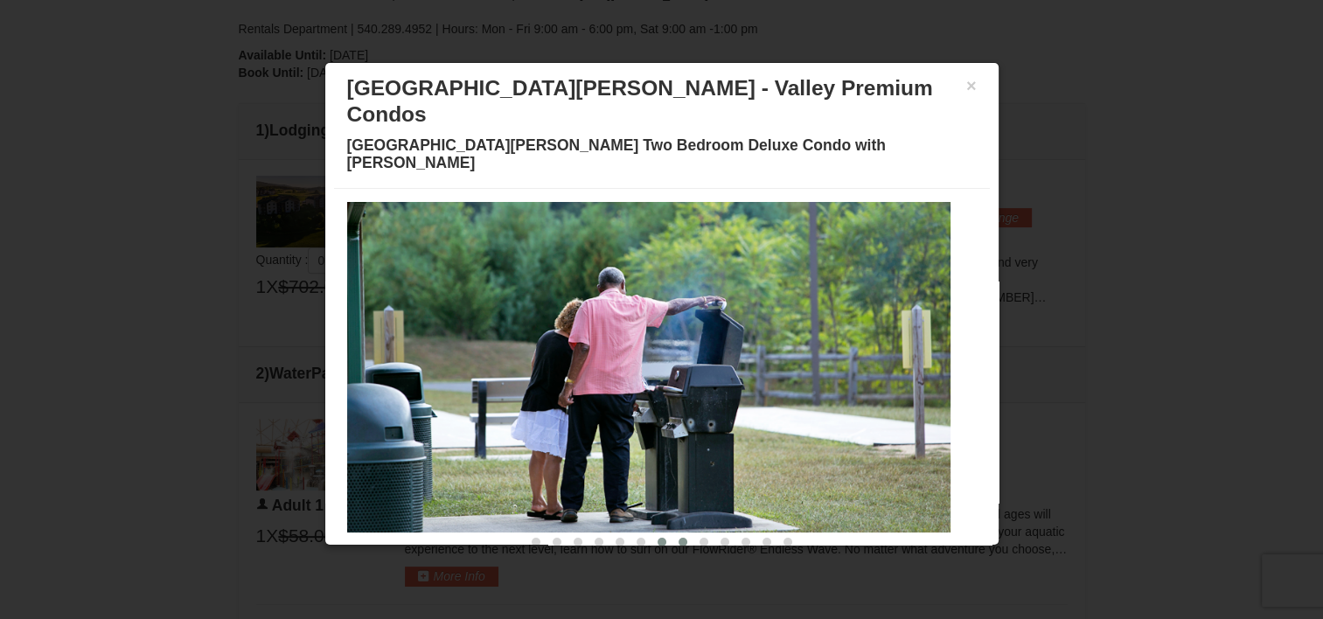
click at [678, 538] on span at bounding box center [682, 542] width 9 height 9
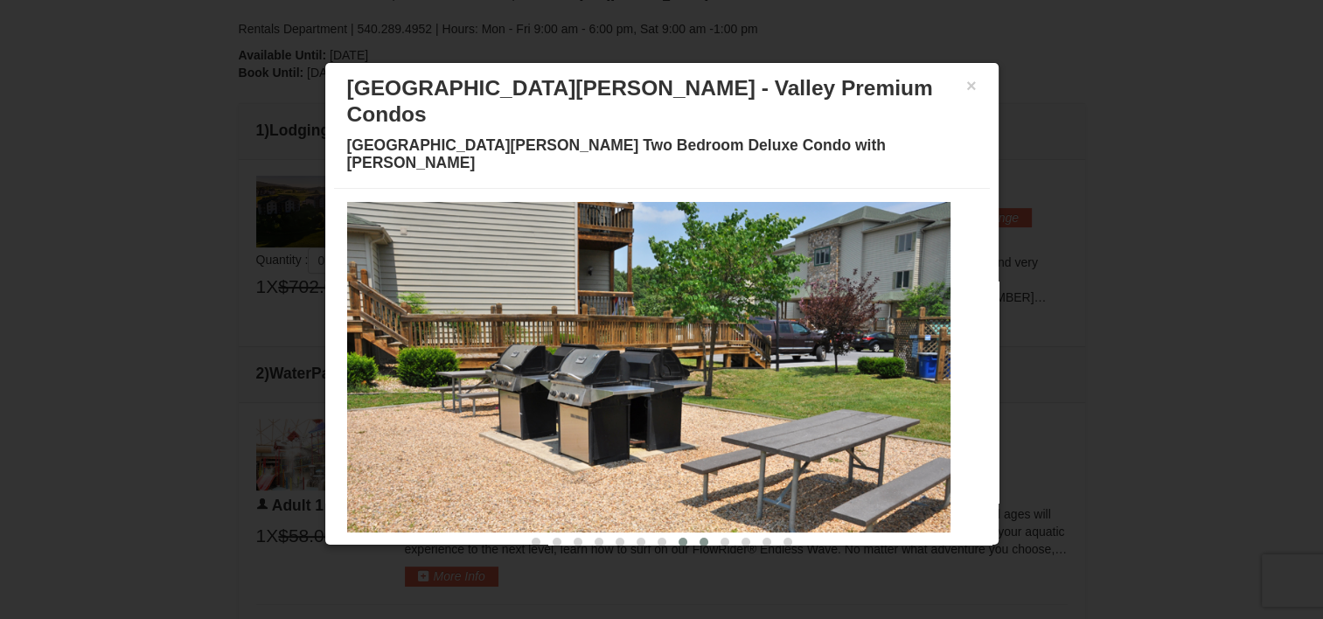
click at [699, 538] on span at bounding box center [703, 542] width 9 height 9
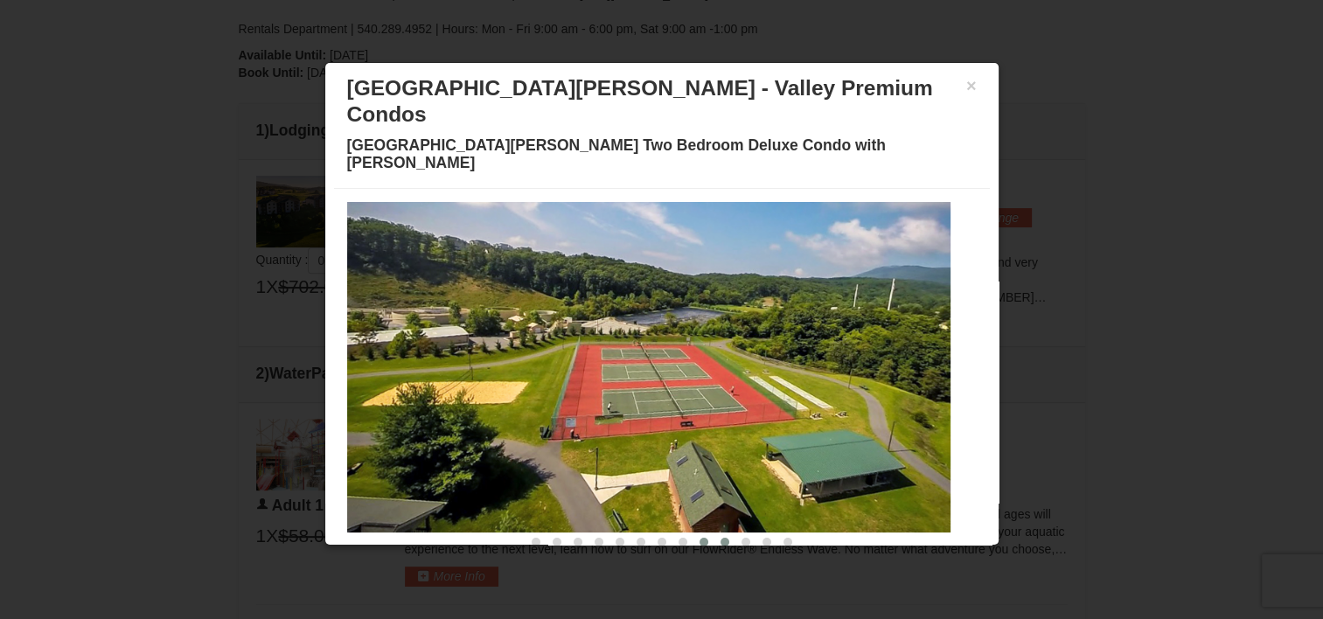
click at [720, 538] on span at bounding box center [724, 542] width 9 height 9
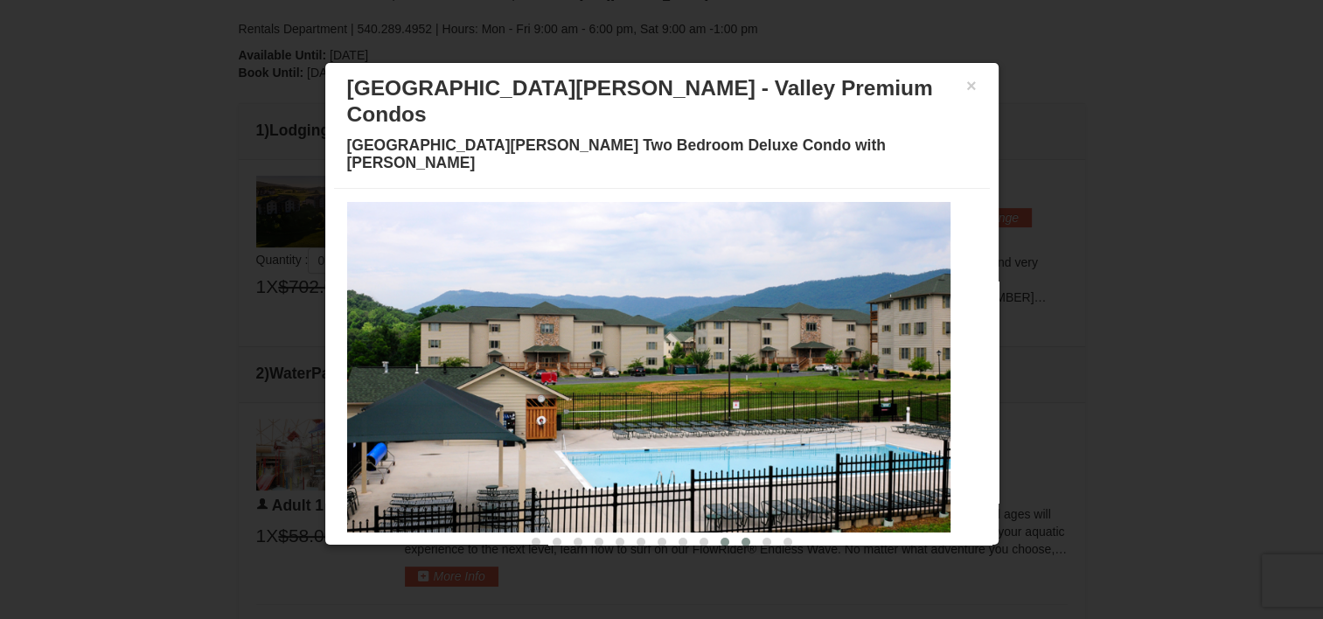
click at [735, 533] on button at bounding box center [745, 541] width 21 height 17
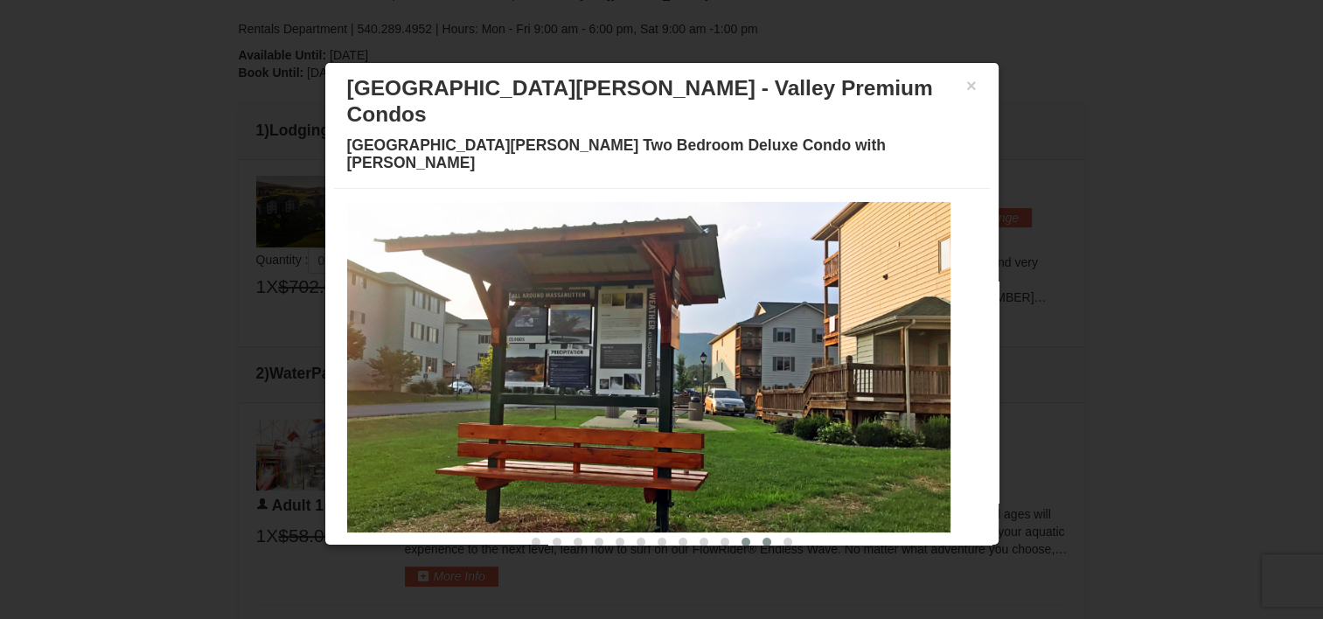
click at [756, 533] on button at bounding box center [766, 541] width 21 height 17
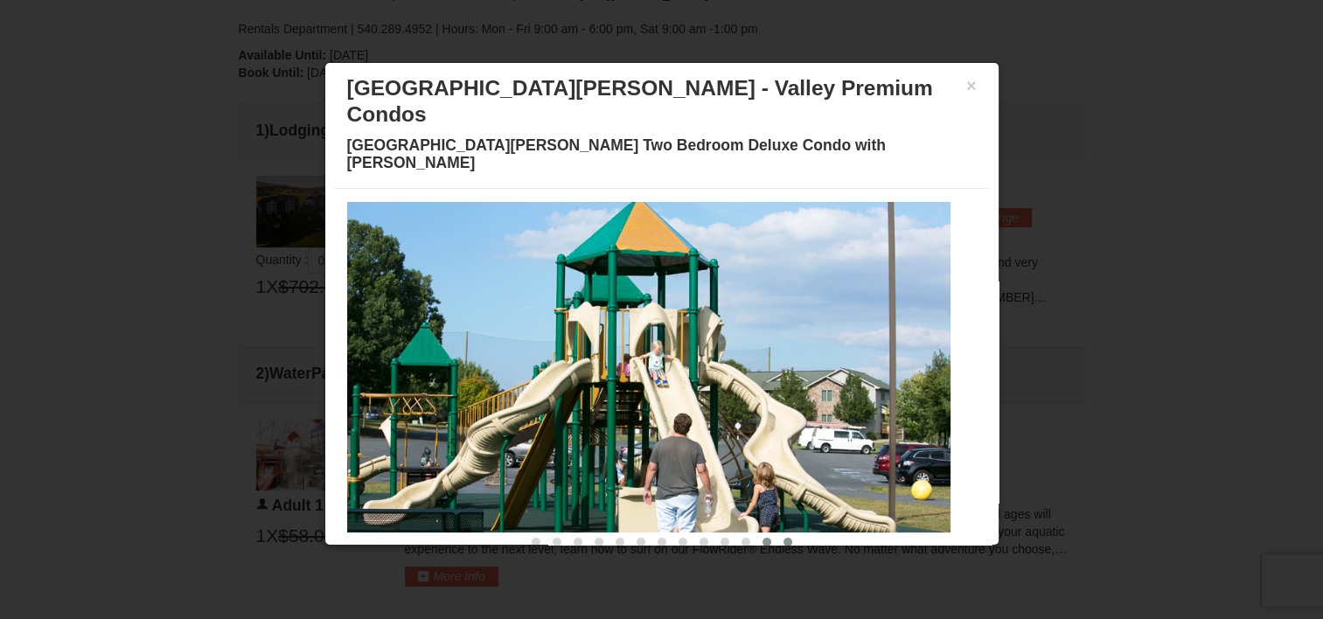
click at [783, 538] on span at bounding box center [787, 542] width 9 height 9
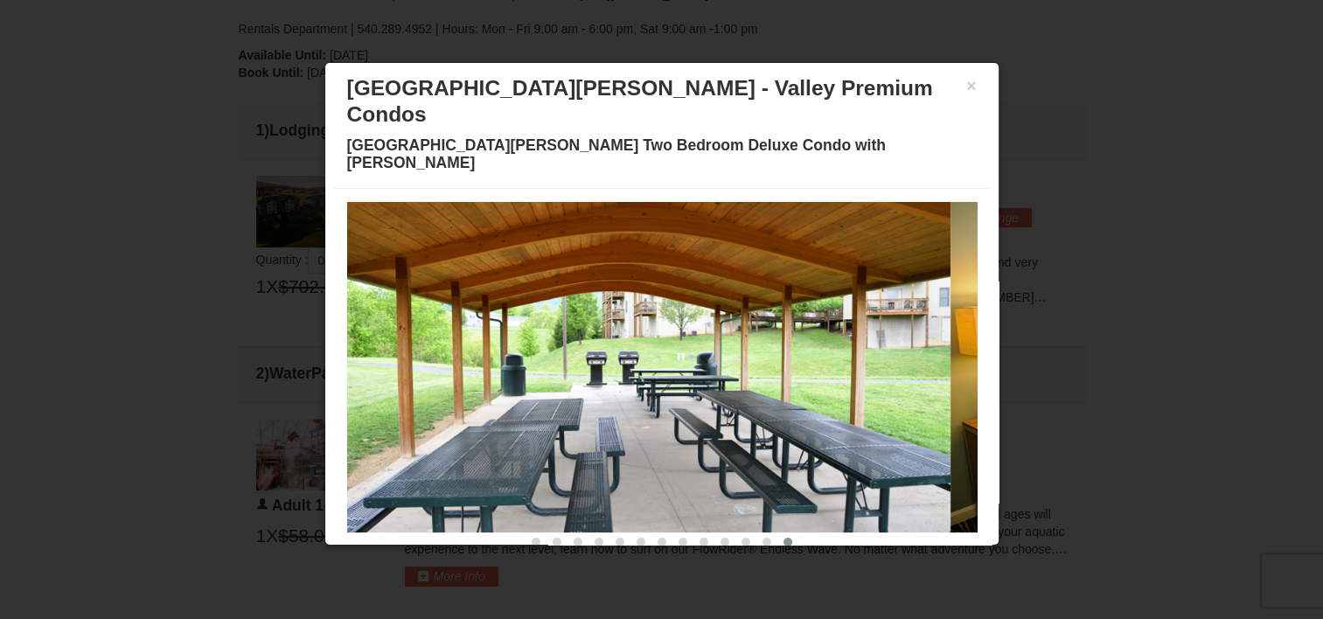
click at [948, 83] on h3 "[GEOGRAPHIC_DATA][PERSON_NAME] - Valley Premium Condos" at bounding box center [661, 101] width 629 height 52
click at [966, 84] on button "×" at bounding box center [971, 85] width 10 height 17
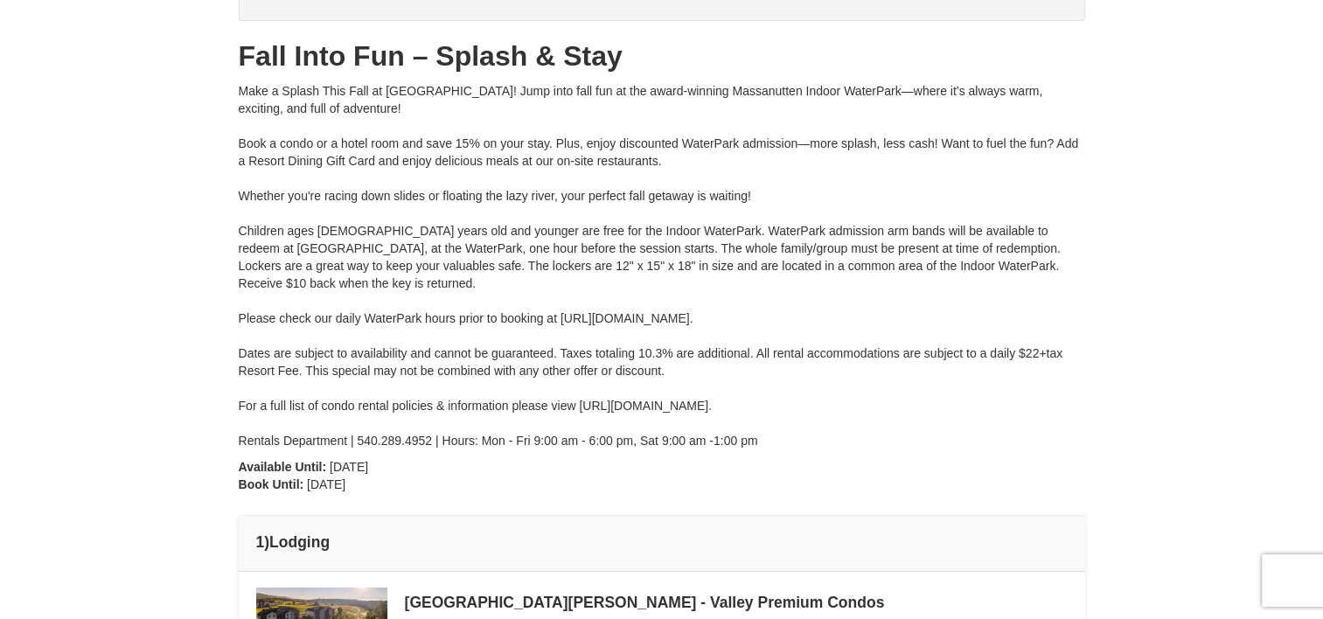
scroll to position [0, 0]
